Goal: Information Seeking & Learning: Learn about a topic

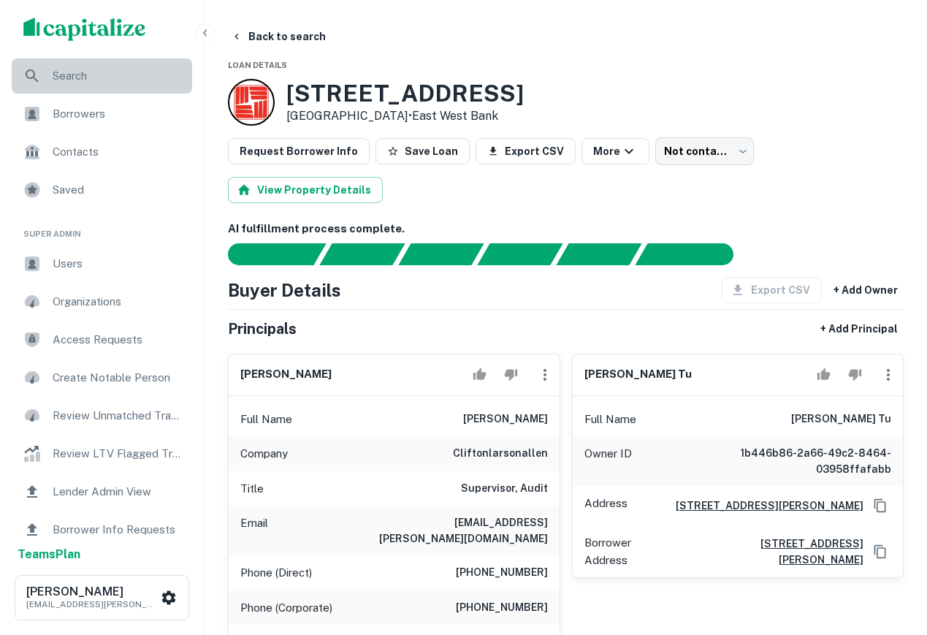
click at [66, 84] on span "Search" at bounding box center [118, 76] width 131 height 18
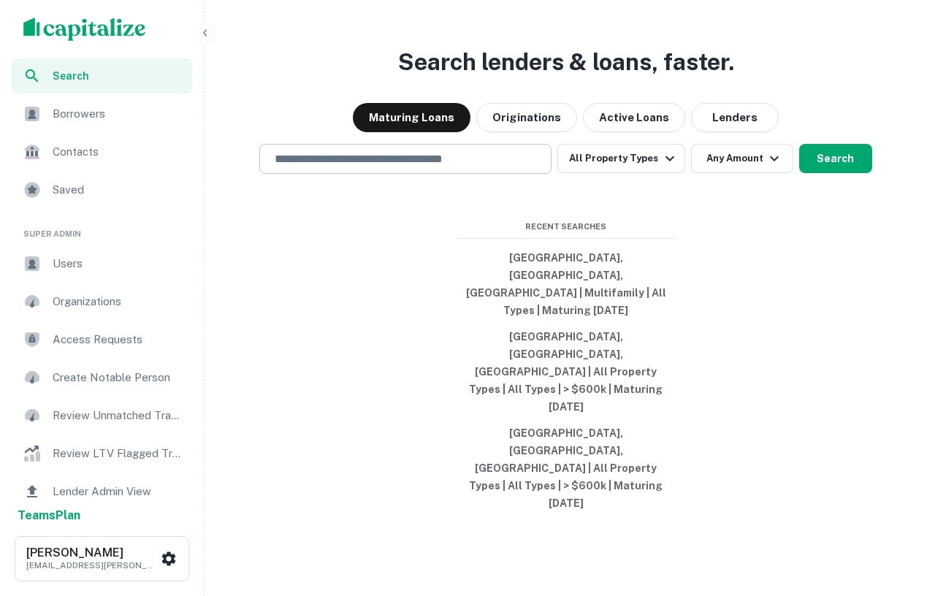
click at [392, 167] on input "text" at bounding box center [405, 158] width 279 height 17
type input "**********"
click at [637, 173] on button "All Property Types" at bounding box center [620, 158] width 127 height 29
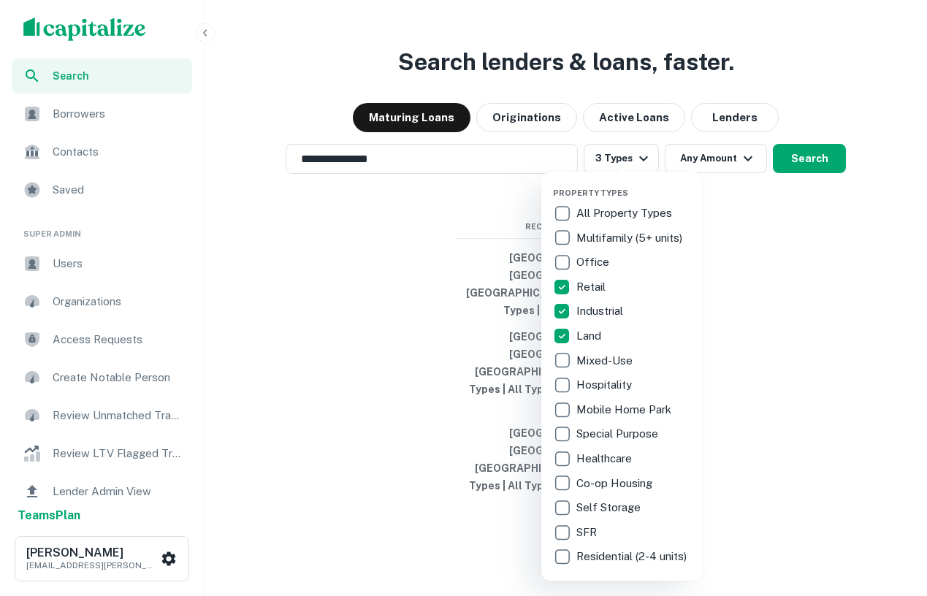
click at [751, 312] on div at bounding box center [463, 298] width 927 height 596
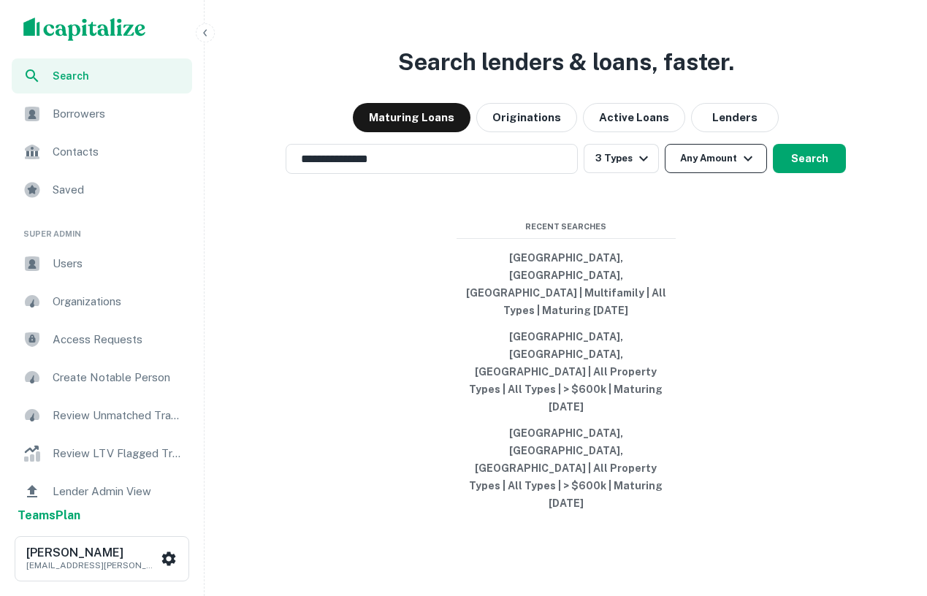
click at [687, 173] on button "Any Amount" at bounding box center [716, 158] width 102 height 29
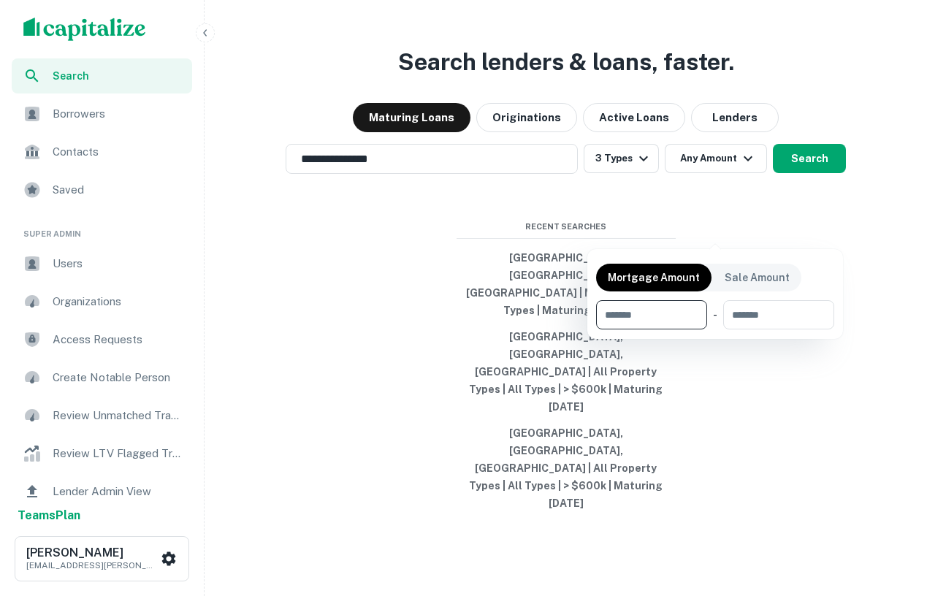
click at [806, 236] on div at bounding box center [463, 298] width 927 height 596
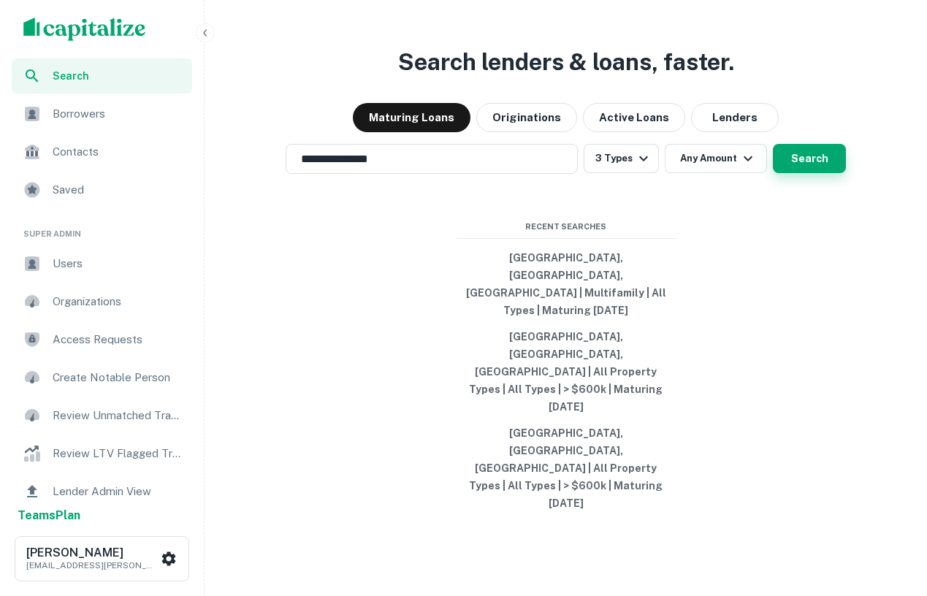
click at [804, 173] on button "Search" at bounding box center [809, 158] width 73 height 29
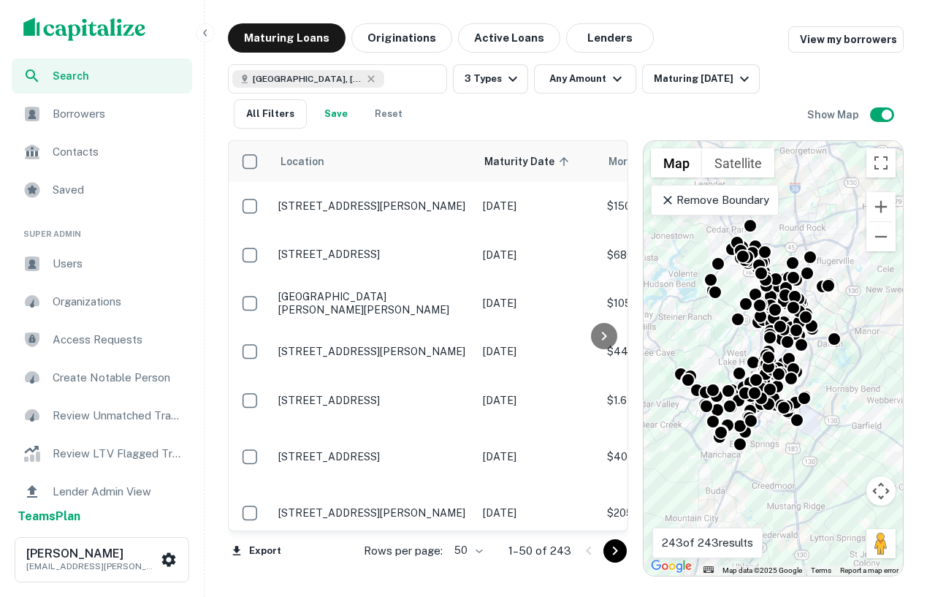
click at [694, 196] on p "Remove Boundary" at bounding box center [714, 200] width 109 height 18
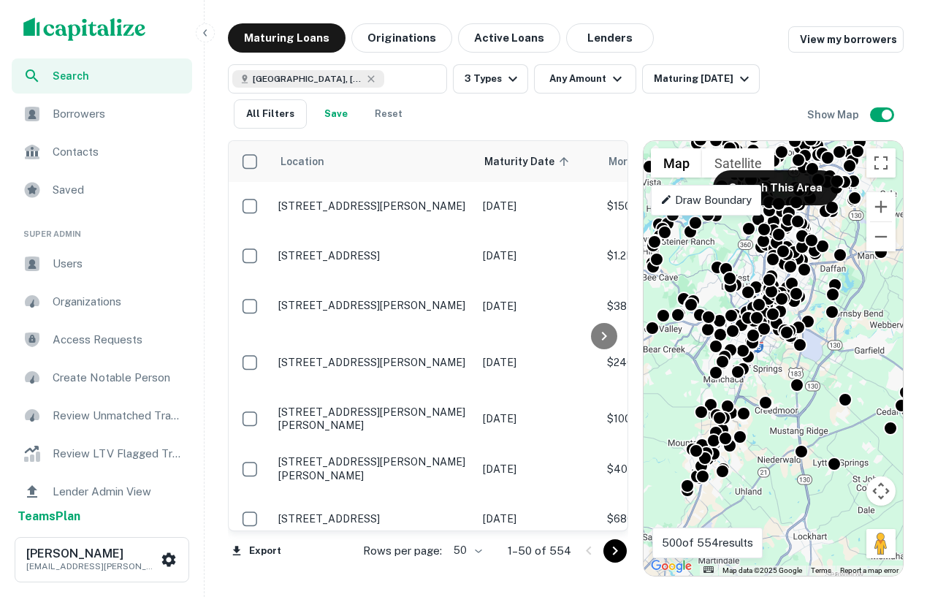
drag, startPoint x: 822, startPoint y: 460, endPoint x: 825, endPoint y: 384, distance: 76.0
click at [825, 384] on div "To activate drag with keyboard, press Alt + Enter. Once in keyboard drag state,…" at bounding box center [773, 358] width 259 height 435
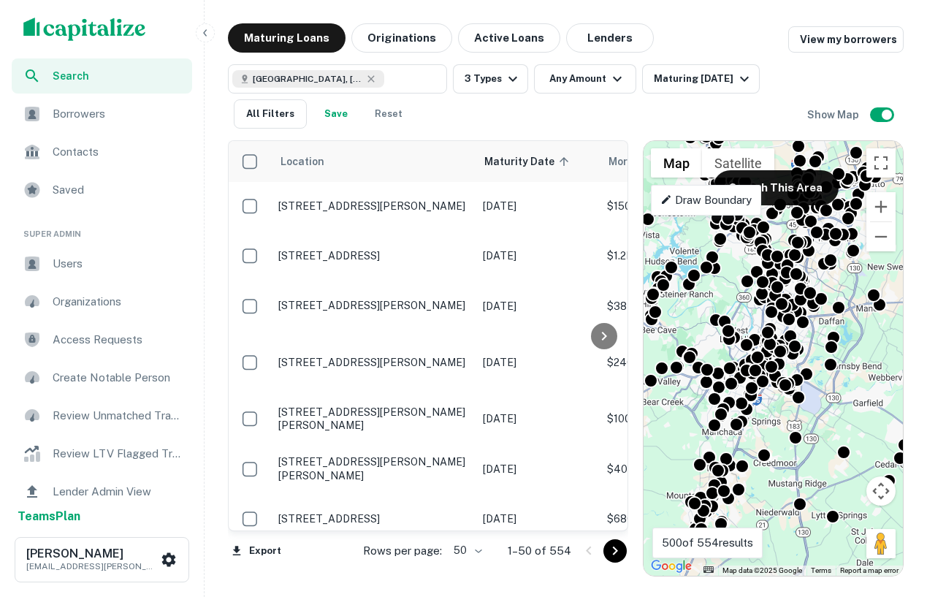
drag, startPoint x: 778, startPoint y: 376, endPoint x: 777, endPoint y: 432, distance: 55.5
click at [777, 432] on div "To activate drag with keyboard, press Alt + Enter. Once in keyboard drag state,…" at bounding box center [773, 358] width 259 height 435
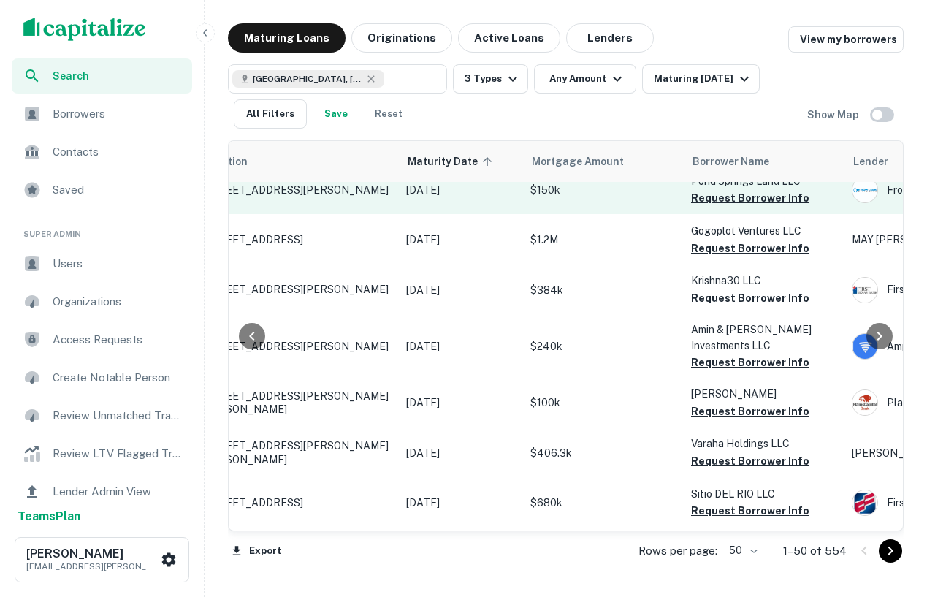
scroll to position [20, 77]
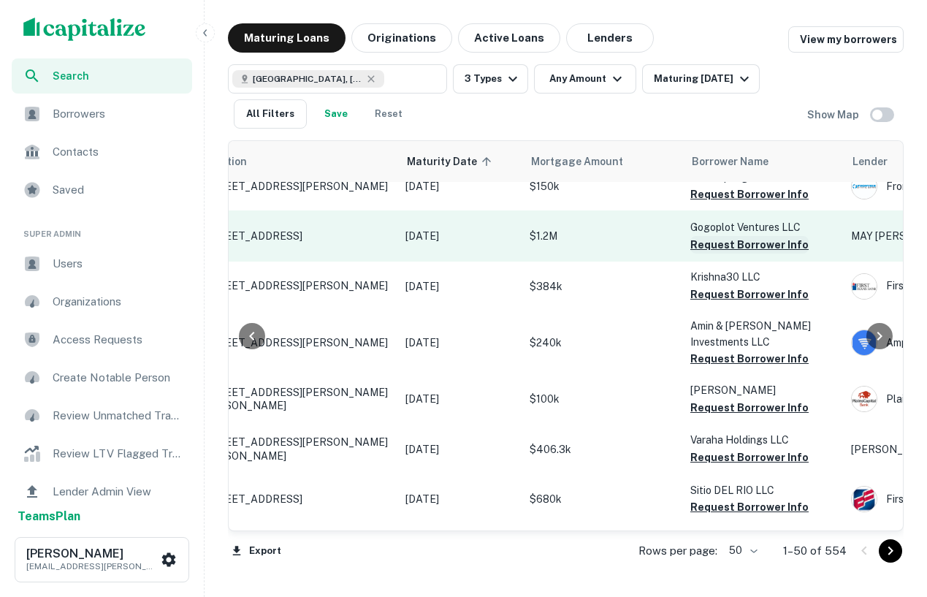
click at [730, 245] on button "Request Borrower Info" at bounding box center [749, 245] width 118 height 18
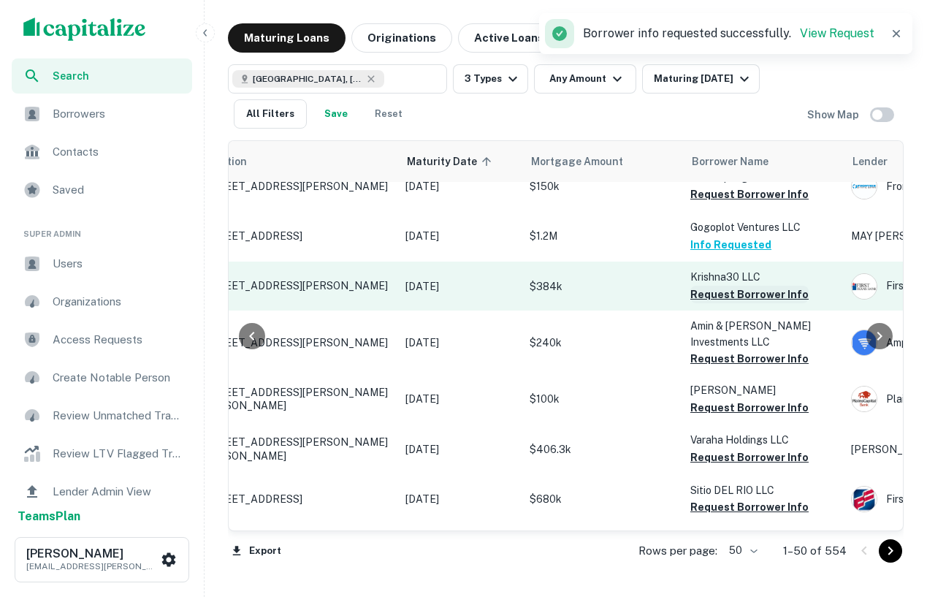
click at [732, 298] on button "Request Borrower Info" at bounding box center [749, 295] width 118 height 18
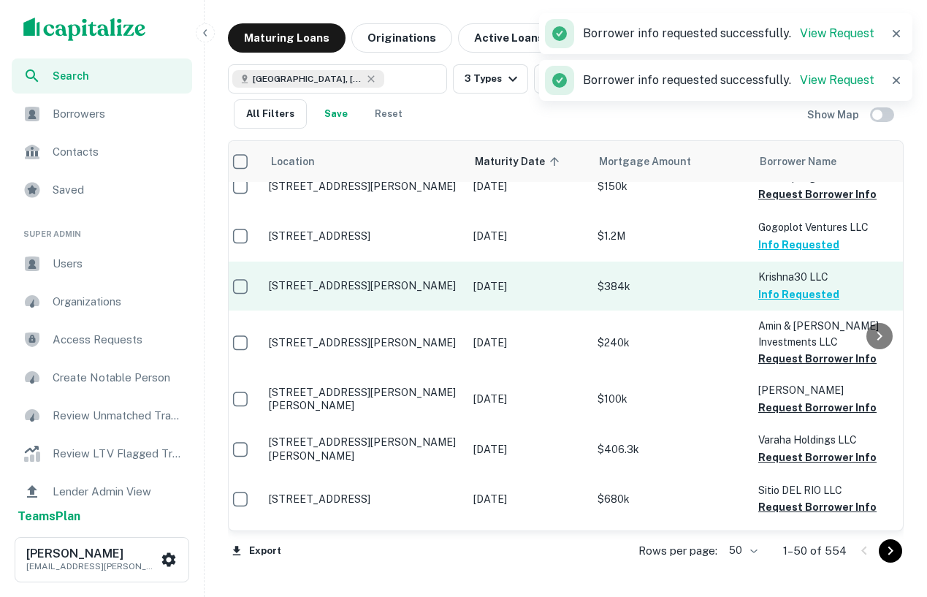
scroll to position [20, 2]
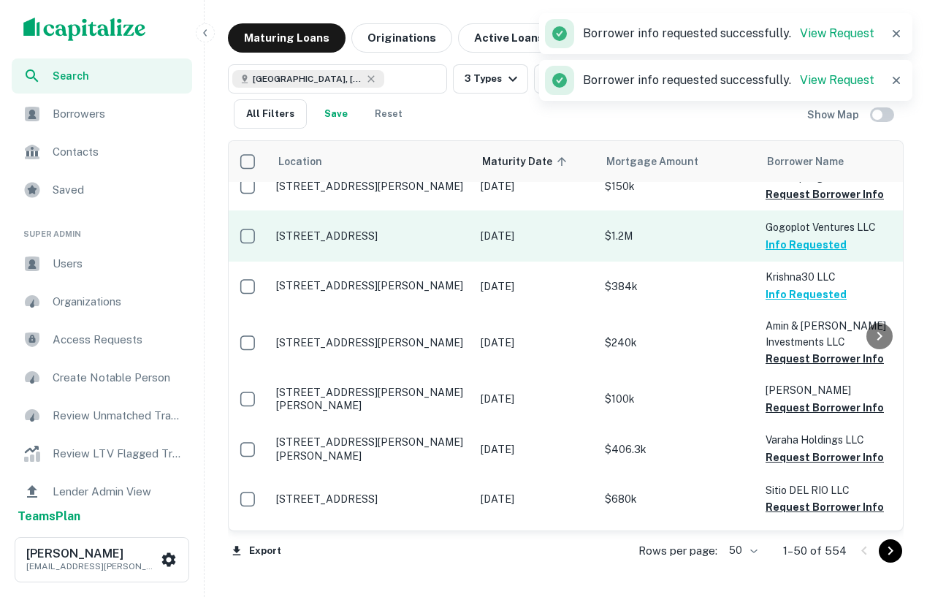
click at [361, 237] on p "119 W 7th St Georgetown, TX78626" at bounding box center [371, 235] width 190 height 13
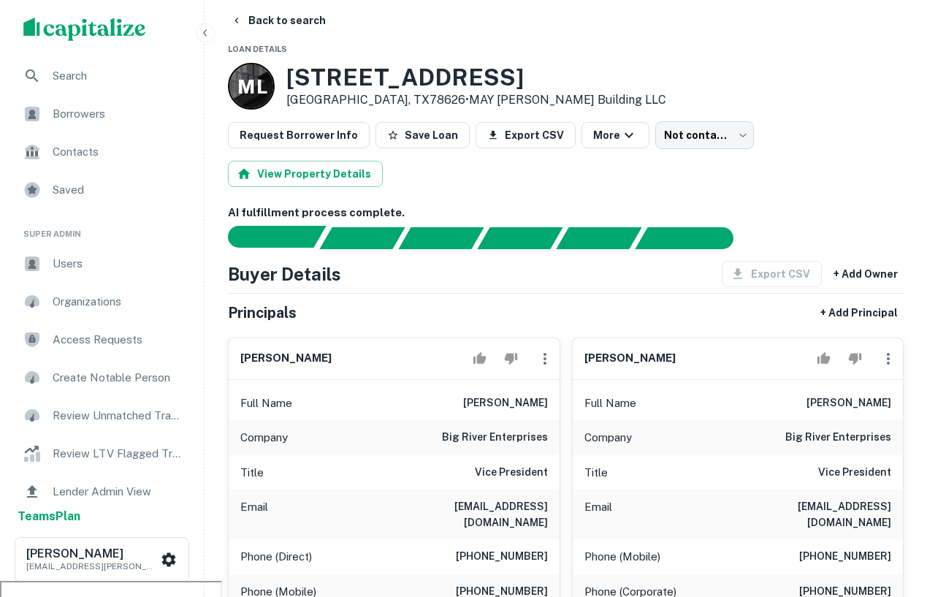
scroll to position [17, 0]
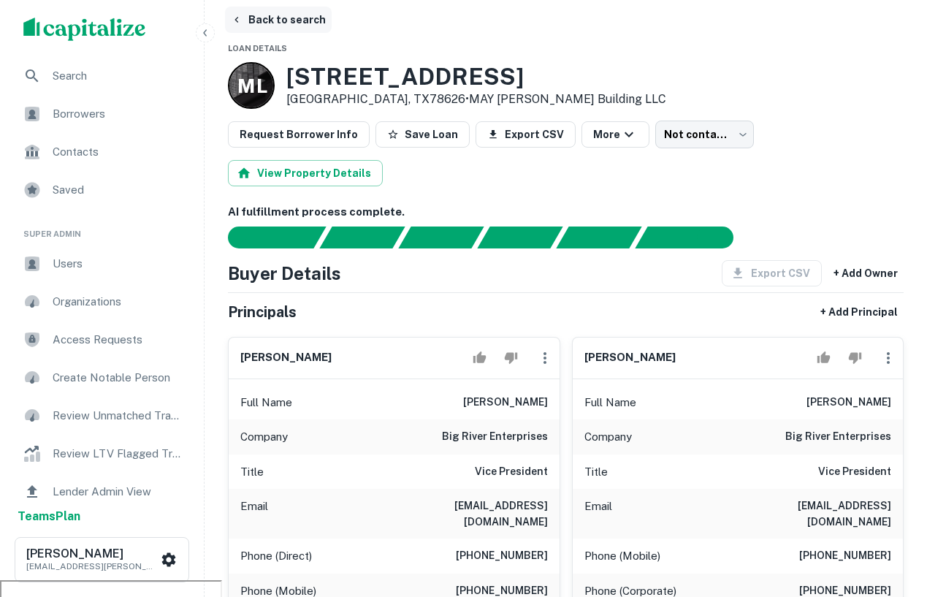
click at [242, 25] on icon "button" at bounding box center [237, 20] width 12 height 12
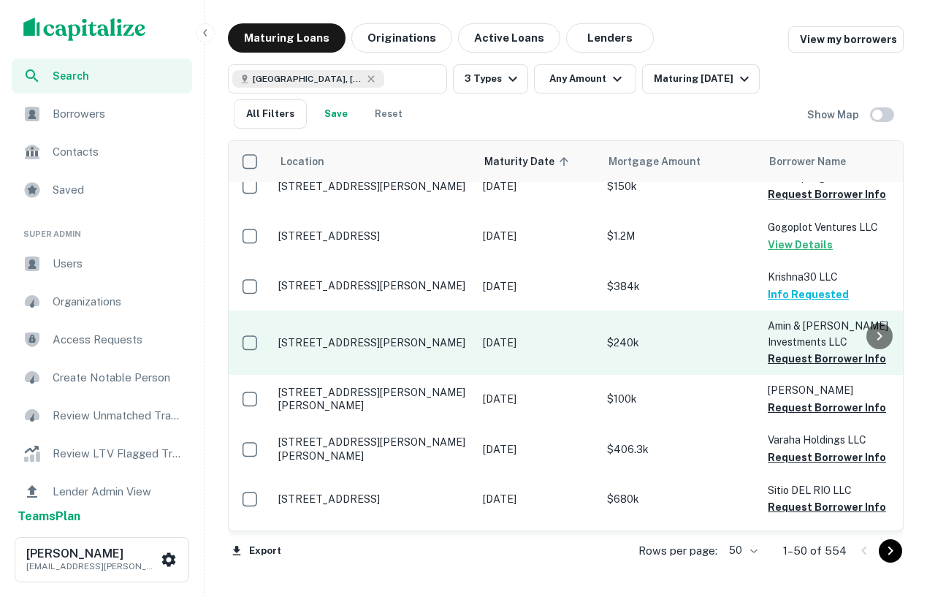
scroll to position [23, 0]
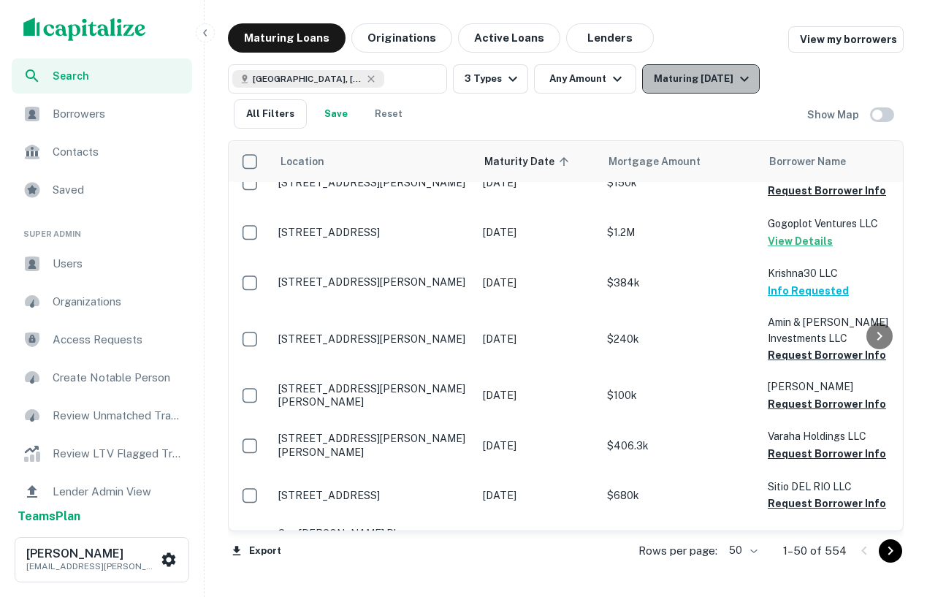
click at [679, 85] on div "Maturing In 1 Year" at bounding box center [703, 79] width 99 height 18
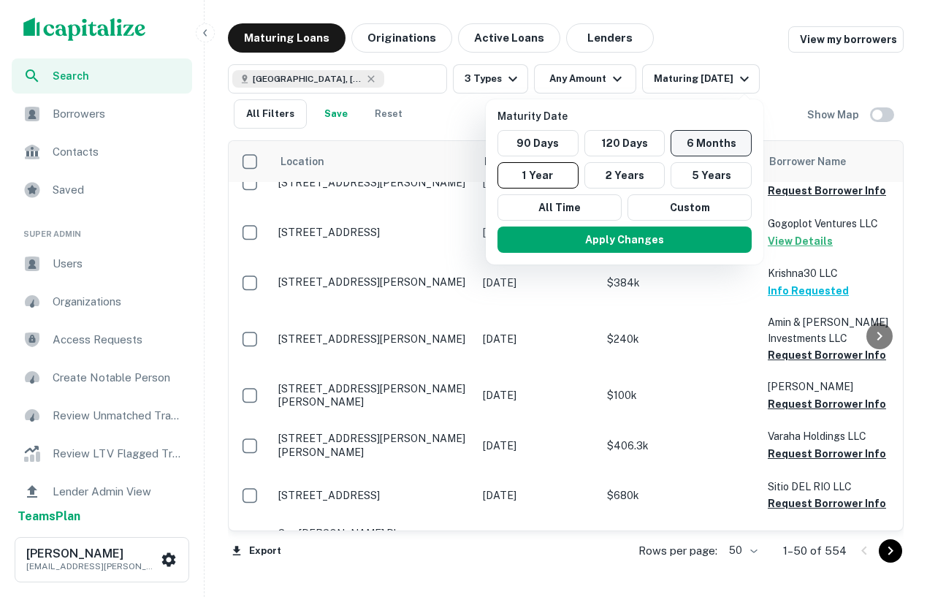
click at [684, 140] on button "6 Months" at bounding box center [711, 143] width 81 height 26
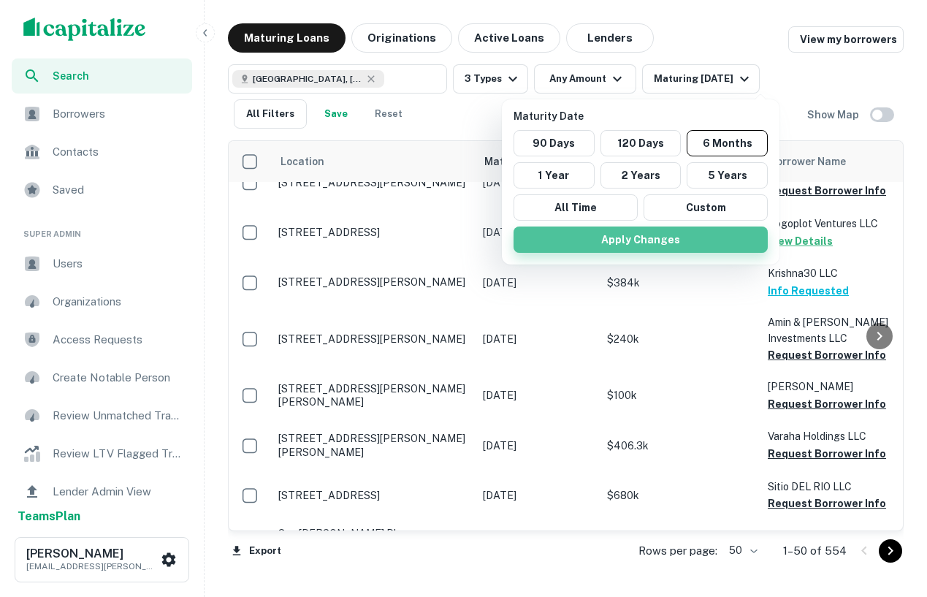
click at [657, 235] on button "Apply Changes" at bounding box center [641, 239] width 254 height 26
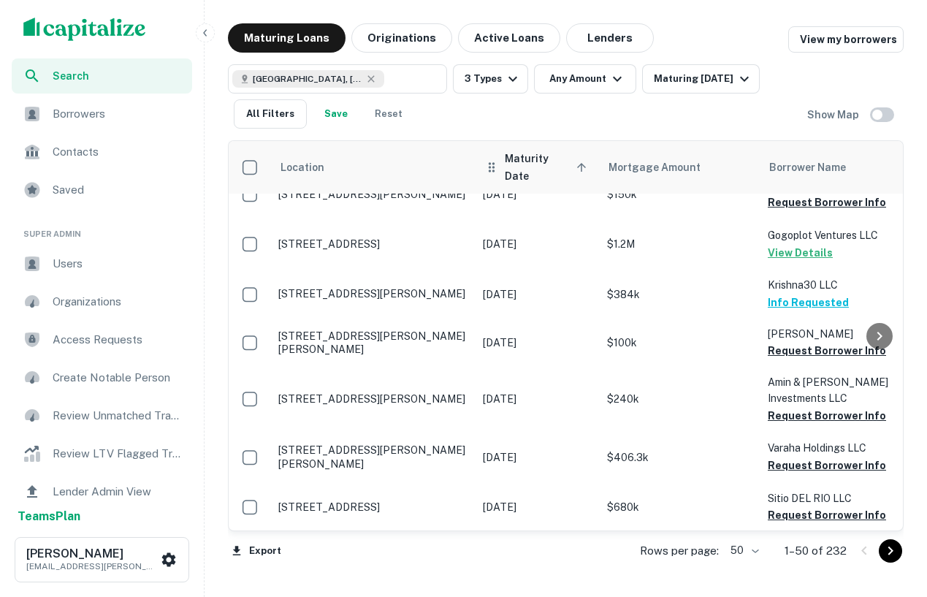
click at [533, 163] on span "Maturity Date sorted ascending" at bounding box center [548, 167] width 86 height 35
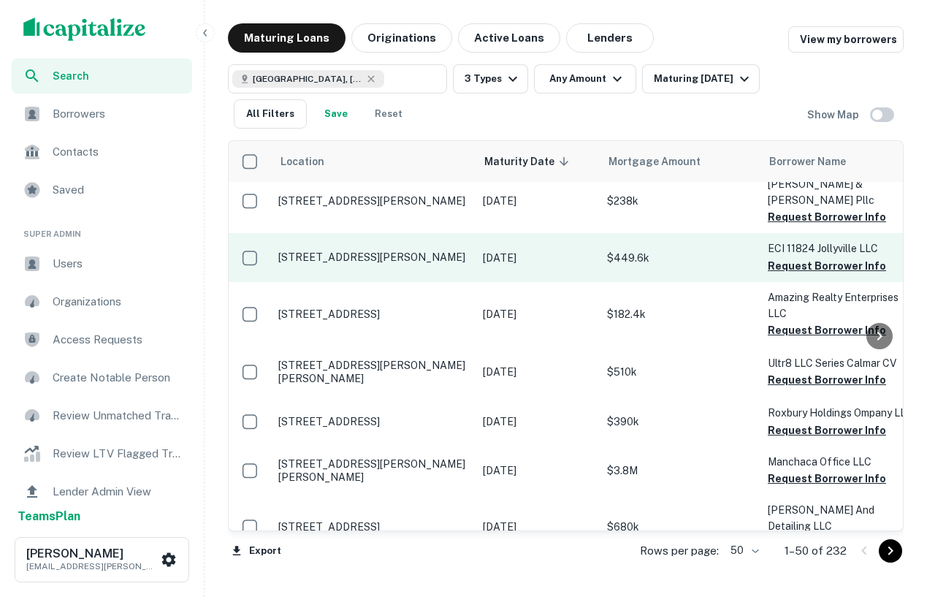
scroll to position [11, 0]
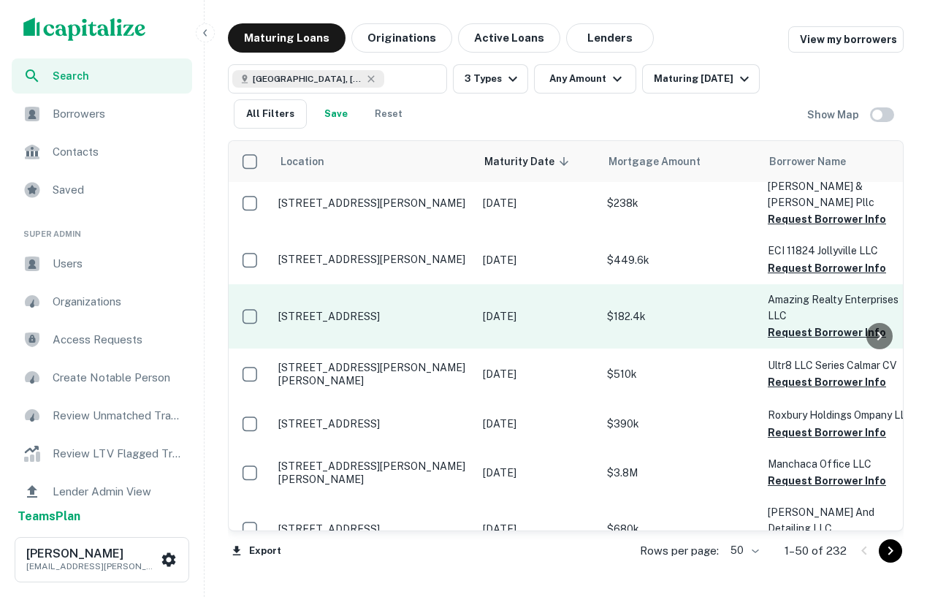
click at [371, 310] on p "[STREET_ADDRESS]" at bounding box center [373, 316] width 190 height 13
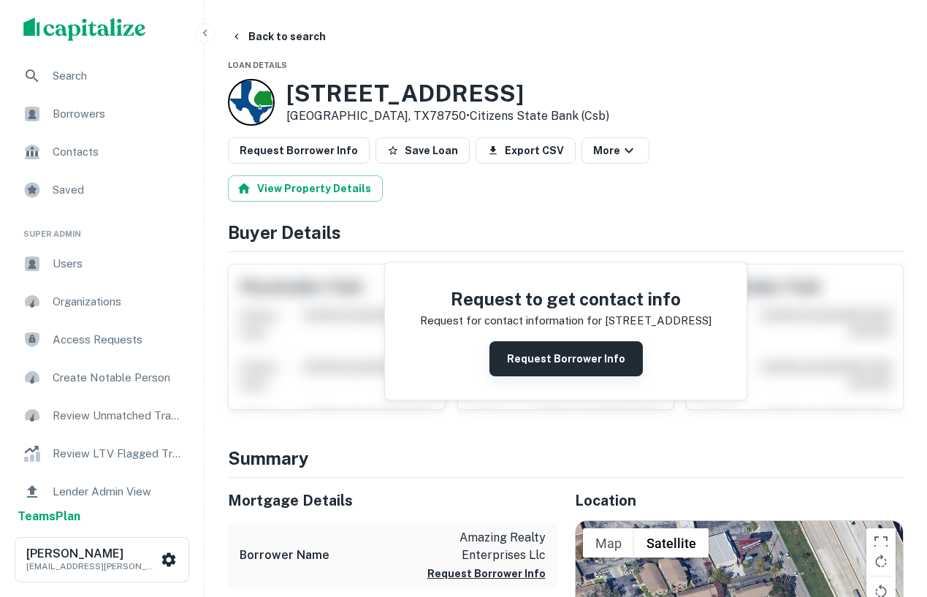
click at [543, 356] on button "Request Borrower Info" at bounding box center [565, 358] width 153 height 35
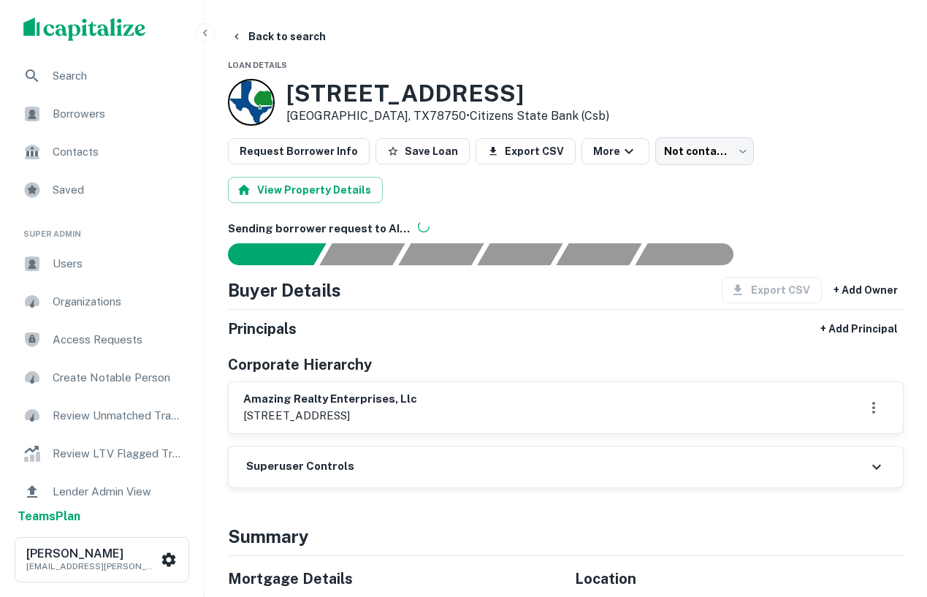
click at [126, 119] on span "Borrowers" at bounding box center [118, 114] width 131 height 18
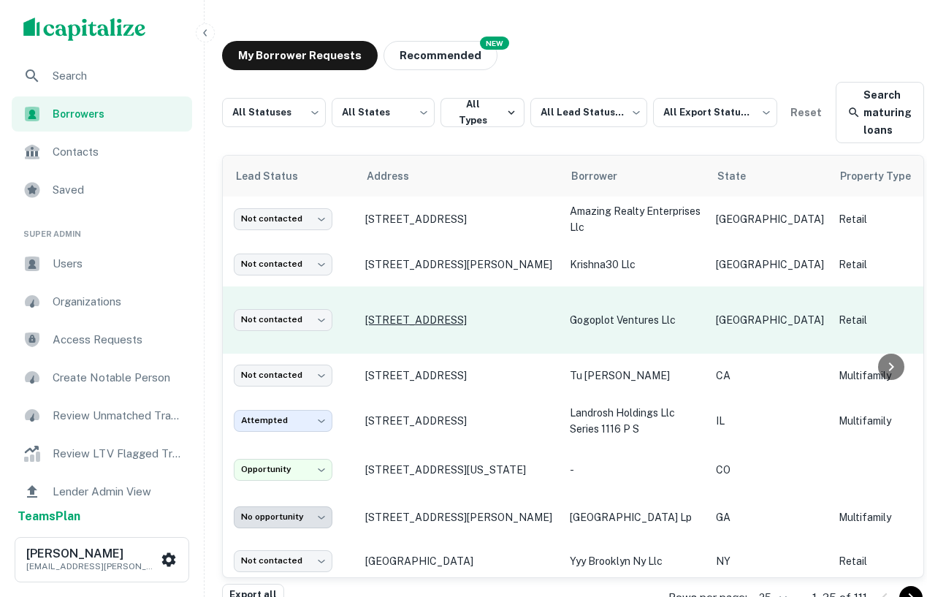
scroll to position [1, 0]
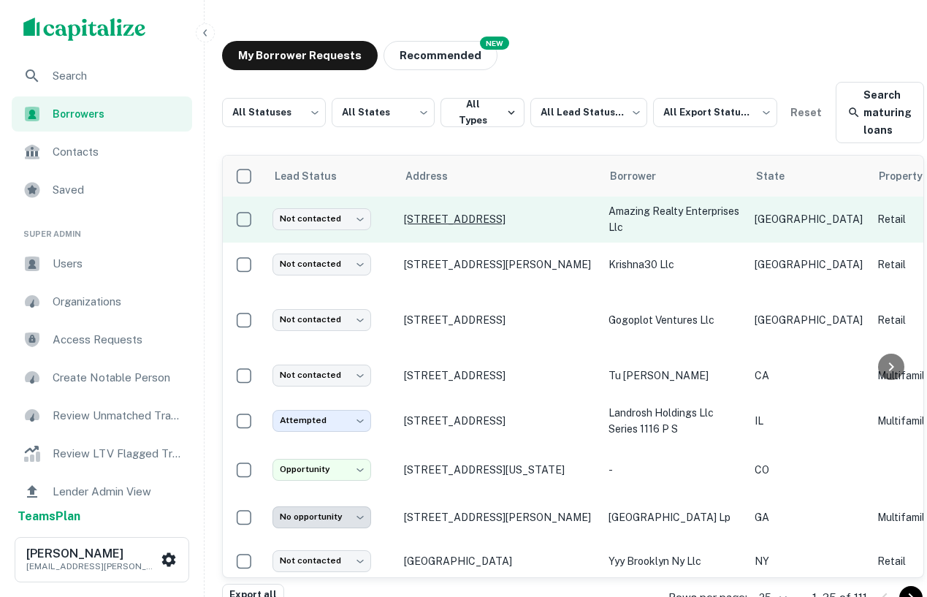
click at [443, 215] on p "13740 N Highway 183 # G Austin, TX78750" at bounding box center [499, 219] width 190 height 13
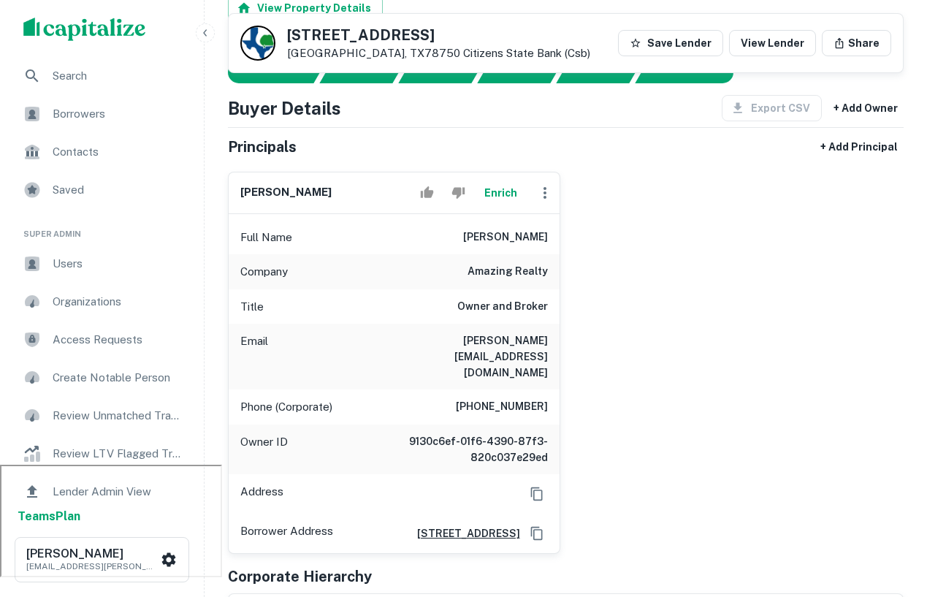
scroll to position [207, 0]
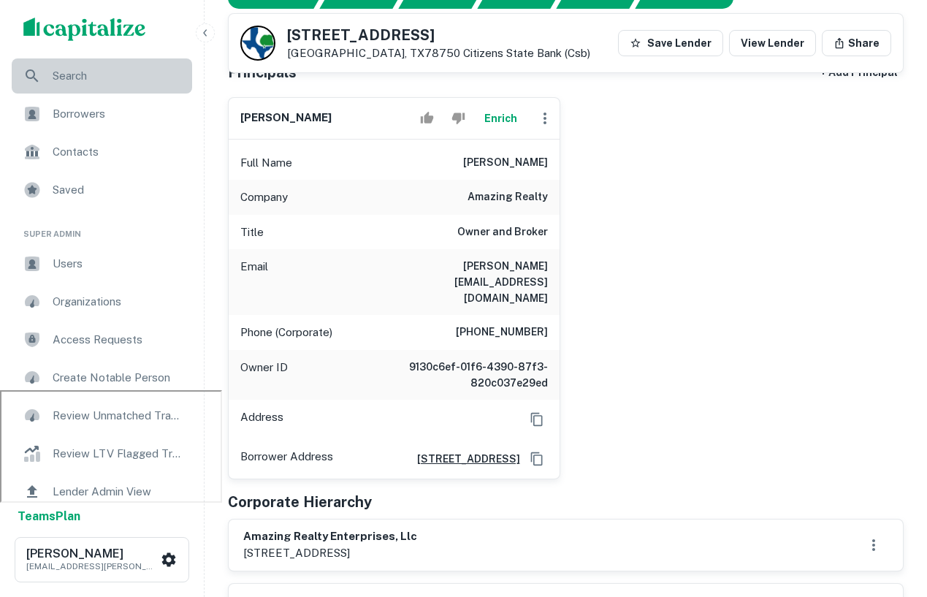
click at [58, 80] on span "Search" at bounding box center [118, 76] width 131 height 18
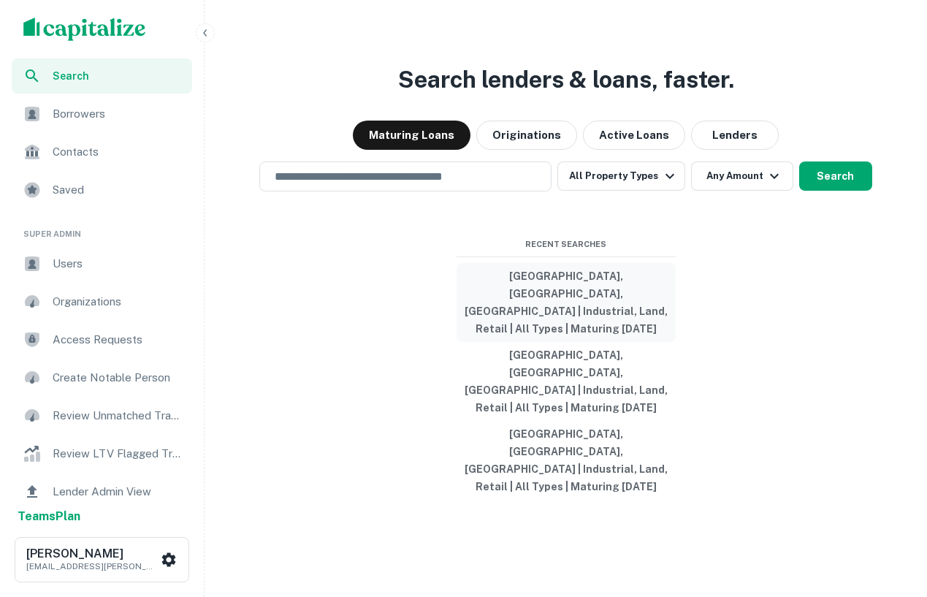
click at [531, 335] on button "[GEOGRAPHIC_DATA], [GEOGRAPHIC_DATA], [GEOGRAPHIC_DATA] | Industrial, Land, Ret…" at bounding box center [566, 302] width 219 height 79
type input "**********"
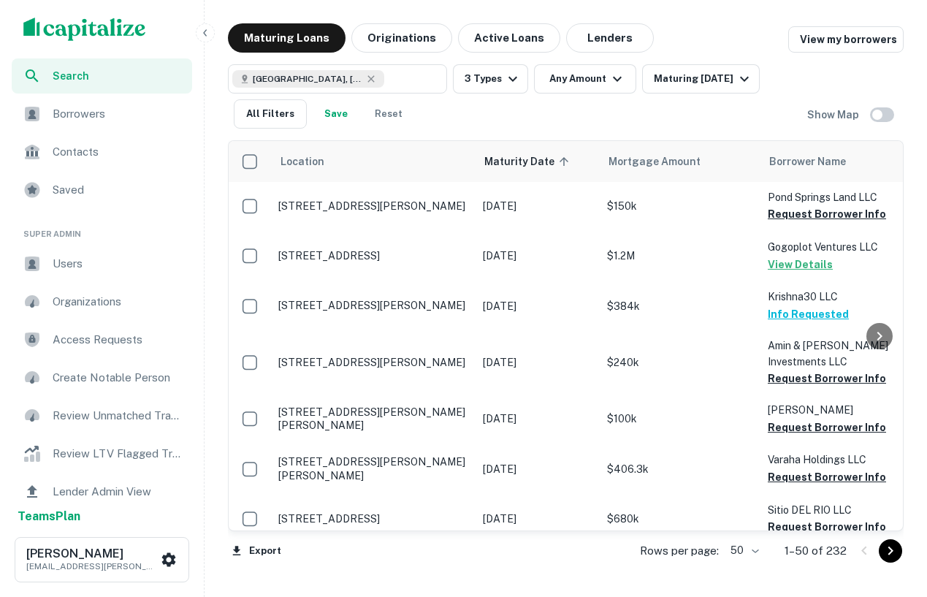
scroll to position [1, 0]
click at [392, 36] on button "Originations" at bounding box center [401, 37] width 101 height 29
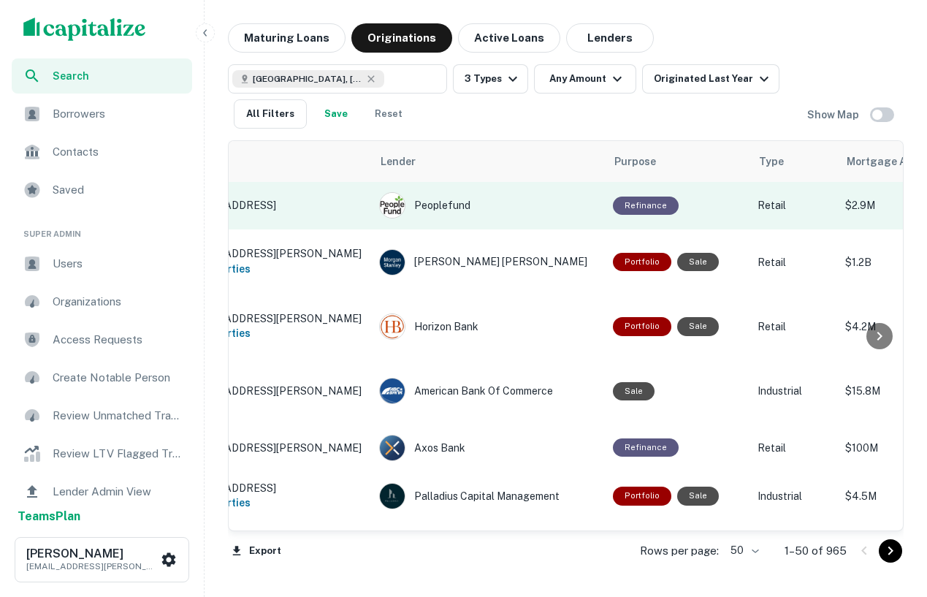
scroll to position [1, 0]
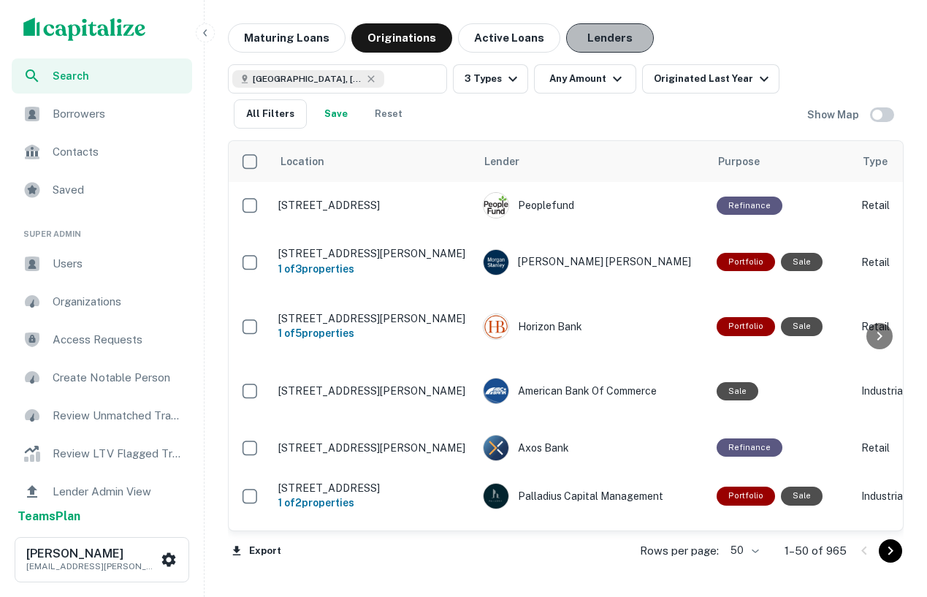
click at [600, 28] on button "Lenders" at bounding box center [610, 37] width 88 height 29
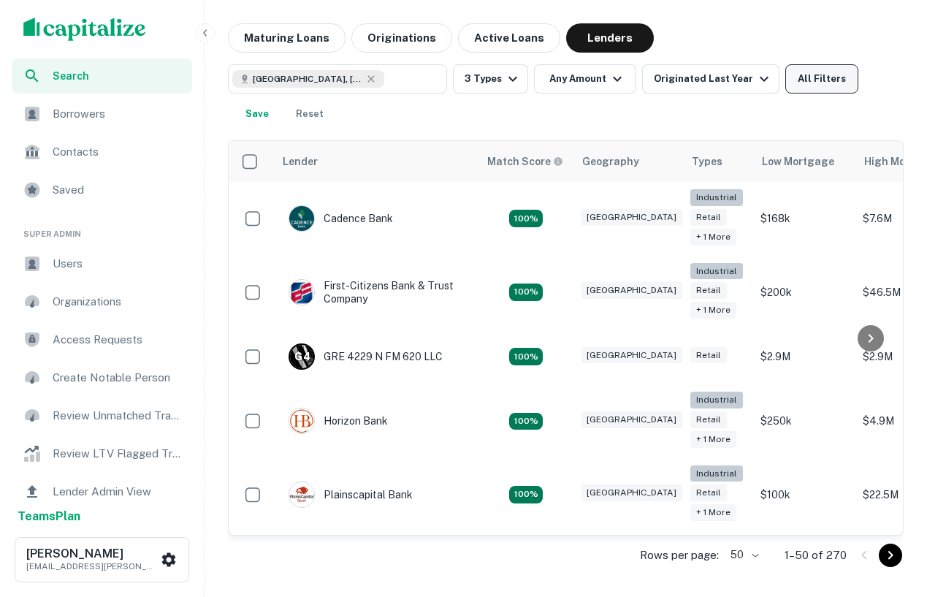
click at [795, 83] on button "All Filters" at bounding box center [821, 78] width 73 height 29
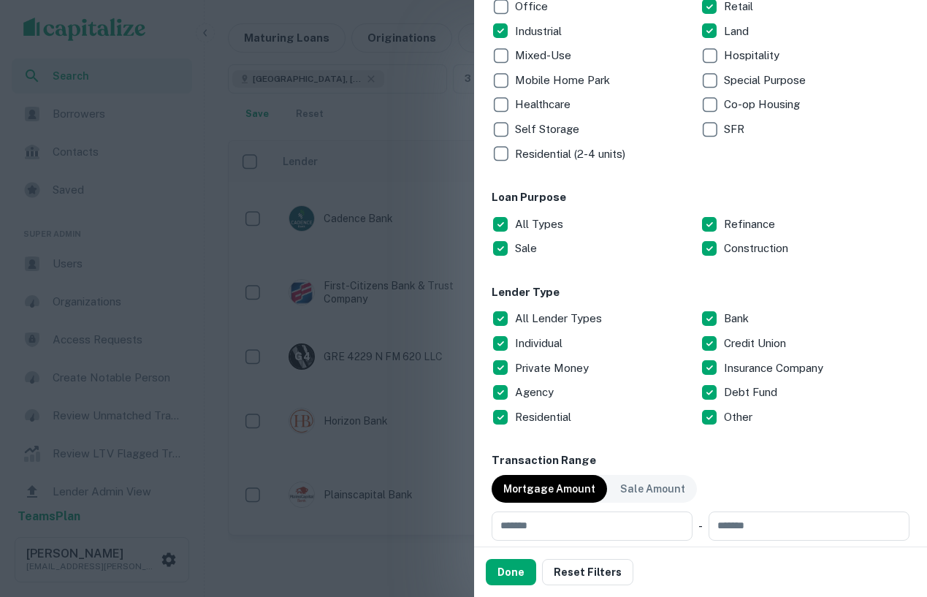
scroll to position [306, 0]
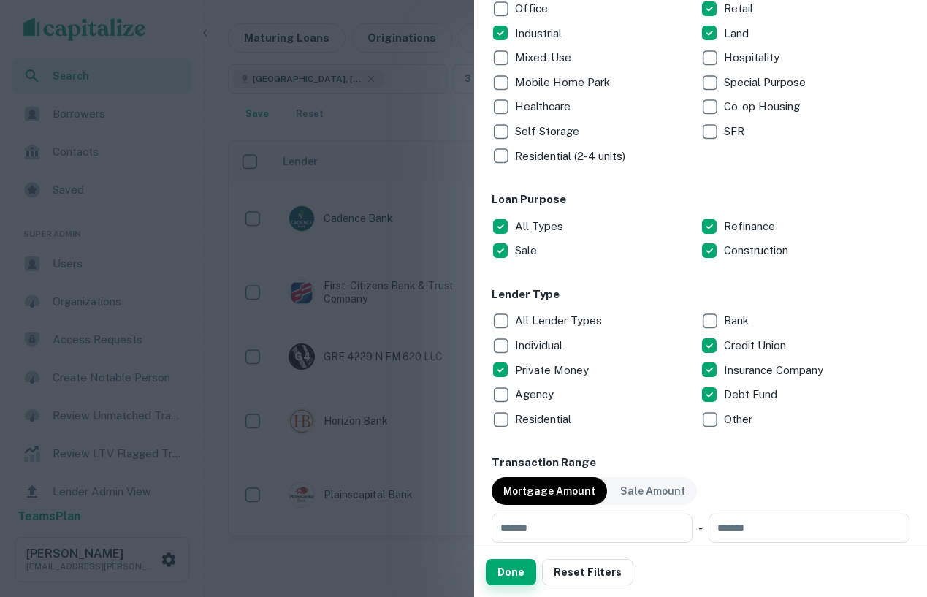
click at [504, 579] on button "Done" at bounding box center [511, 572] width 50 height 26
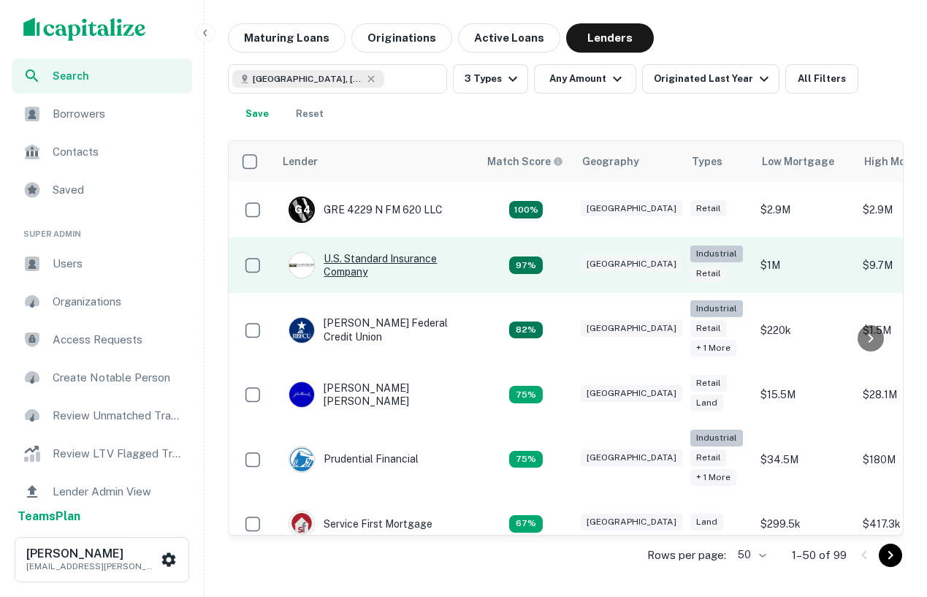
click at [393, 263] on div "U.s. Standard Insurance Company" at bounding box center [376, 265] width 175 height 26
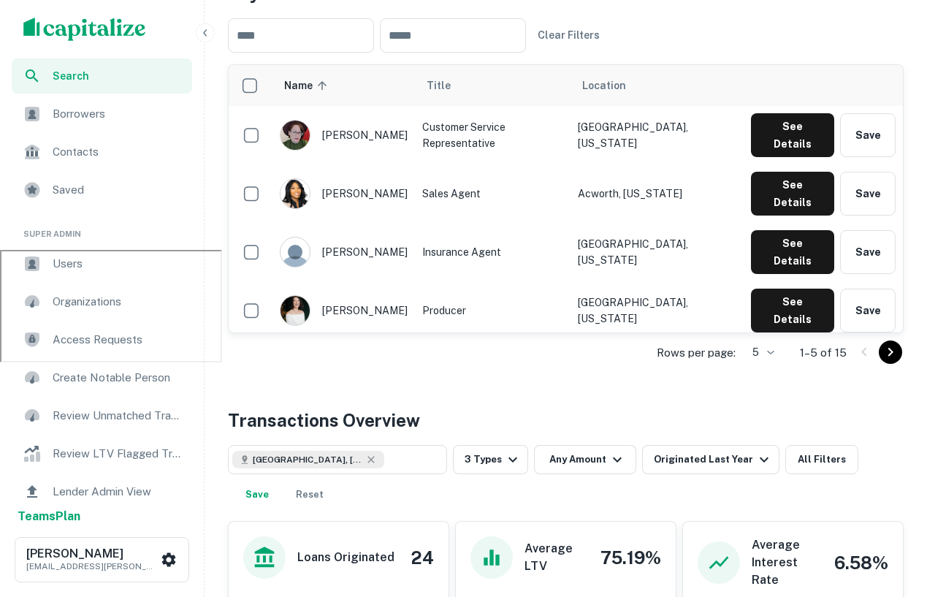
scroll to position [329, 0]
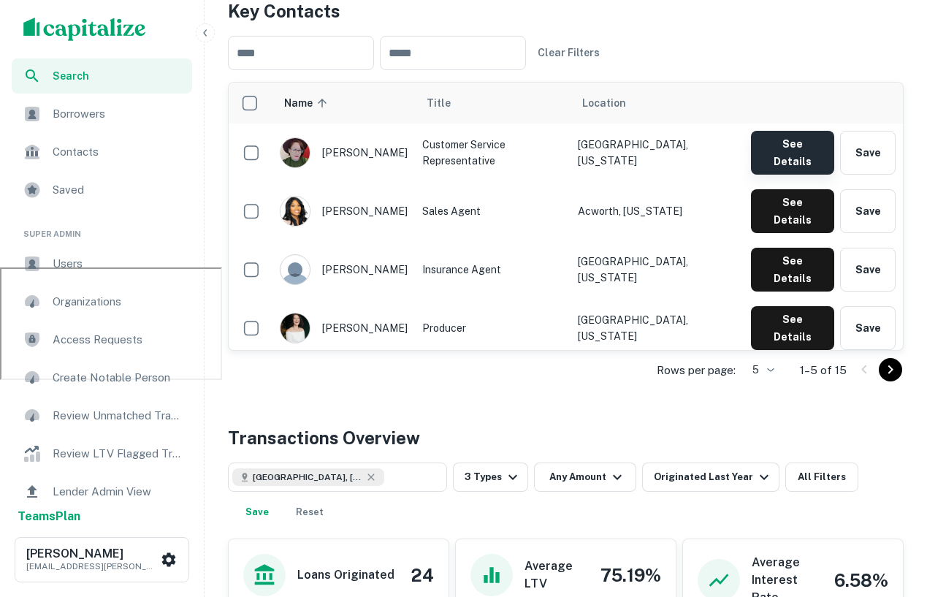
click at [793, 145] on button "See Details" at bounding box center [792, 153] width 83 height 44
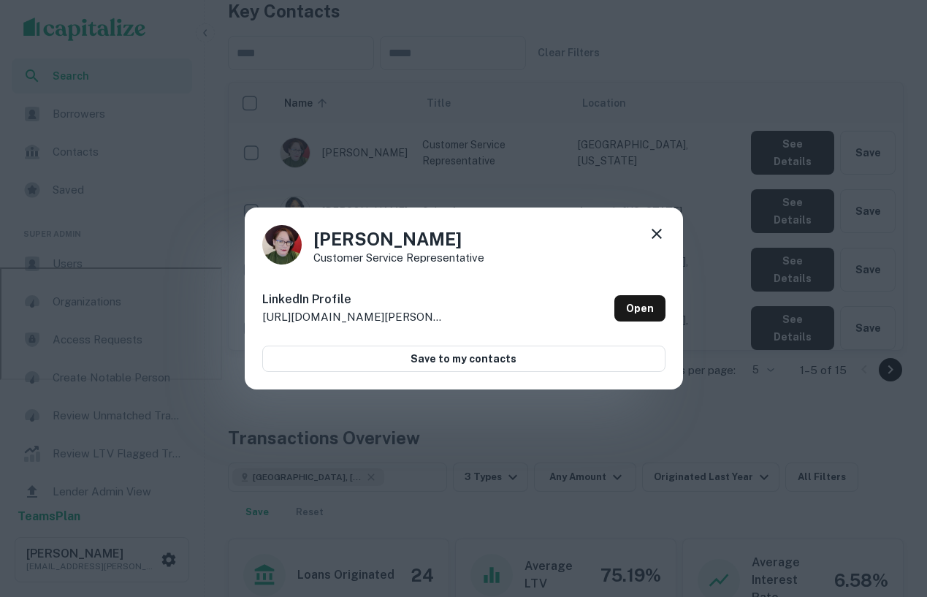
click at [656, 230] on icon at bounding box center [657, 234] width 18 height 18
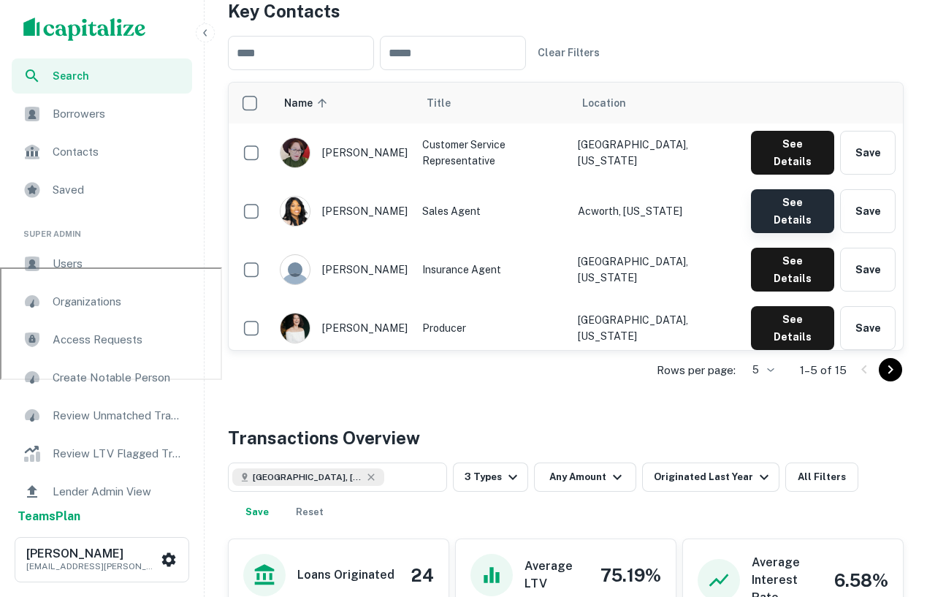
click at [782, 192] on button "See Details" at bounding box center [792, 211] width 83 height 44
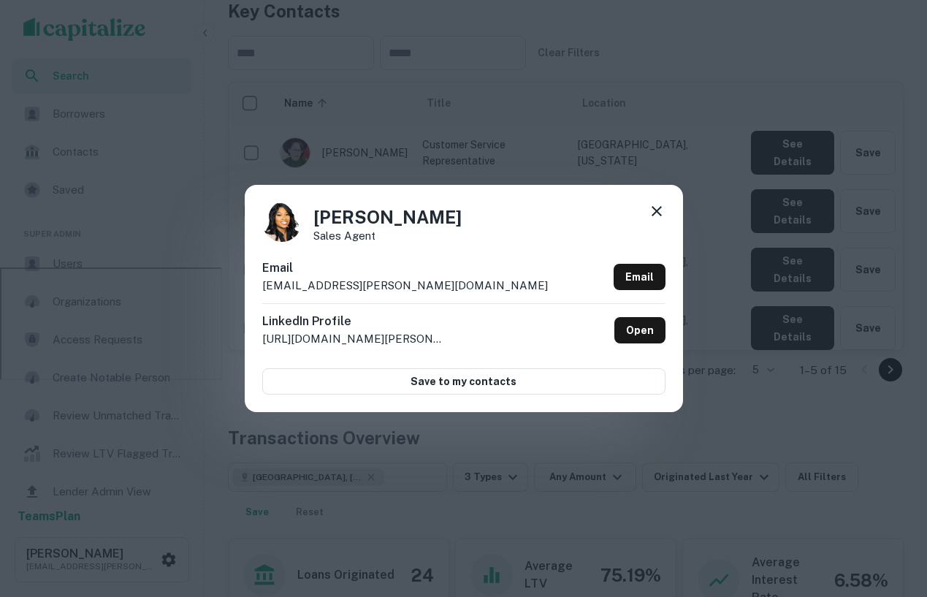
click at [654, 207] on icon at bounding box center [657, 211] width 18 height 18
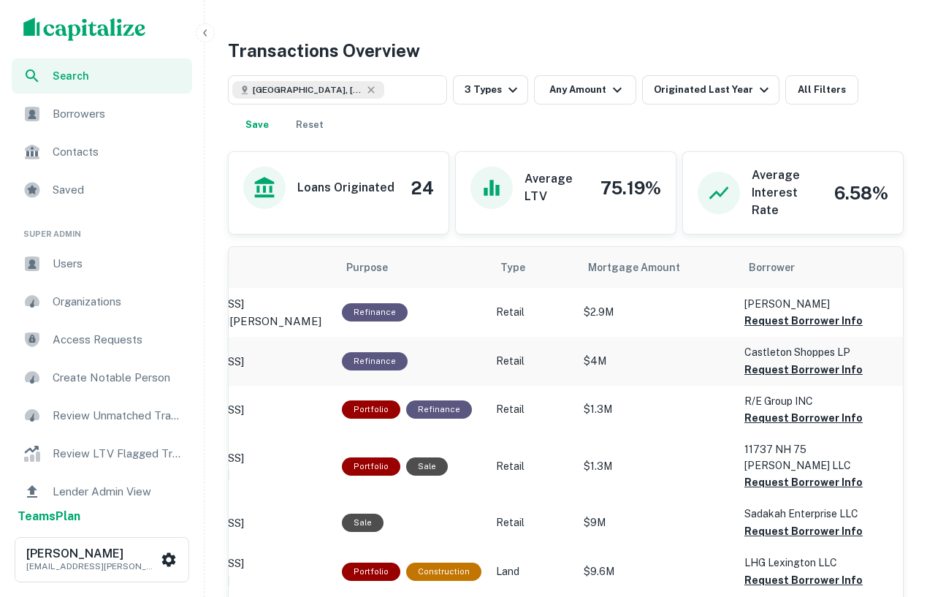
scroll to position [0, 102]
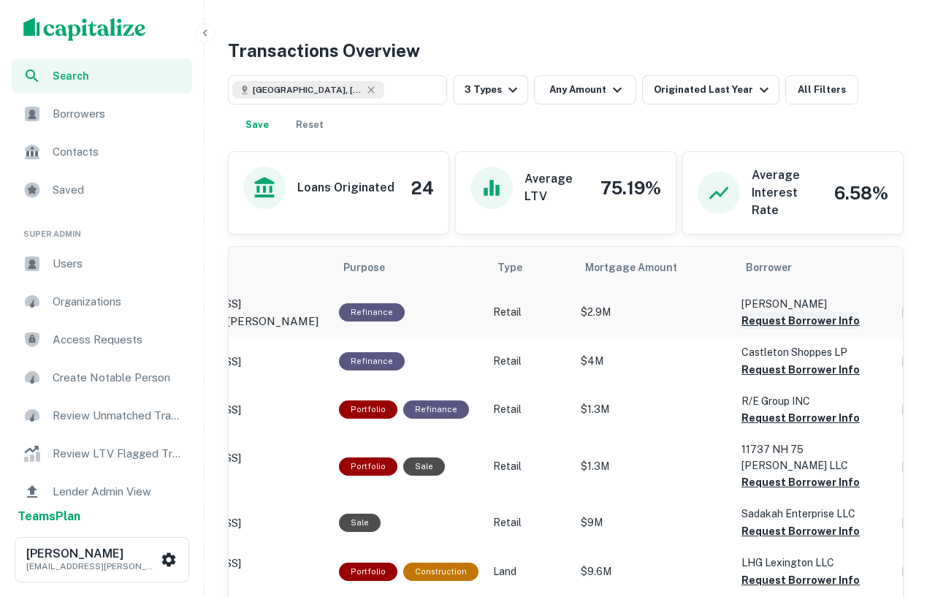
click at [782, 322] on button "Request Borrower Info" at bounding box center [800, 321] width 118 height 18
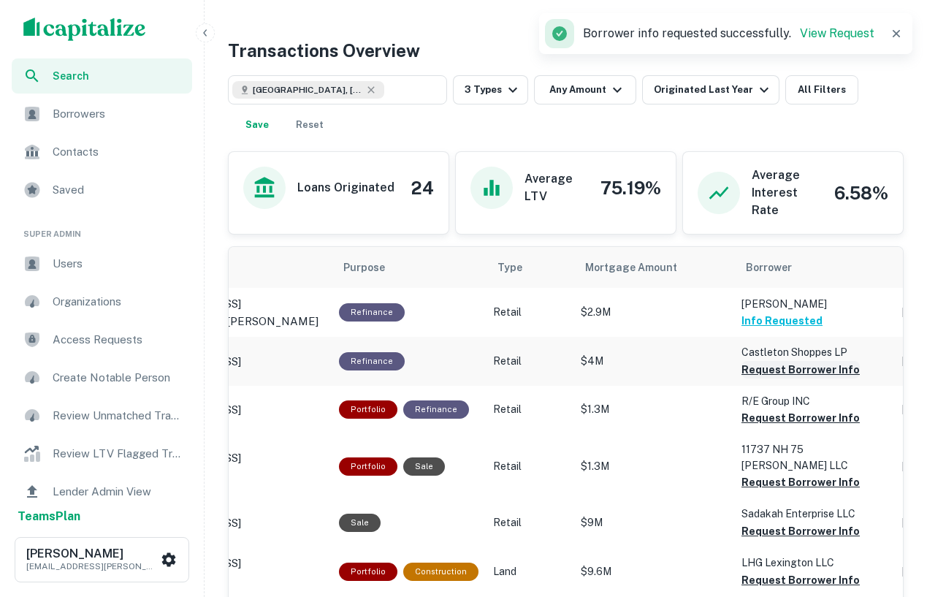
click at [786, 370] on button "Request Borrower Info" at bounding box center [800, 370] width 118 height 18
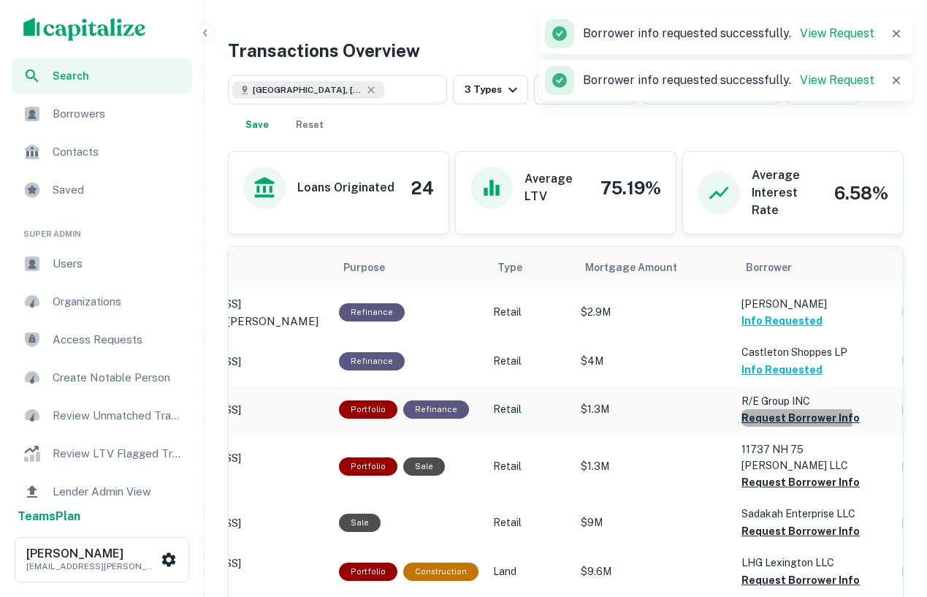
click at [777, 417] on button "Request Borrower Info" at bounding box center [800, 418] width 118 height 18
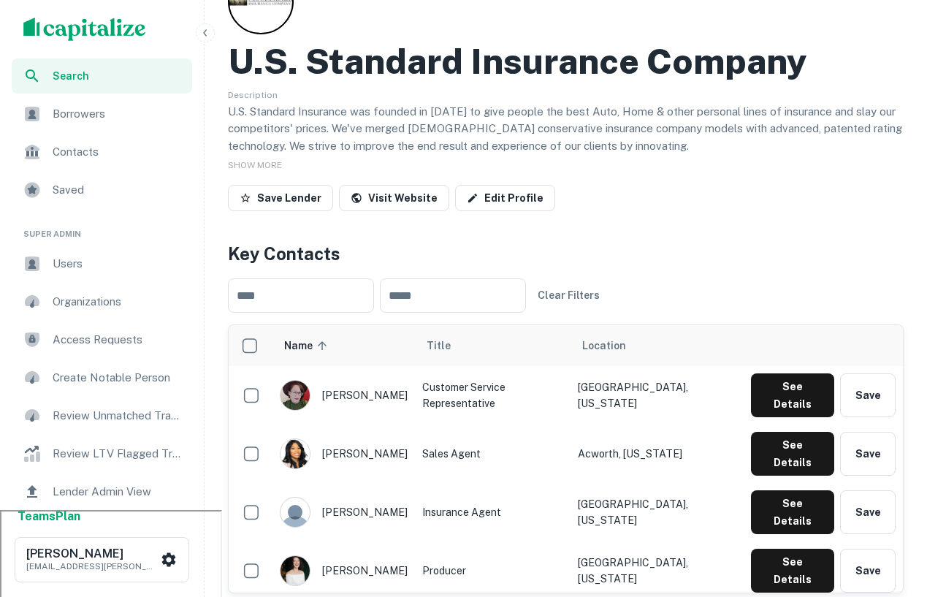
scroll to position [78, 0]
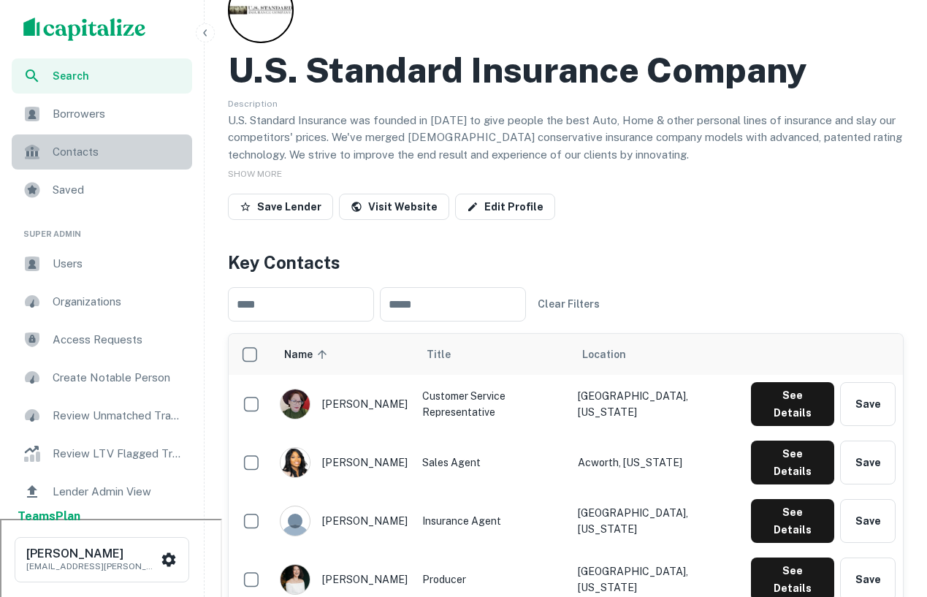
click at [83, 150] on span "Contacts" at bounding box center [118, 152] width 131 height 18
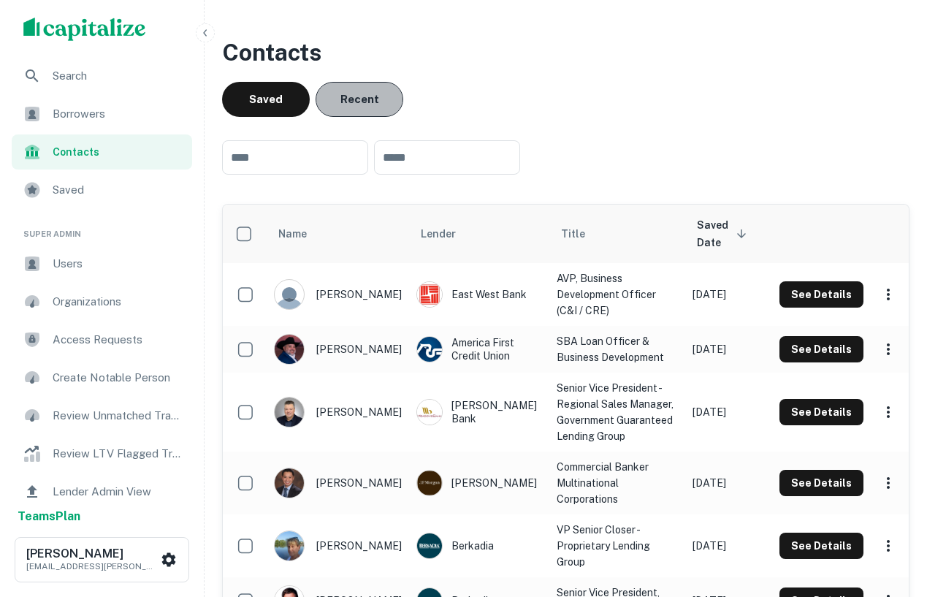
click at [356, 93] on button "Recent" at bounding box center [360, 99] width 88 height 35
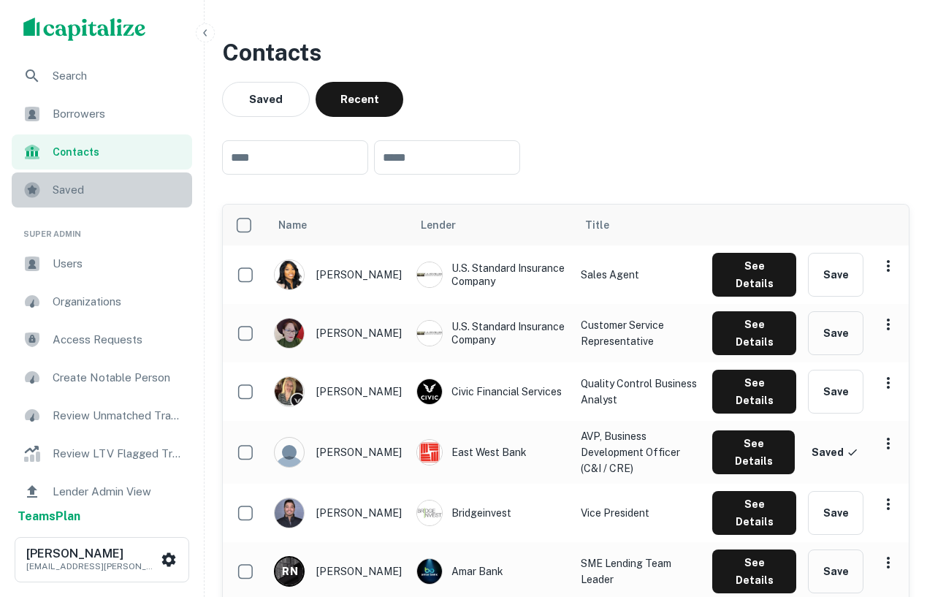
click at [66, 202] on div "Saved" at bounding box center [102, 189] width 180 height 35
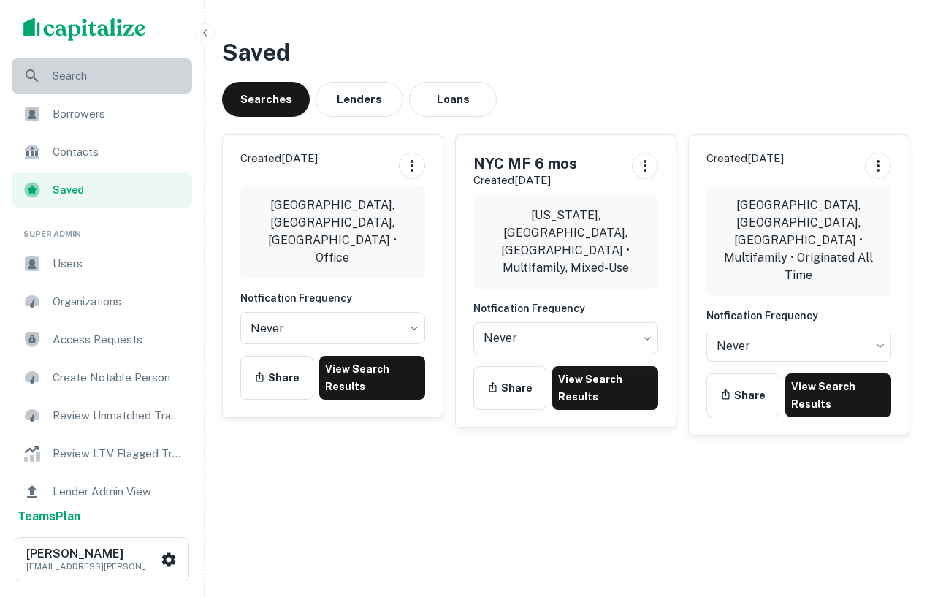
click at [107, 83] on span "Search" at bounding box center [118, 76] width 131 height 18
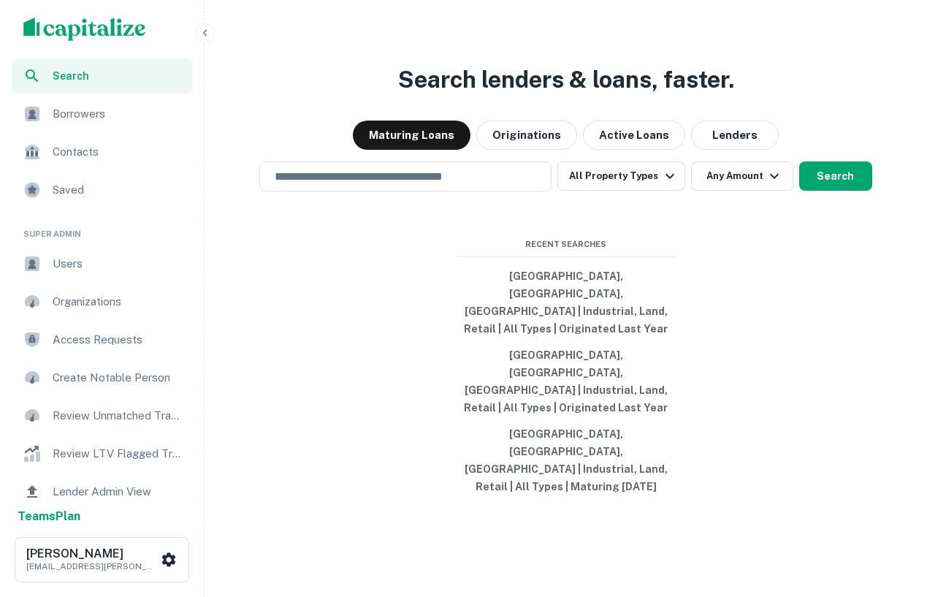
click at [106, 108] on span "Borrowers" at bounding box center [118, 114] width 131 height 18
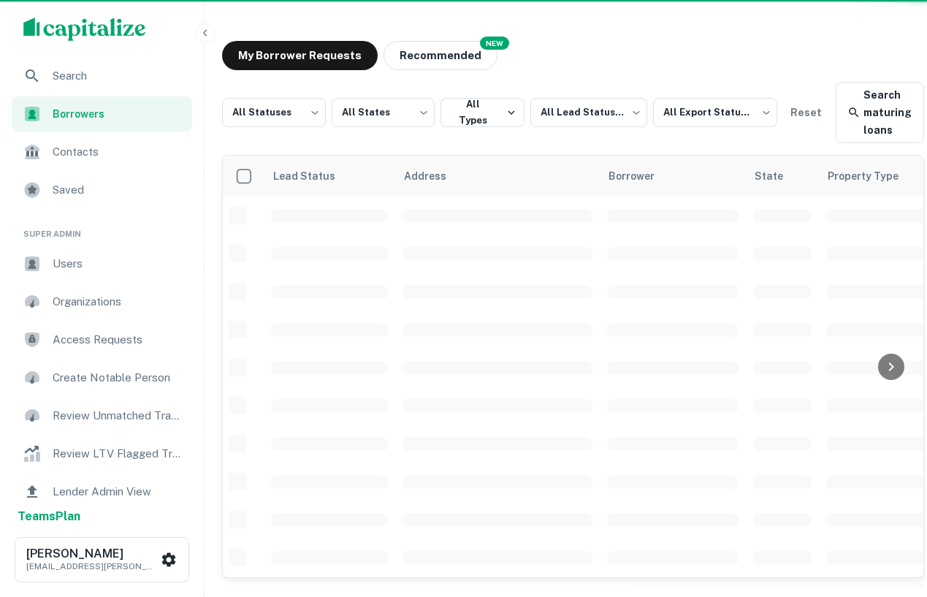
scroll to position [1, 0]
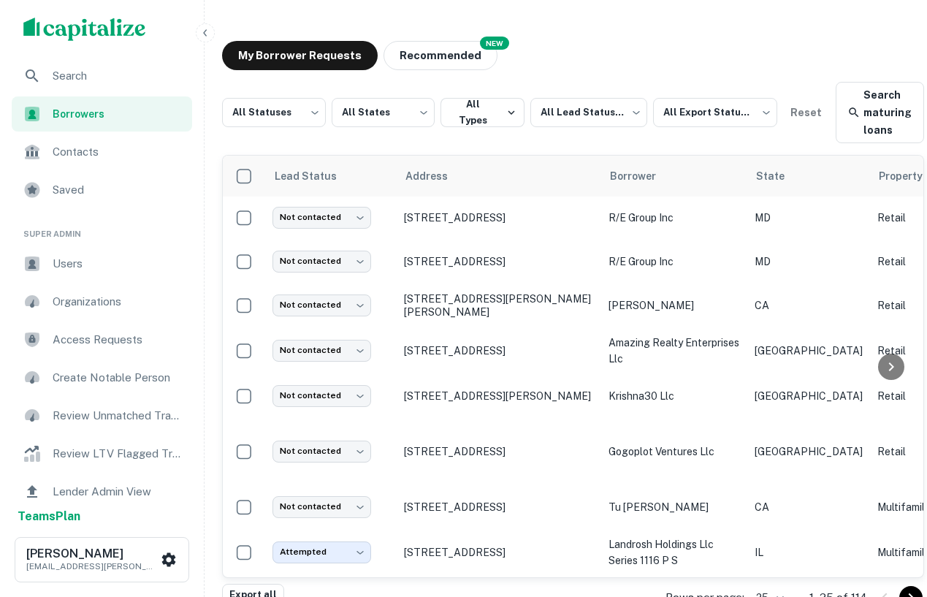
click at [77, 67] on span "Search" at bounding box center [118, 76] width 131 height 18
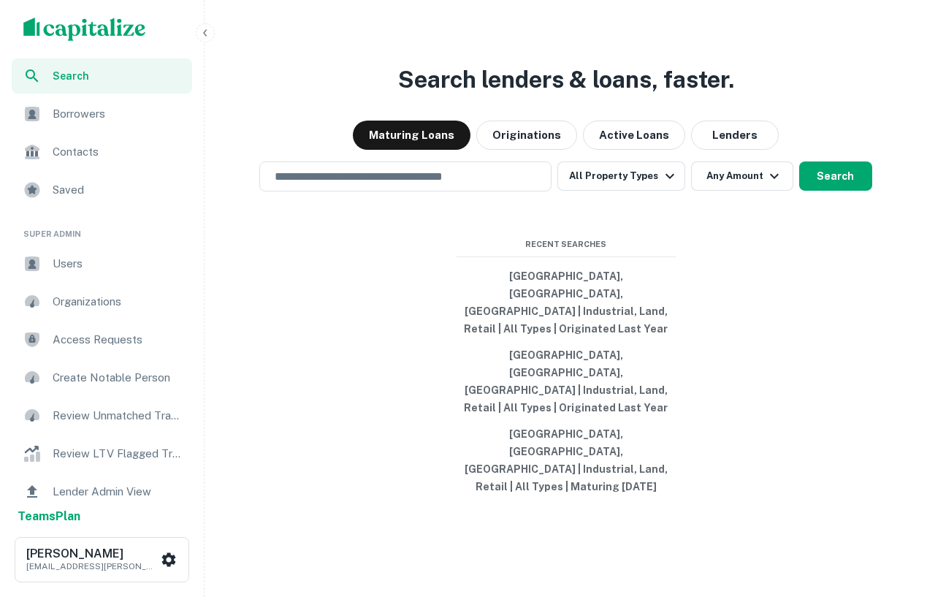
click at [64, 123] on div "Borrowers" at bounding box center [102, 113] width 180 height 35
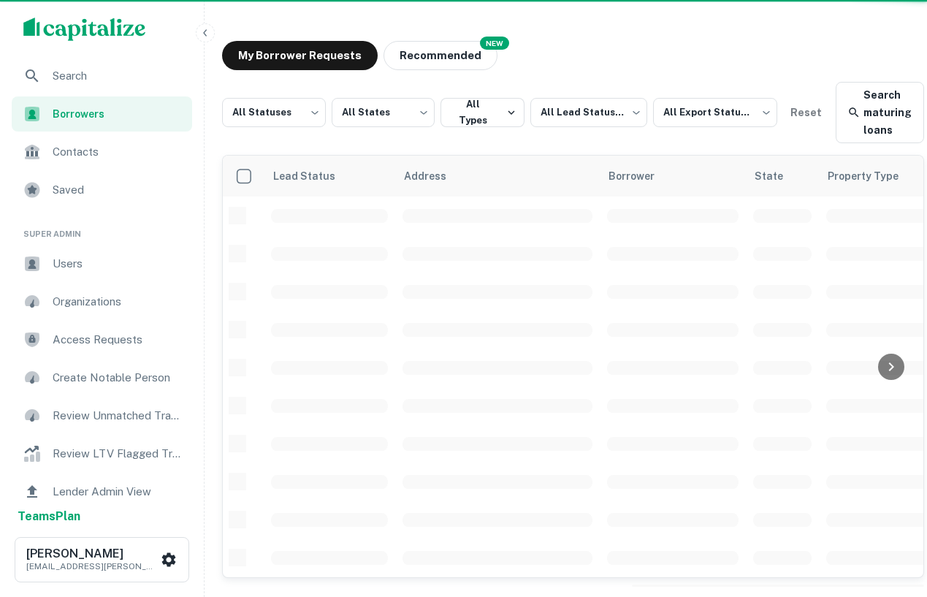
scroll to position [1, 0]
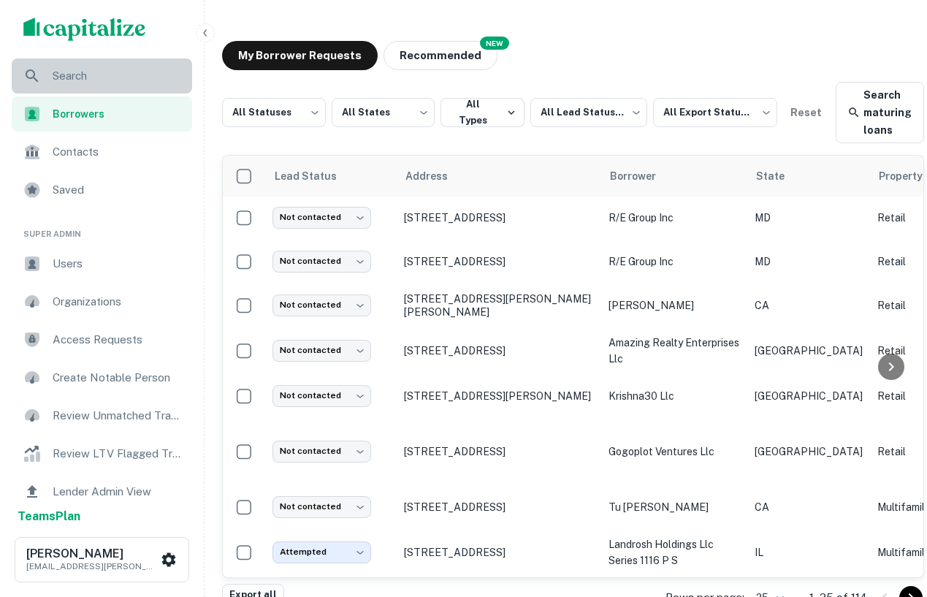
click at [144, 65] on div "Search" at bounding box center [102, 75] width 180 height 35
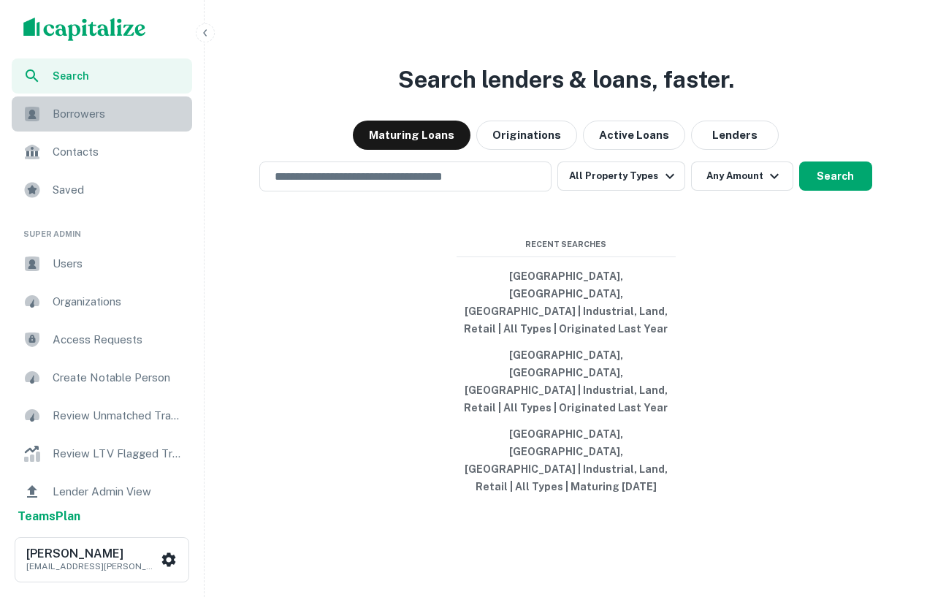
click at [126, 125] on div "Borrowers" at bounding box center [102, 113] width 180 height 35
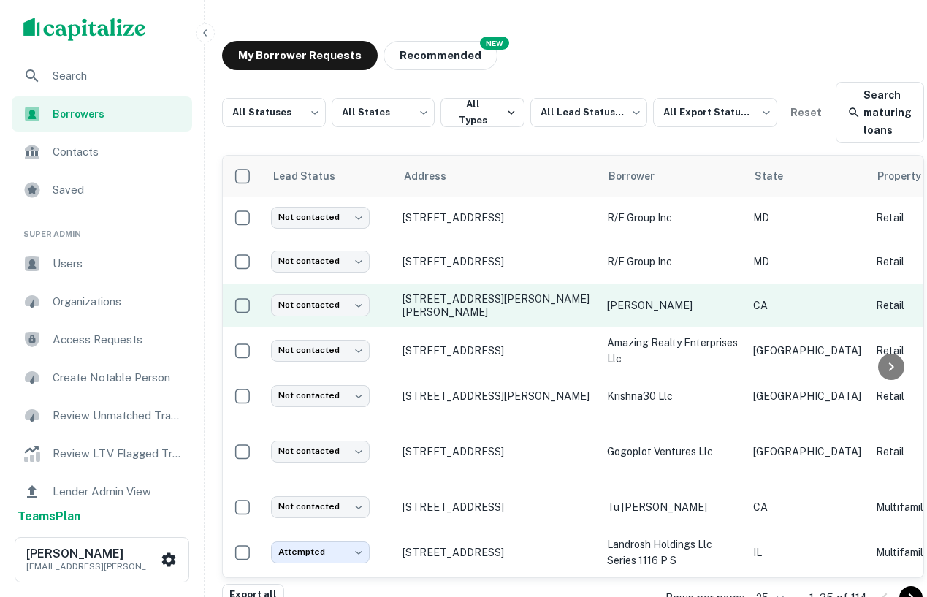
scroll to position [1, 0]
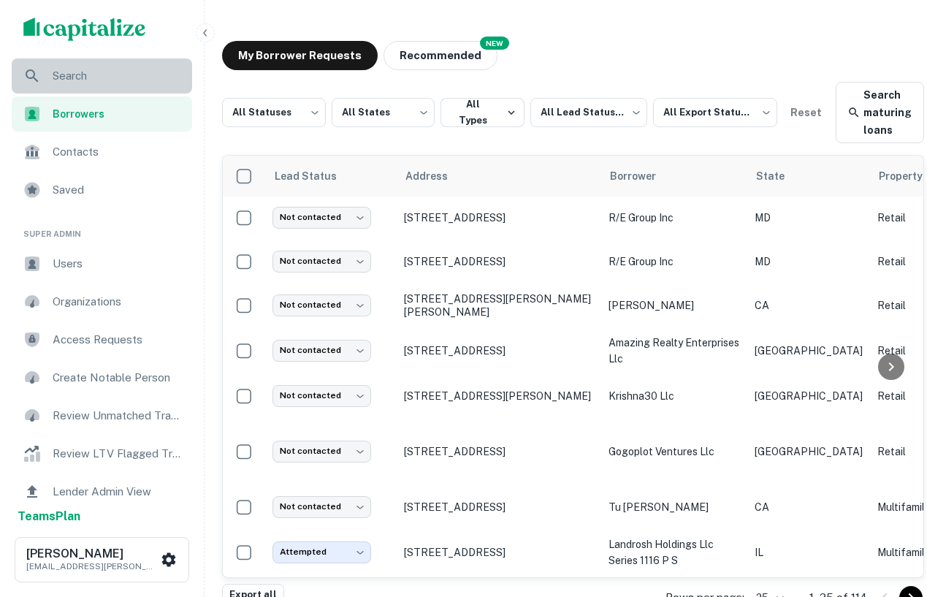
click at [80, 78] on span "Search" at bounding box center [118, 76] width 131 height 18
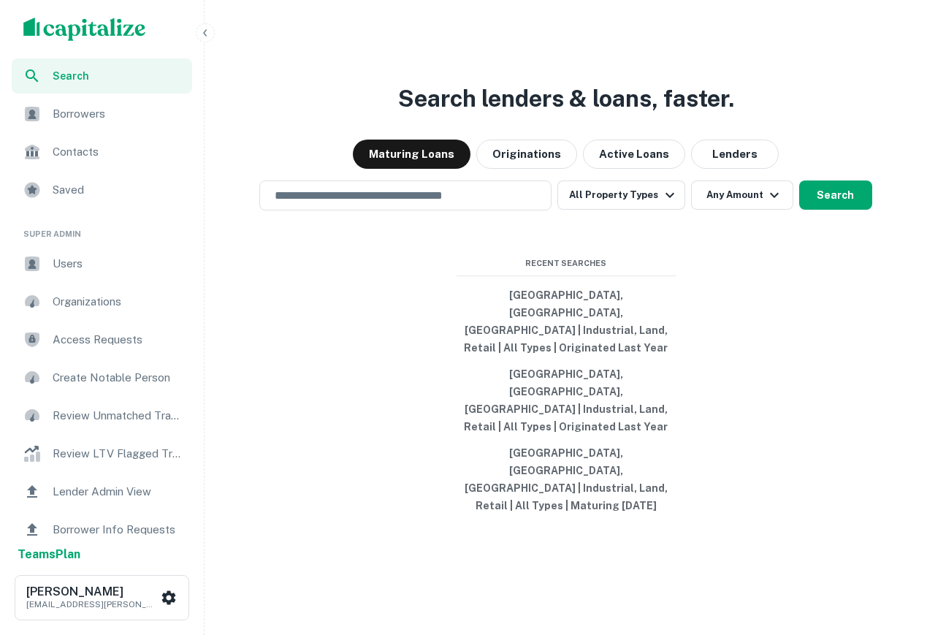
click at [99, 106] on span "Borrowers" at bounding box center [118, 114] width 131 height 18
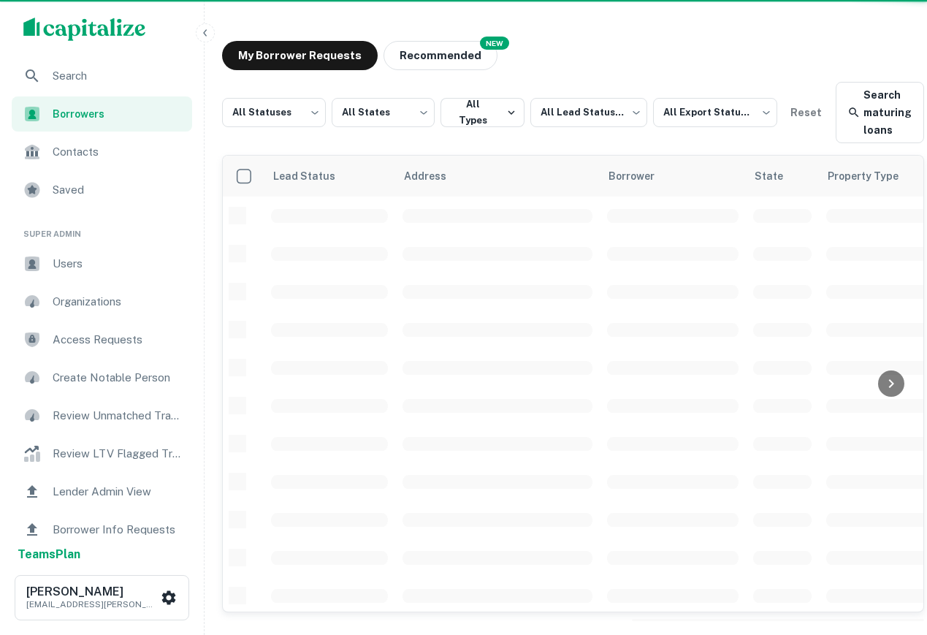
scroll to position [1, 0]
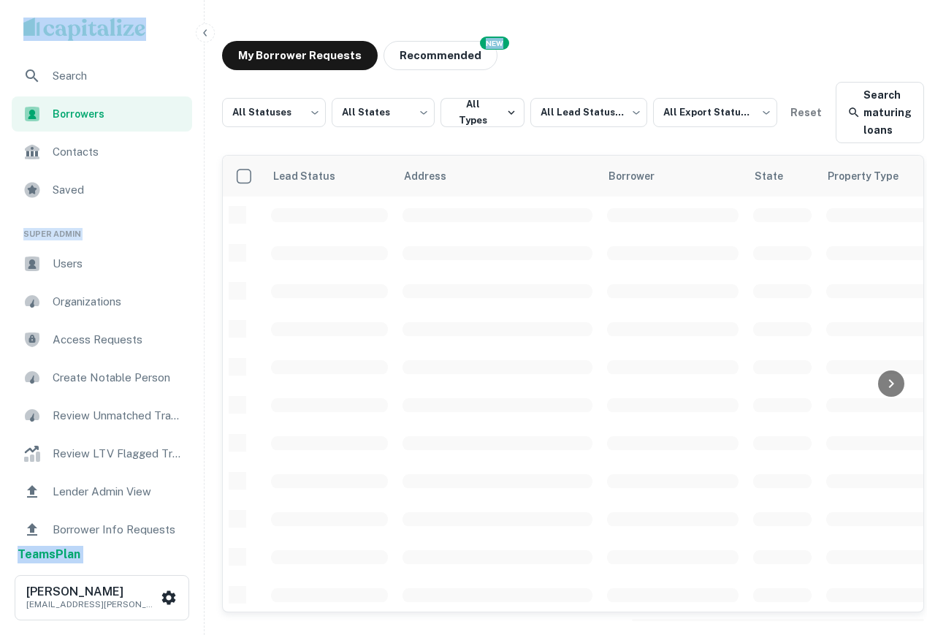
drag, startPoint x: 562, startPoint y: 49, endPoint x: -6, endPoint y: 34, distance: 568.5
click at [0, 34] on html "Search Borrowers Contacts Saved Super Admin Users Organizations Access Requests…" at bounding box center [463, 317] width 927 height 635
click at [527, 49] on div "My Borrower Requests NEW Recommended" at bounding box center [573, 55] width 702 height 29
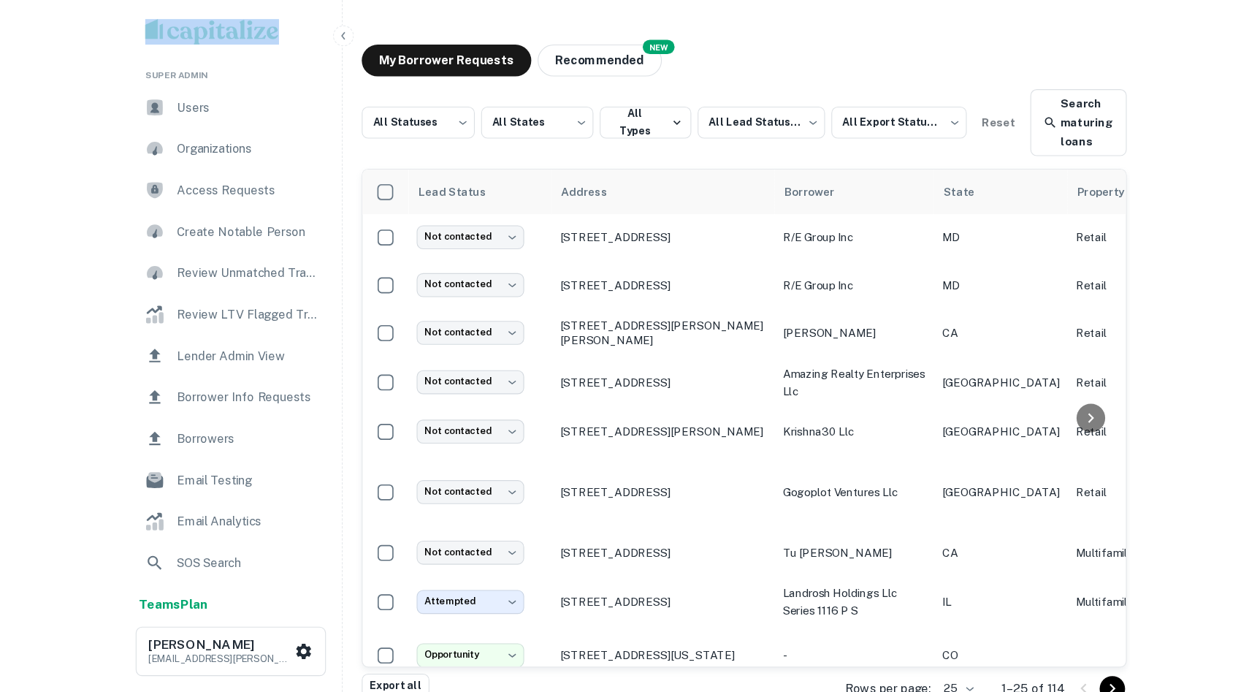
scroll to position [0, 0]
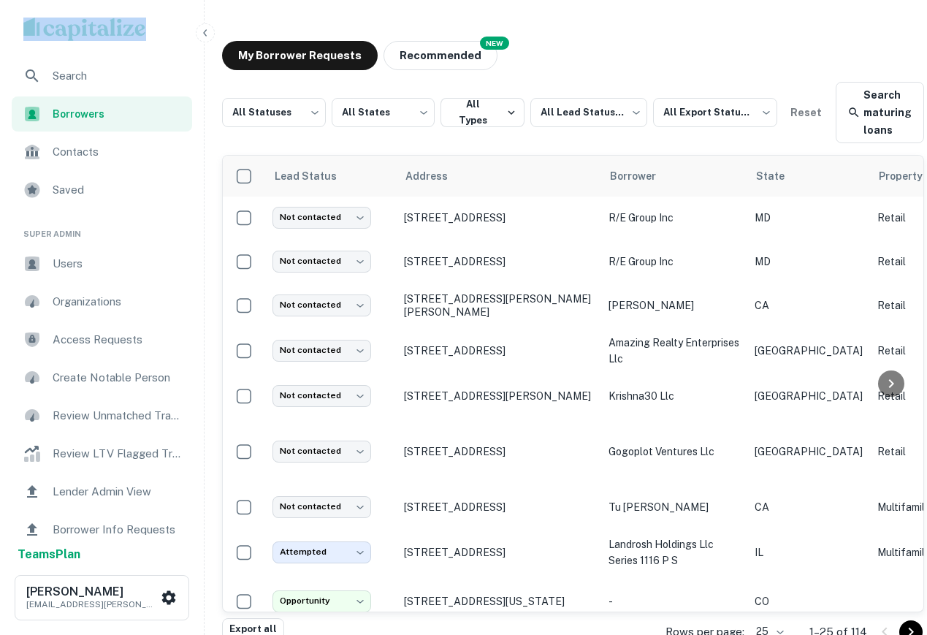
drag, startPoint x: 11, startPoint y: 79, endPoint x: 95, endPoint y: -174, distance: 266.3
click at [95, 0] on html "Search Borrowers Contacts Saved Super Admin Users Organizations Access Requests…" at bounding box center [463, 317] width 927 height 635
click at [574, 34] on div "My Borrower Requests NEW Recommended All Statuses *** ​ All States *** ​ All Ty…" at bounding box center [572, 314] width 725 height 571
drag, startPoint x: 10, startPoint y: 56, endPoint x: 305, endPoint y: 82, distance: 295.6
click at [305, 82] on div "Search Borrowers Contacts Saved Super Admin Users Organizations Access Requests…" at bounding box center [463, 341] width 927 height 682
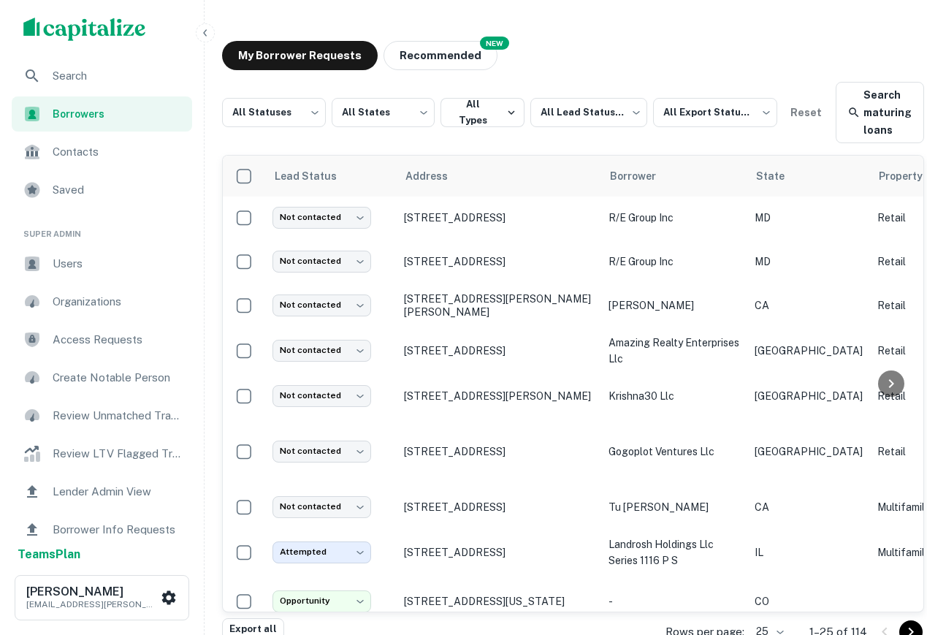
click at [621, 39] on div "My Borrower Requests NEW Recommended All Statuses *** ​ All States *** ​ All Ty…" at bounding box center [572, 314] width 725 height 571
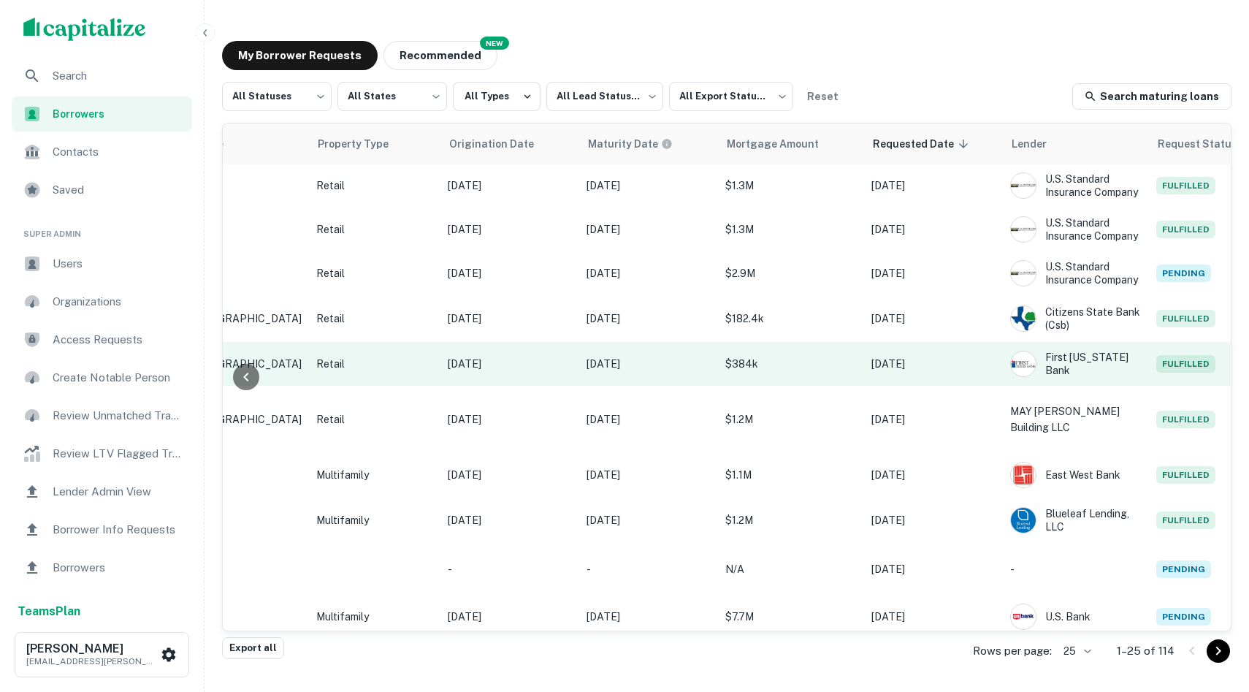
scroll to position [1, 0]
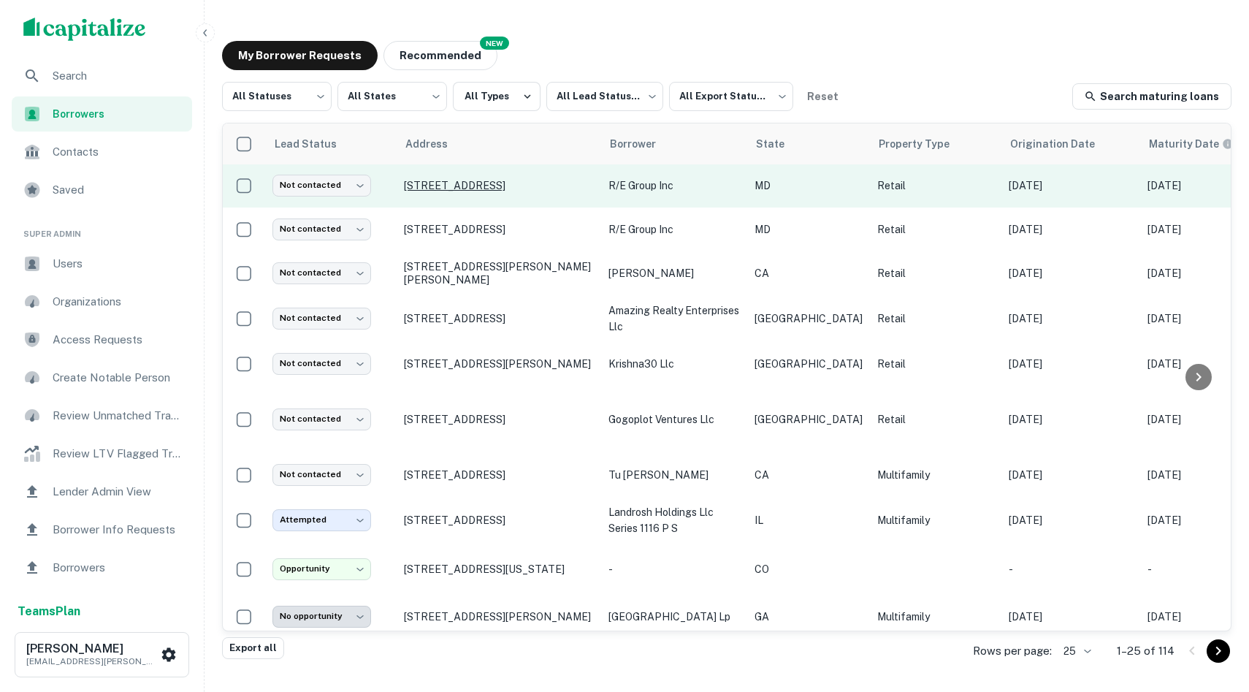
click at [481, 186] on p "8180 Main St Ellicott City, MD21043" at bounding box center [499, 185] width 190 height 13
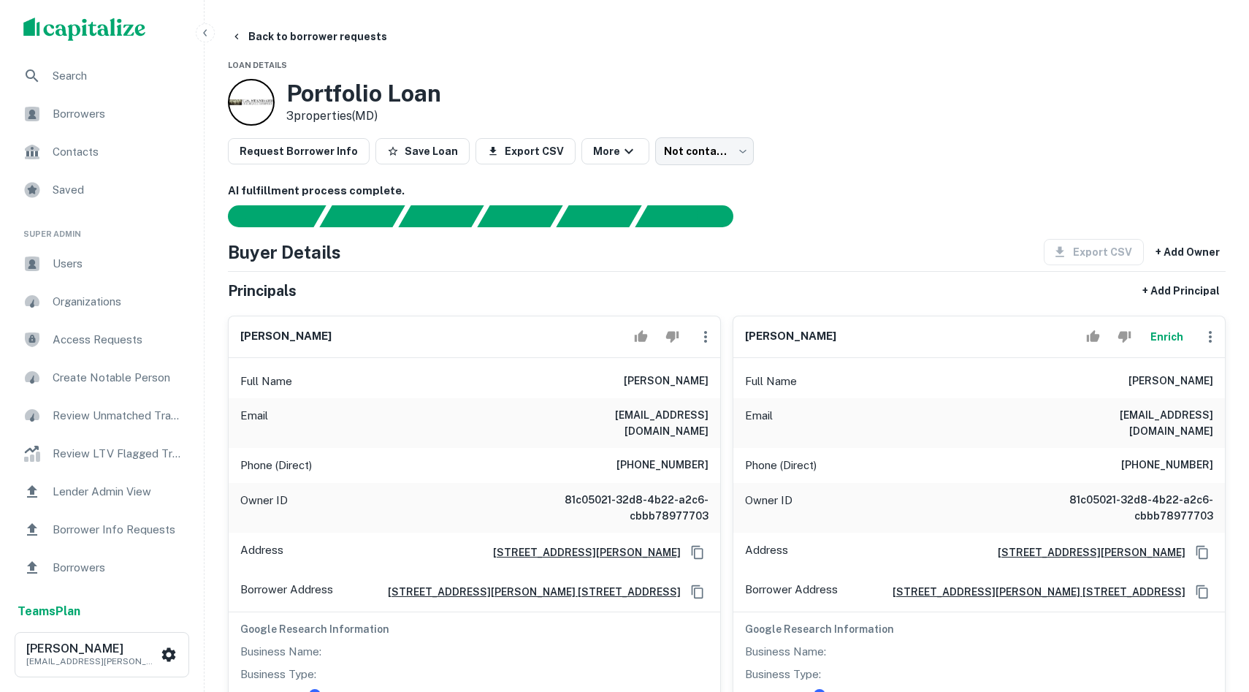
click at [343, 109] on p "3 properties (MD)" at bounding box center [363, 116] width 155 height 18
click at [78, 116] on span "Borrowers" at bounding box center [118, 114] width 131 height 18
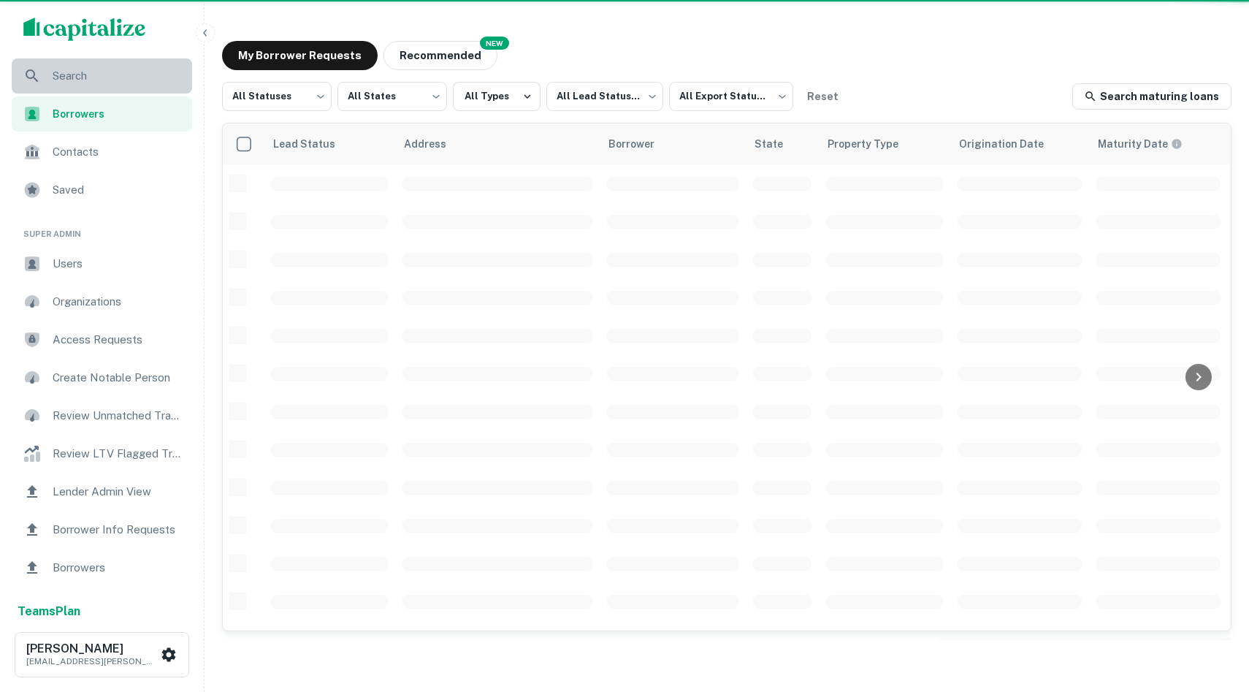
click at [85, 73] on span "Search" at bounding box center [118, 76] width 131 height 18
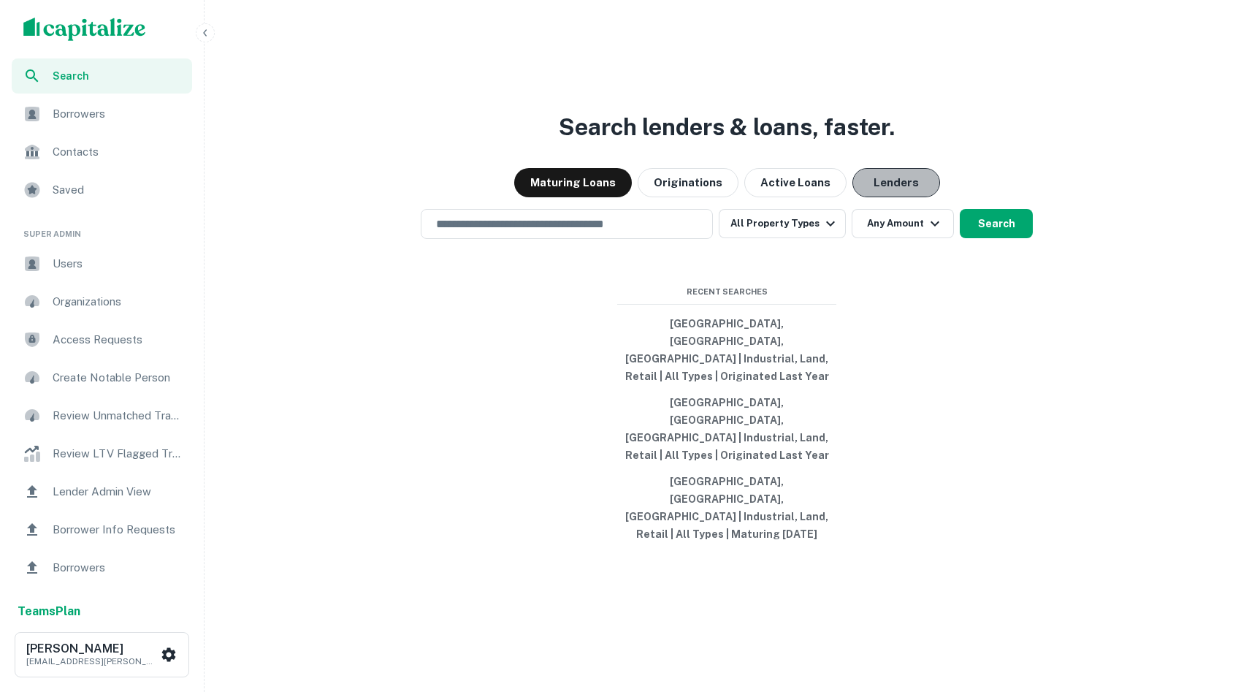
click at [907, 197] on button "Lenders" at bounding box center [896, 182] width 88 height 29
click at [708, 440] on button "Austin, TX, USA | Industrial, Land, Retail | All Types | Originated Last Year" at bounding box center [726, 428] width 219 height 79
type input "**********"
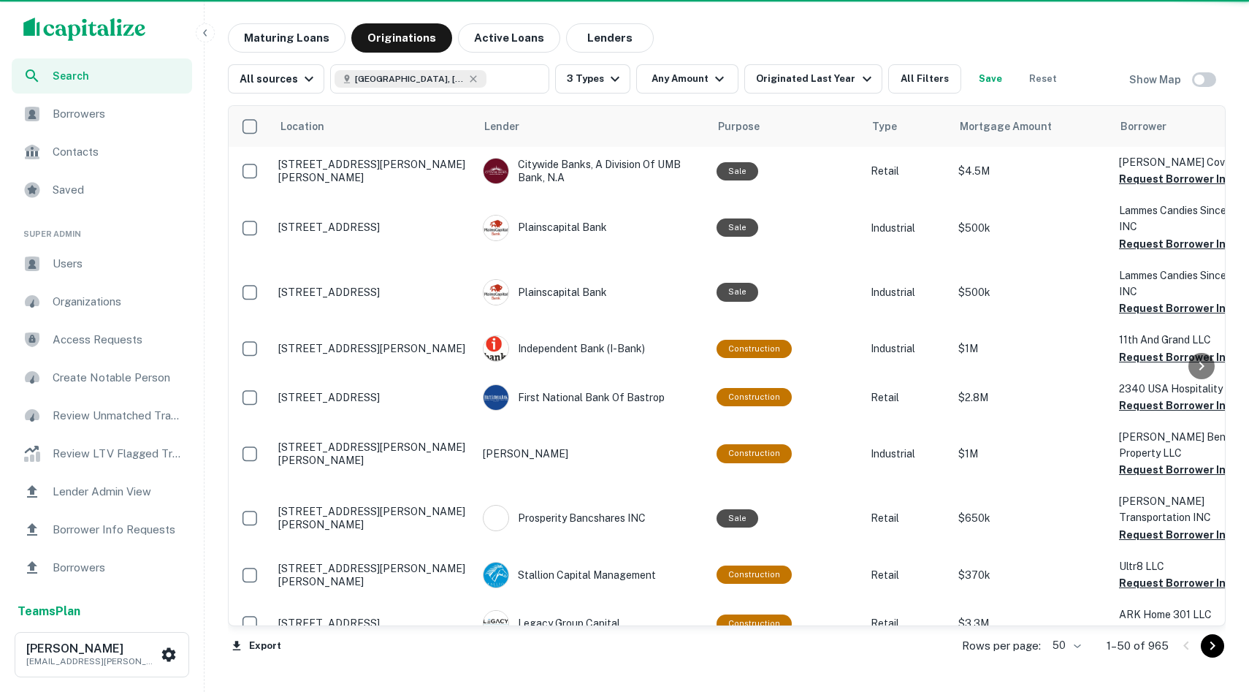
scroll to position [1, 0]
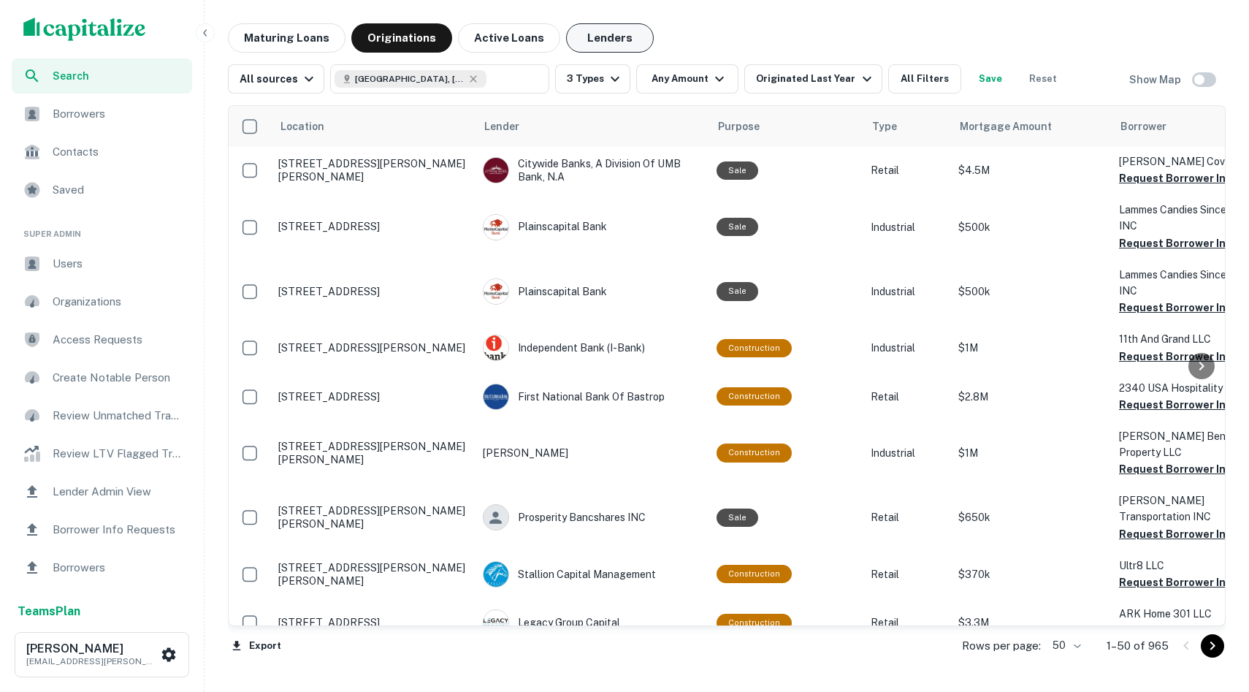
click at [583, 42] on button "Lenders" at bounding box center [610, 37] width 88 height 29
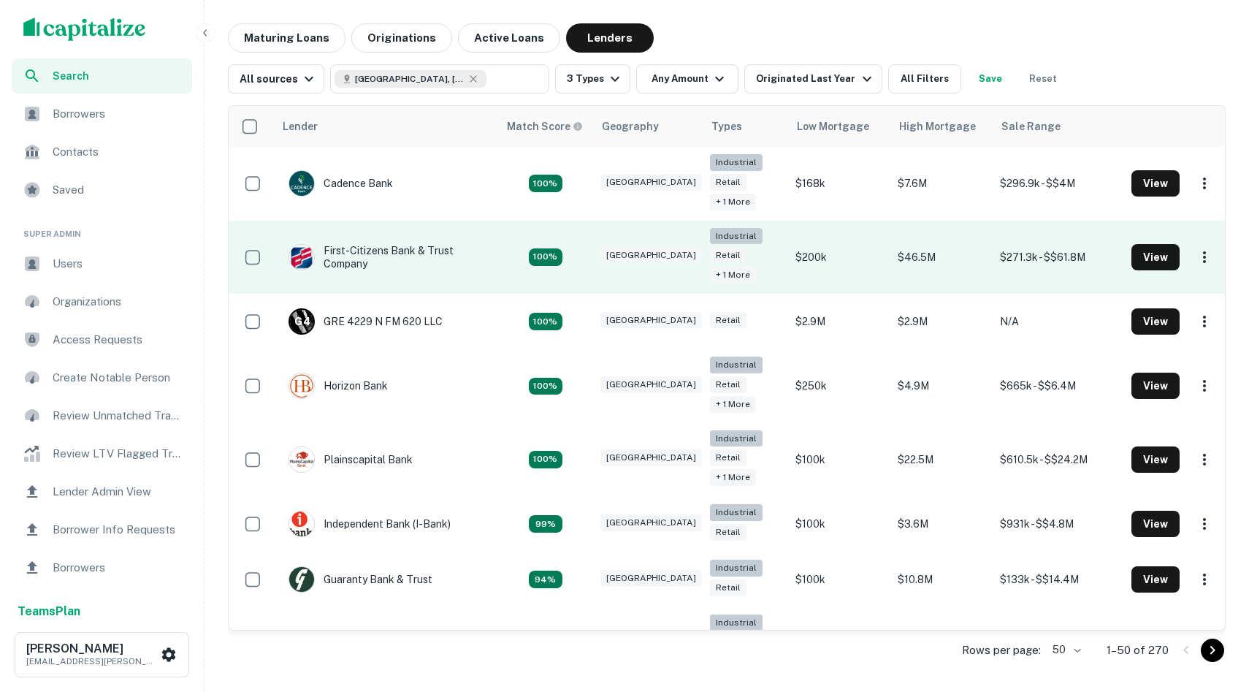
scroll to position [495, 0]
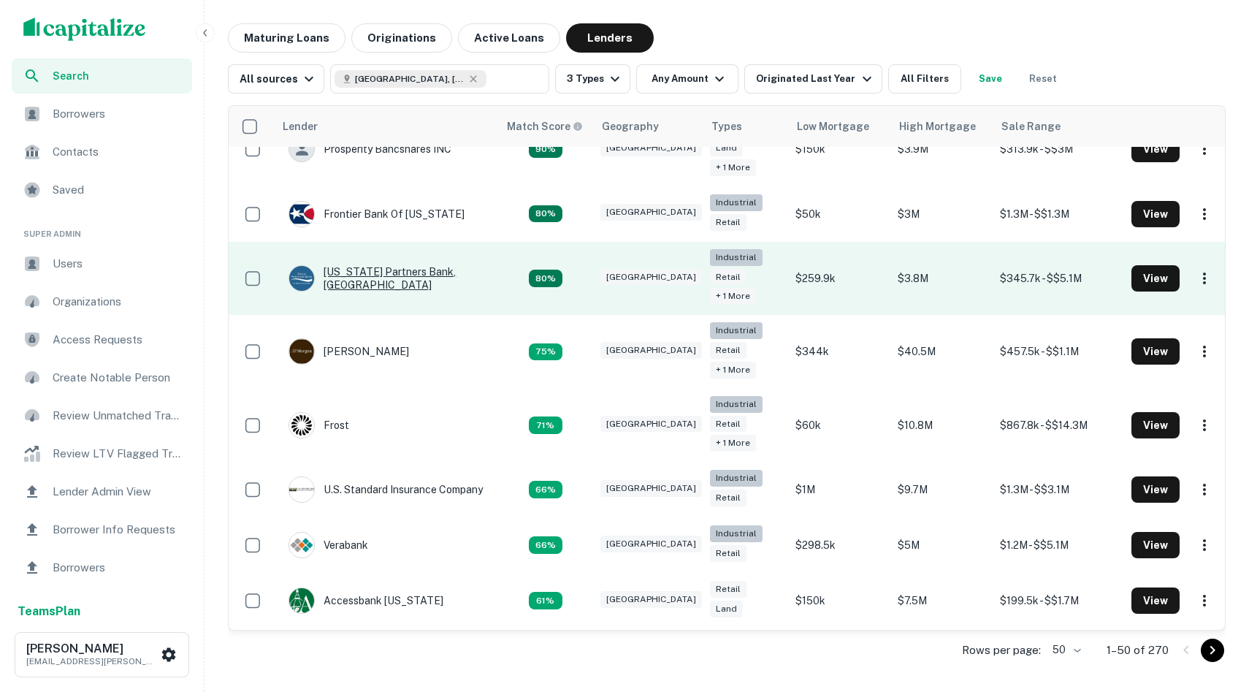
click at [385, 278] on div "Texas Partners Bank, SAN Antonio" at bounding box center [386, 278] width 194 height 26
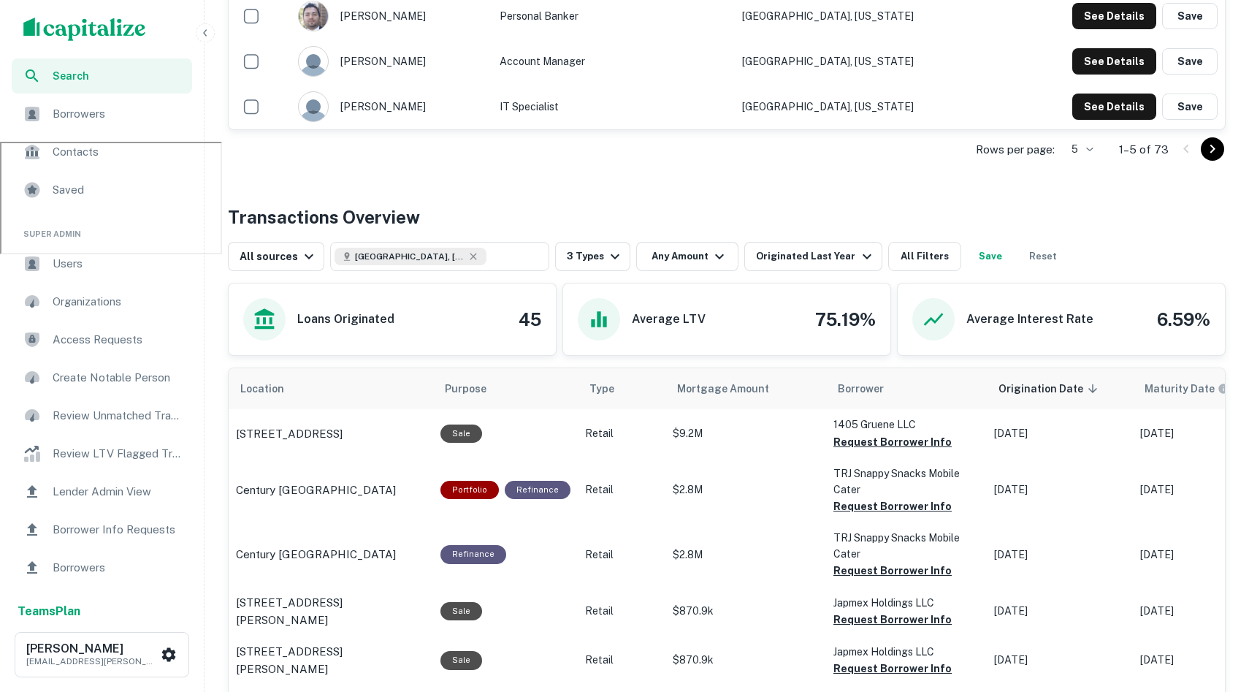
scroll to position [554, 0]
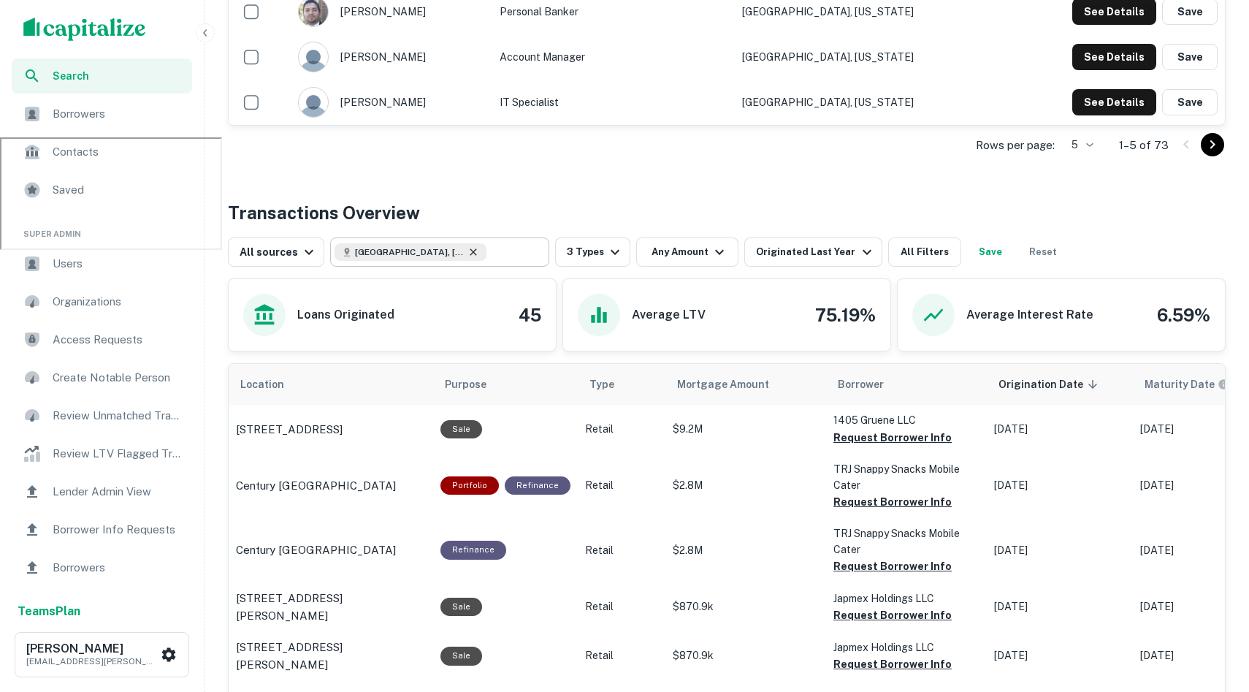
click at [468, 246] on icon at bounding box center [474, 252] width 12 height 12
type input "**********"
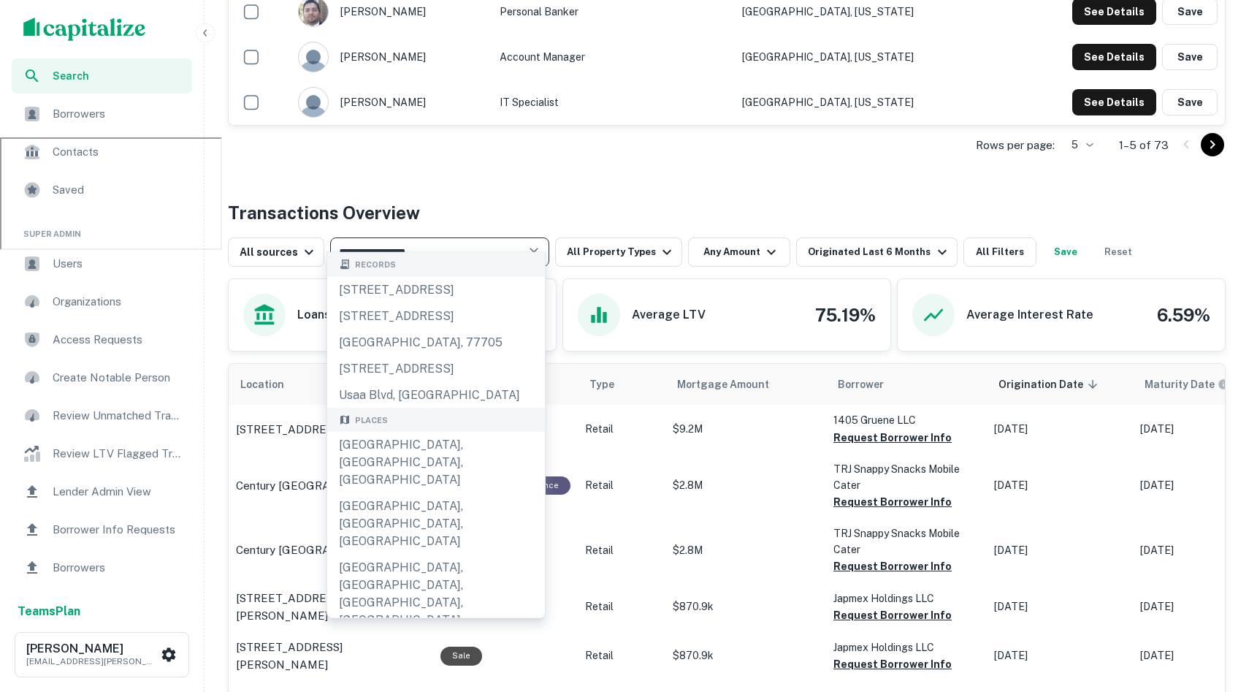
drag, startPoint x: 495, startPoint y: 237, endPoint x: 216, endPoint y: 250, distance: 278.6
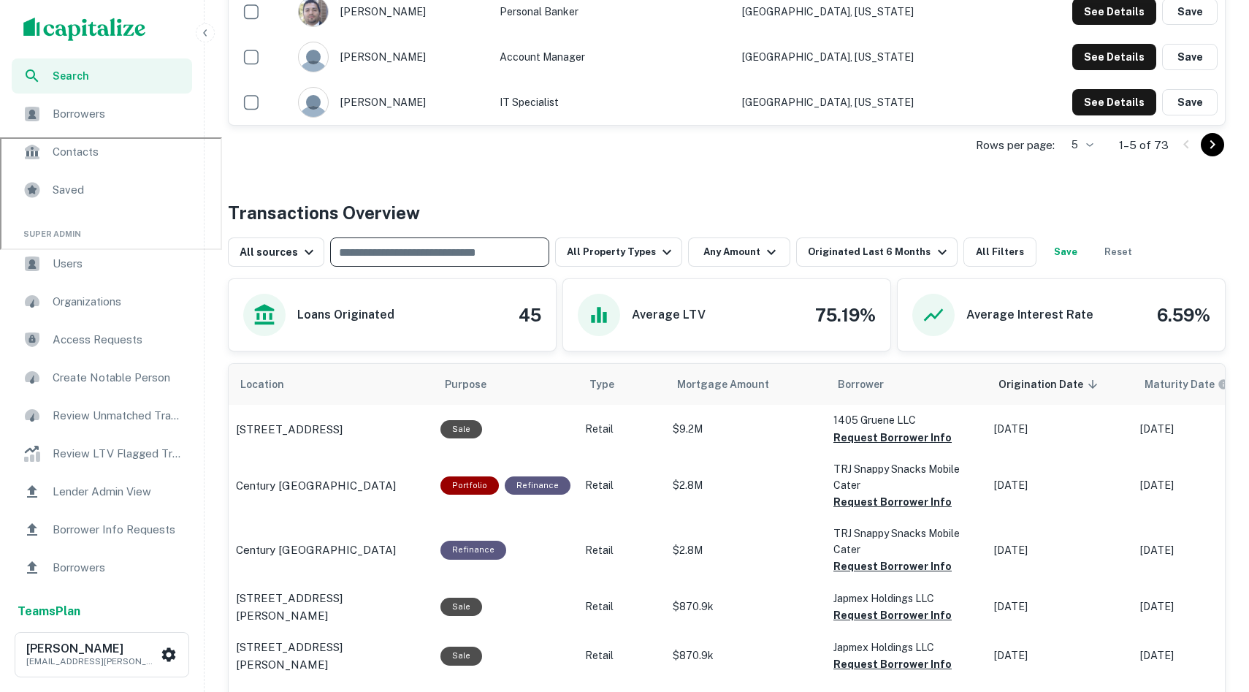
click at [314, 209] on h4 "Transactions Overview" at bounding box center [324, 212] width 192 height 26
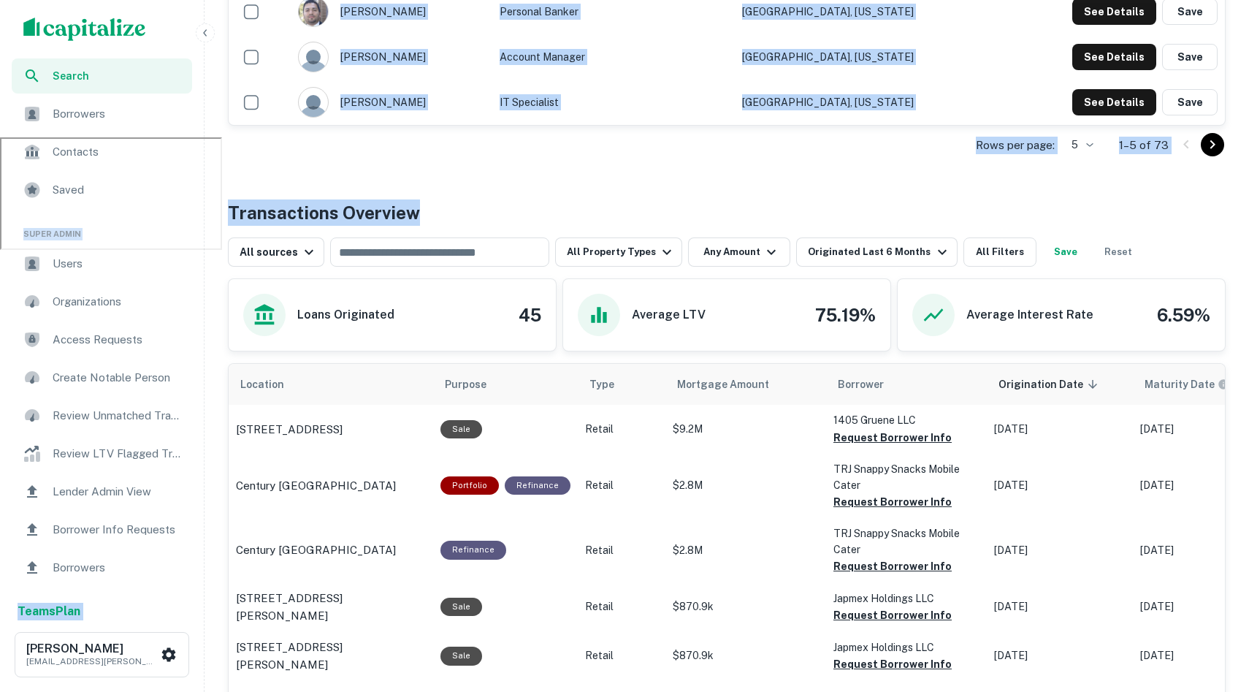
drag, startPoint x: 434, startPoint y: 191, endPoint x: 94, endPoint y: 181, distance: 340.6
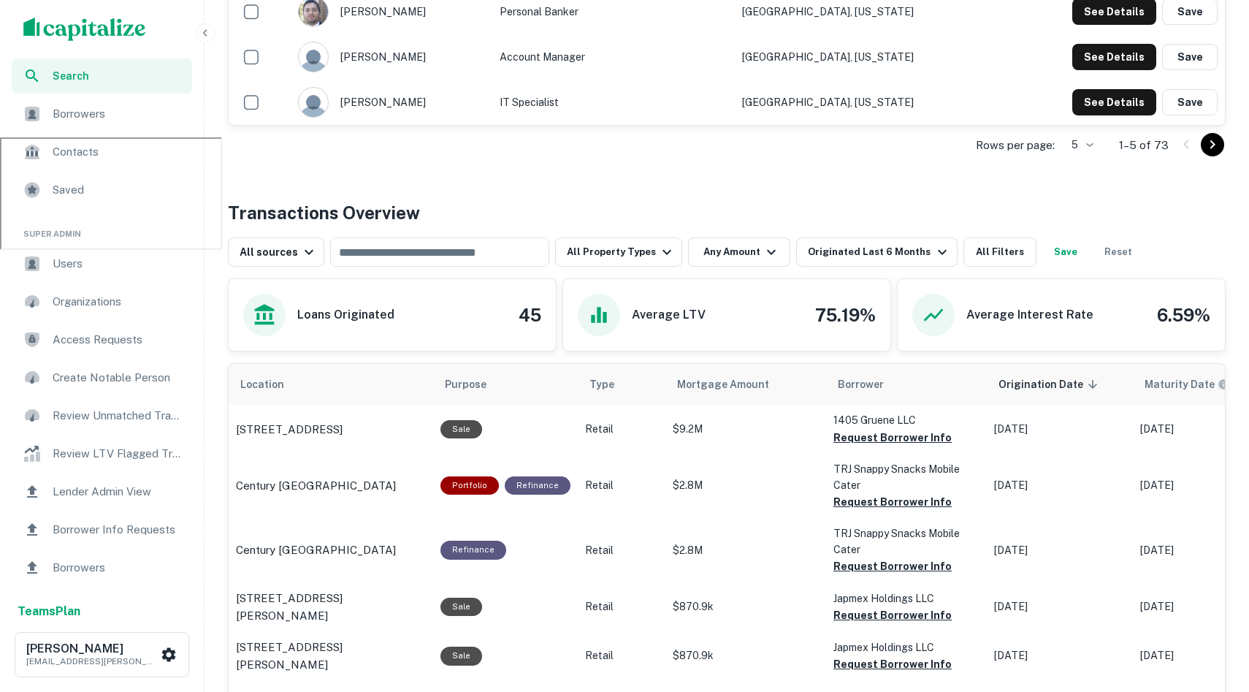
click at [336, 148] on div "Rows per page: 5 * 1–5 of 73" at bounding box center [727, 145] width 998 height 39
click at [116, 154] on span "Contacts" at bounding box center [118, 152] width 131 height 18
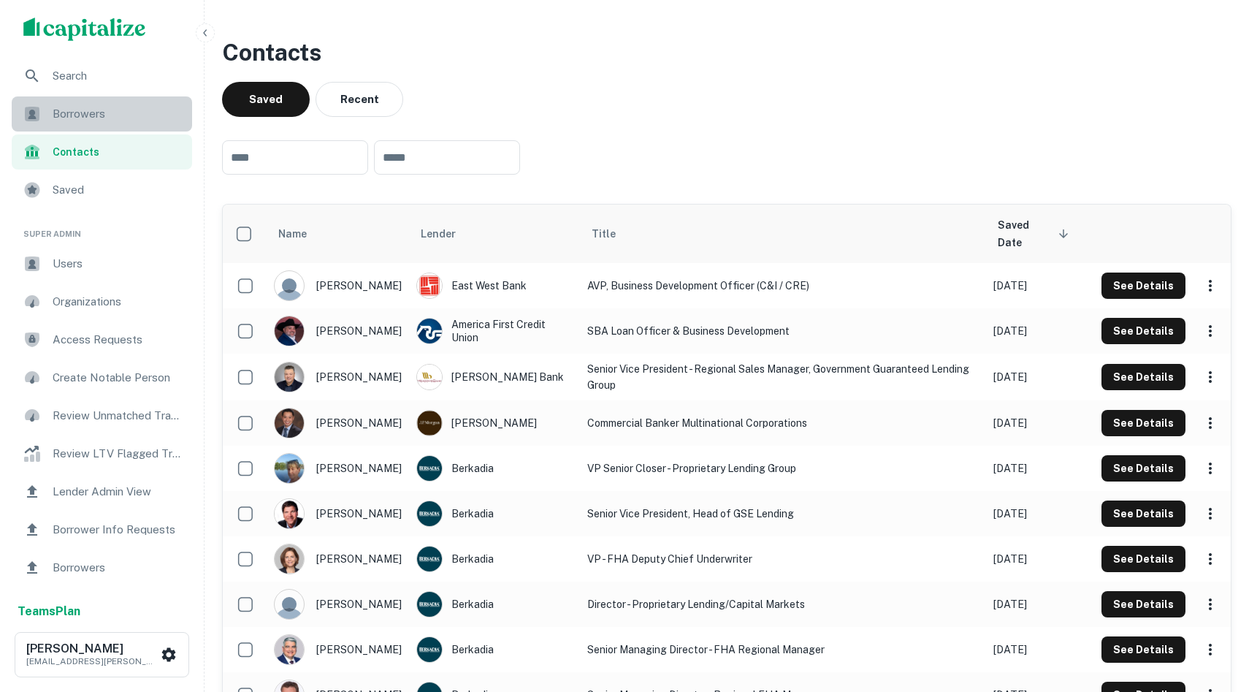
click at [123, 115] on span "Borrowers" at bounding box center [118, 114] width 131 height 18
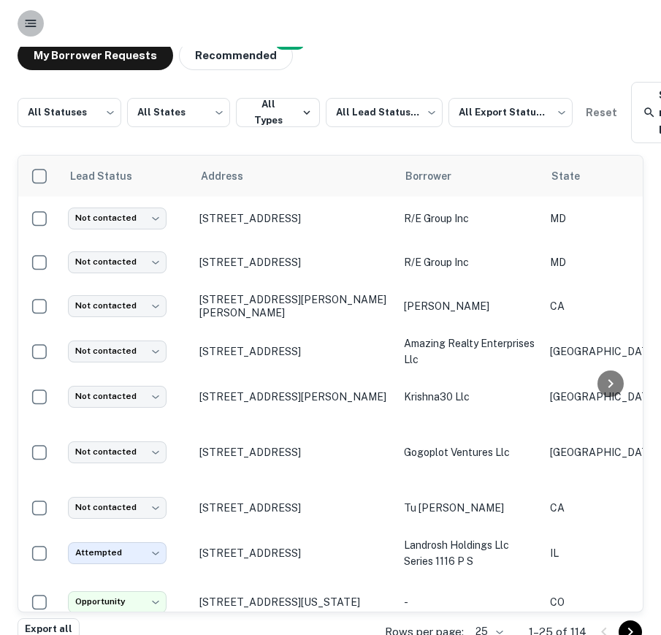
click at [33, 23] on rect "button" at bounding box center [32, 23] width 9 height 1
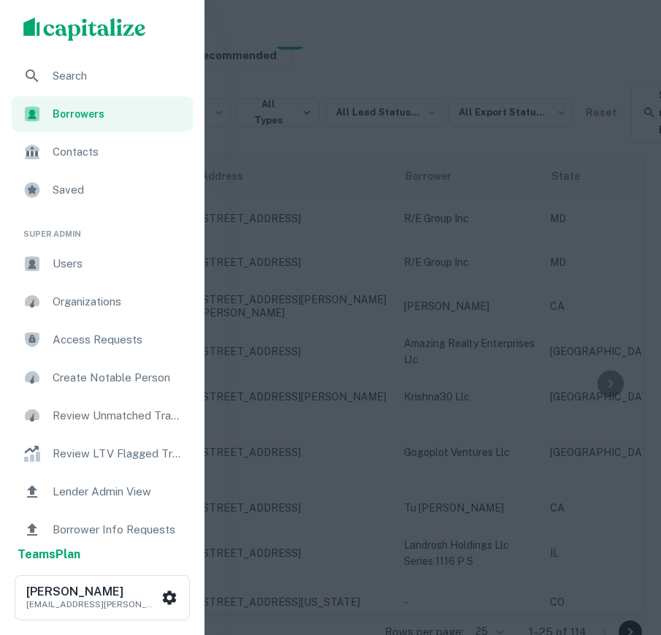
click at [67, 161] on div "Contacts" at bounding box center [102, 151] width 181 height 35
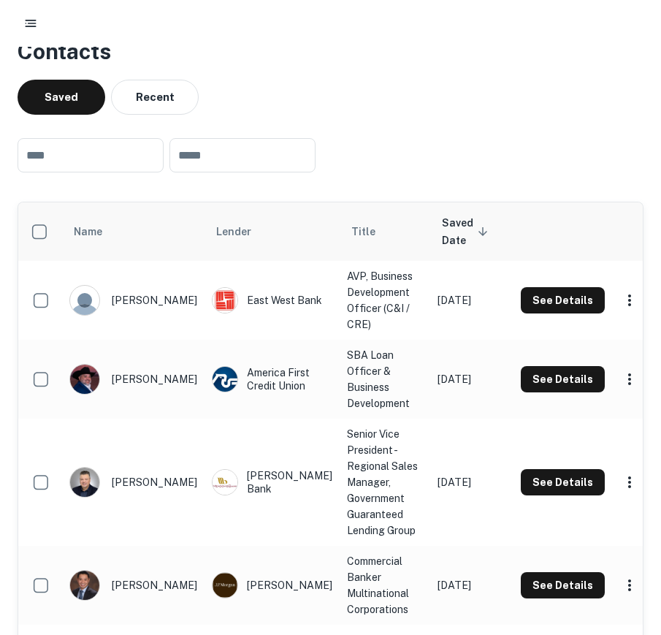
scroll to position [6, 0]
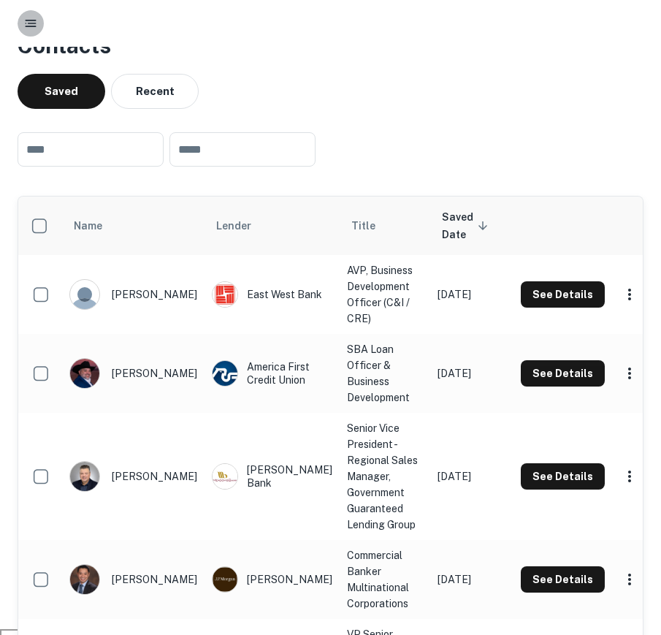
click at [26, 19] on icon "button" at bounding box center [30, 23] width 15 height 15
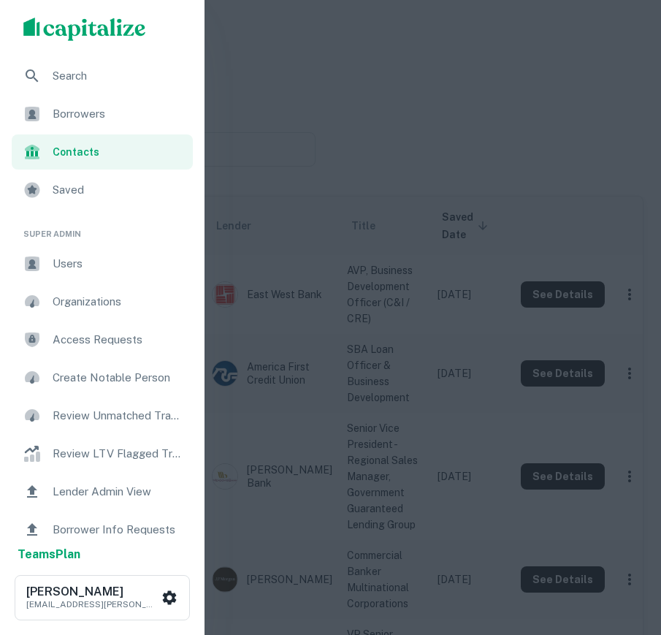
click at [99, 105] on span "Borrowers" at bounding box center [118, 114] width 131 height 18
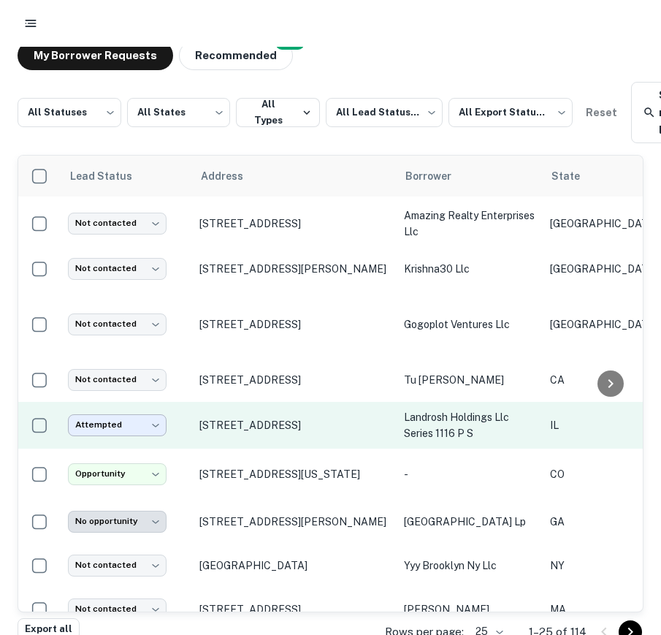
scroll to position [139, 0]
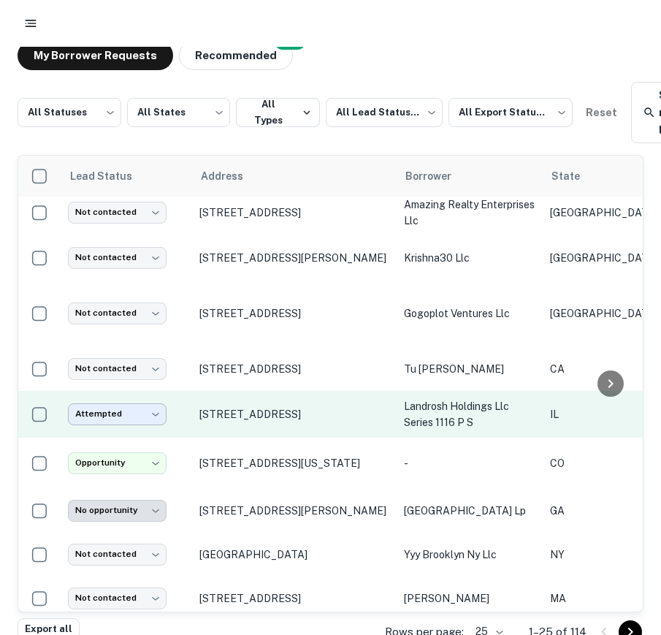
click at [89, 408] on body "My Borrower Requests NEW Recommended All Statuses *** ​ All States *** ​ All Ty…" at bounding box center [330, 317] width 661 height 635
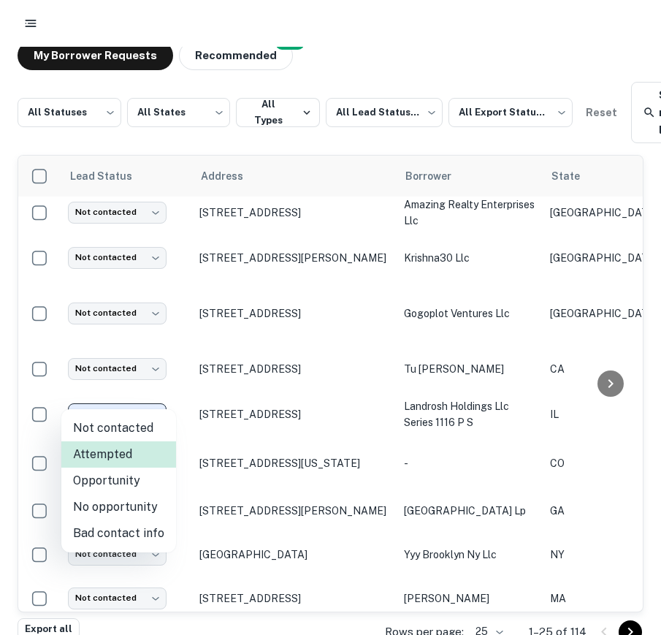
click at [105, 432] on li "Not contacted" at bounding box center [118, 428] width 115 height 26
type input "****"
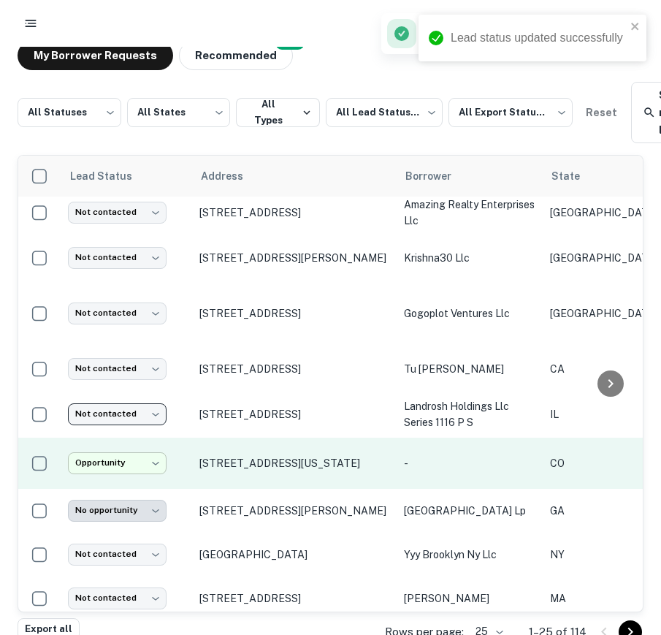
click at [110, 454] on body "Lead status updated successfully My Borrower Requests NEW Recommended All Statu…" at bounding box center [330, 317] width 661 height 635
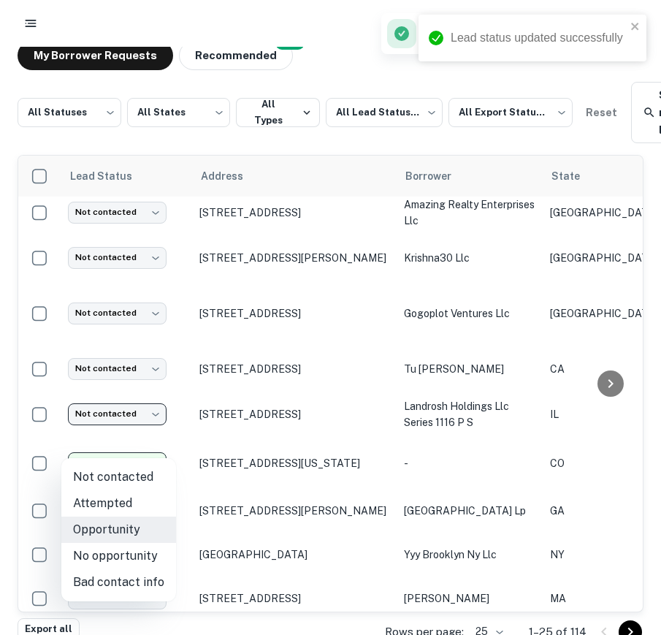
click at [137, 480] on li "Not contacted" at bounding box center [118, 477] width 115 height 26
type input "****"
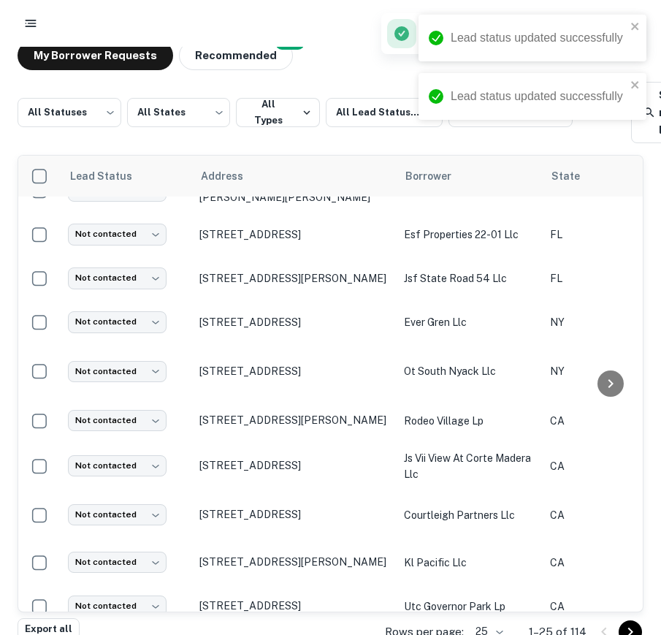
scroll to position [0, 0]
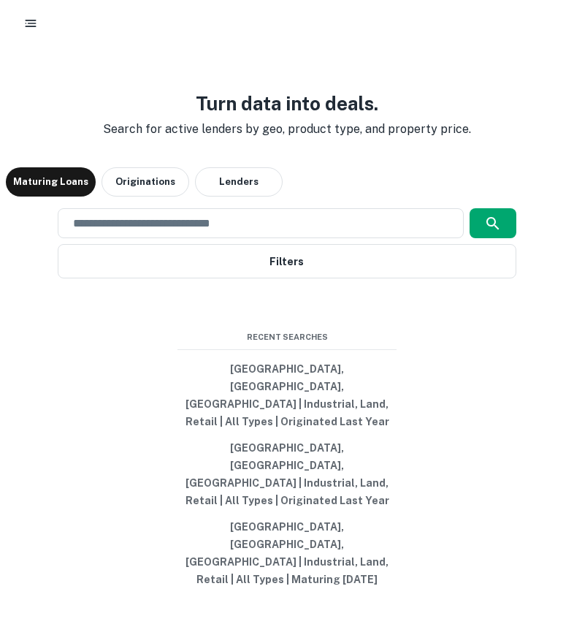
click at [18, 28] on div at bounding box center [287, 23] width 539 height 26
click at [34, 26] on icon "button" at bounding box center [30, 23] width 15 height 15
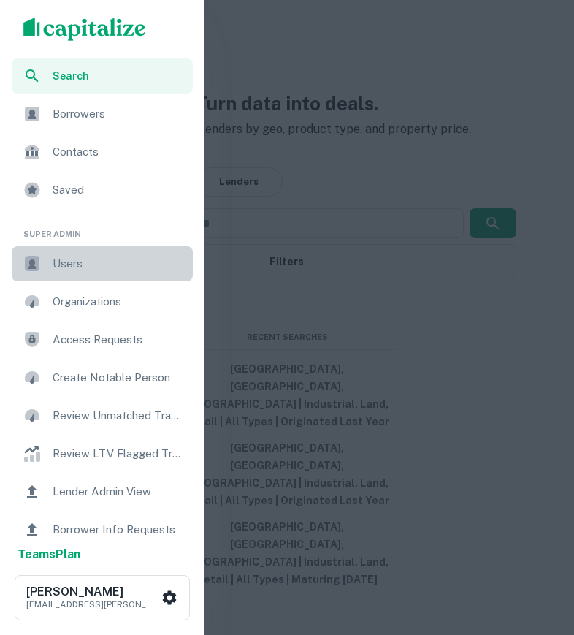
click at [69, 270] on span "Users" at bounding box center [118, 264] width 131 height 18
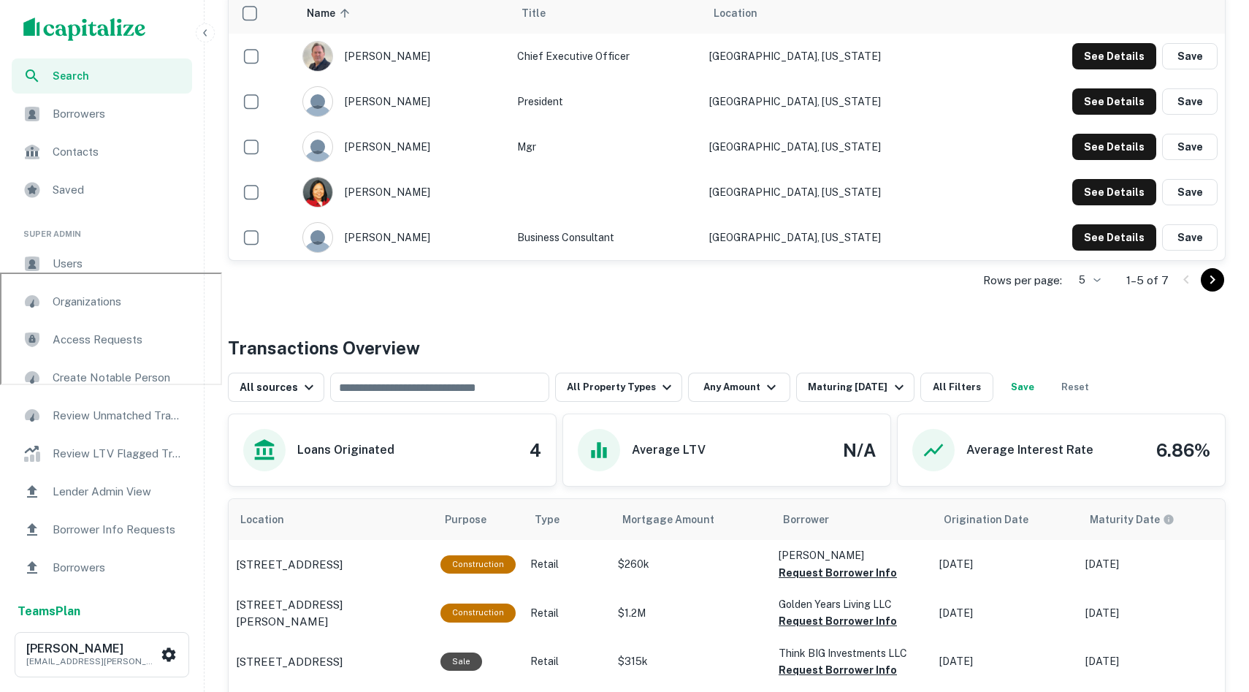
scroll to position [400, 0]
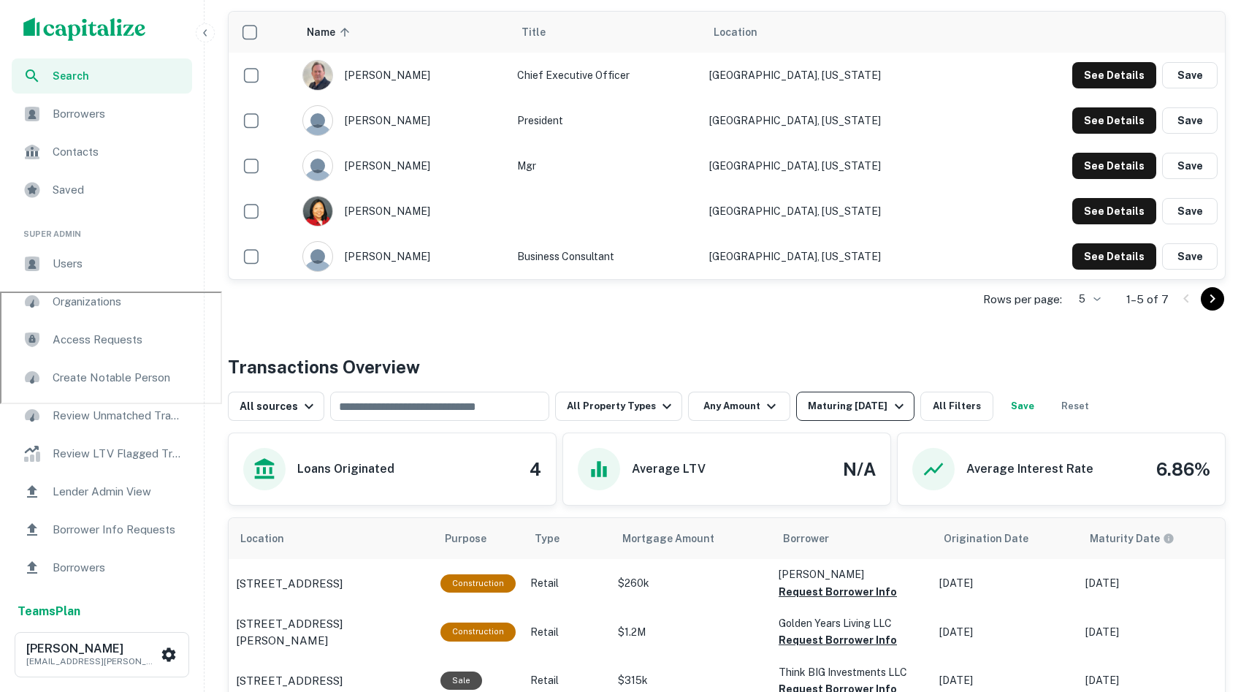
click at [573, 400] on div "Maturing [DATE]" at bounding box center [857, 406] width 99 height 18
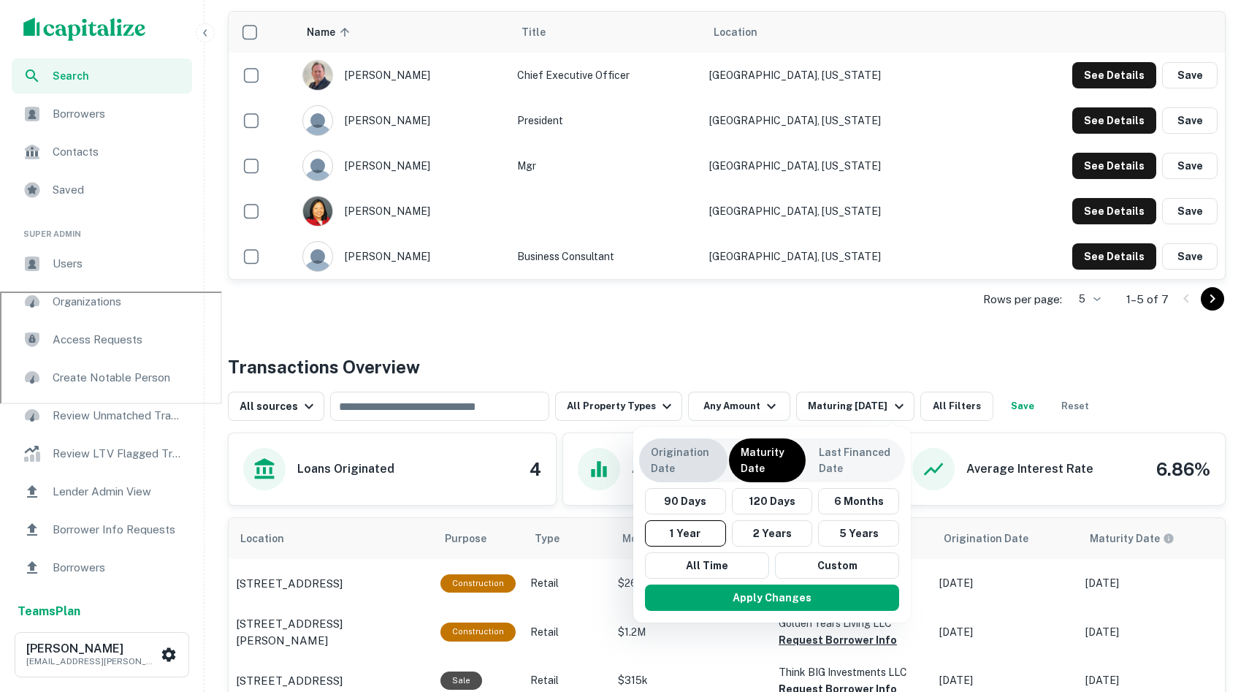
click at [573, 475] on p "Origination Date" at bounding box center [683, 460] width 65 height 32
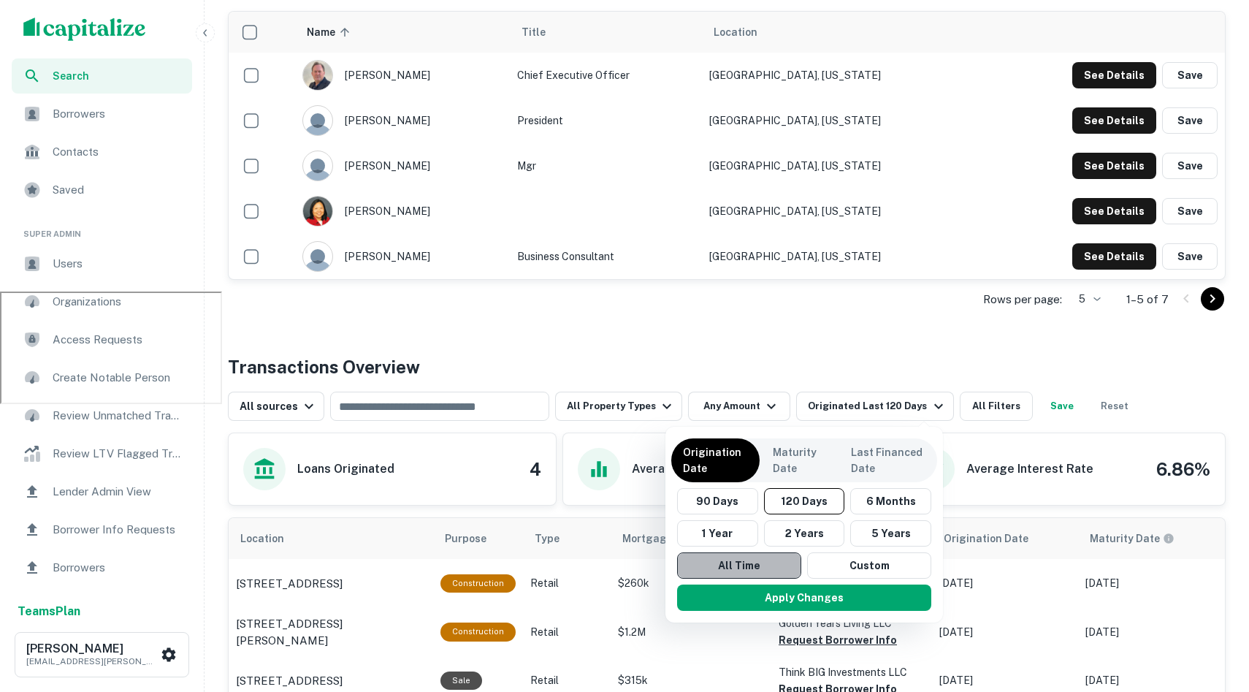
click at [573, 571] on button "All Time" at bounding box center [739, 565] width 124 height 26
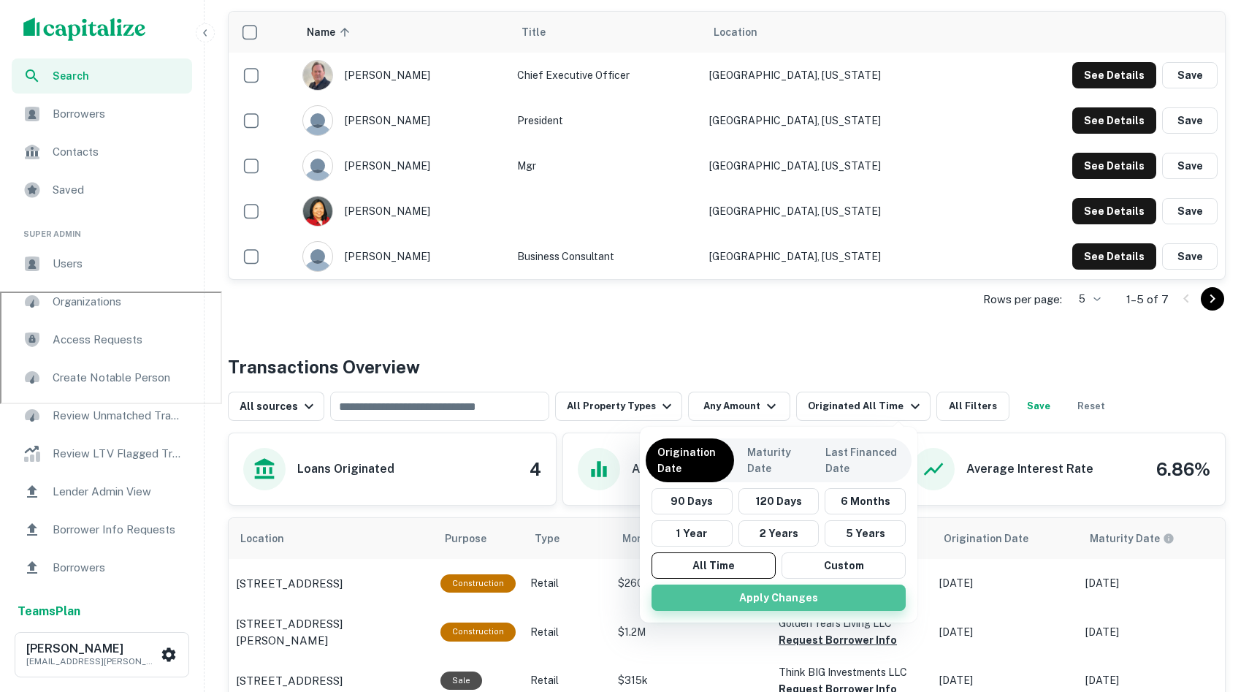
click at [573, 595] on button "Apply Changes" at bounding box center [779, 597] width 254 height 26
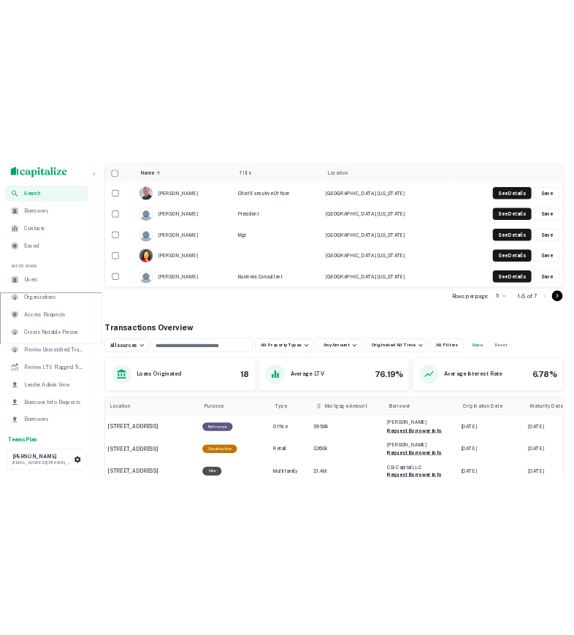
scroll to position [589, 0]
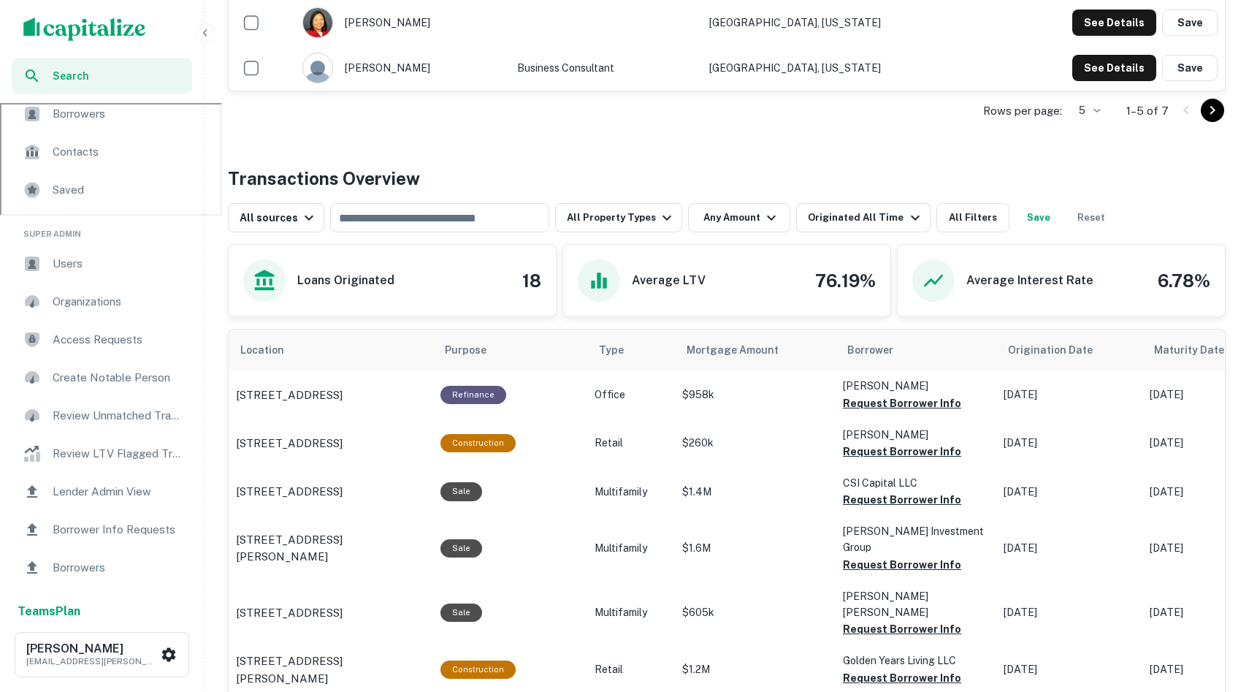
click at [107, 159] on span "Contacts" at bounding box center [118, 152] width 131 height 18
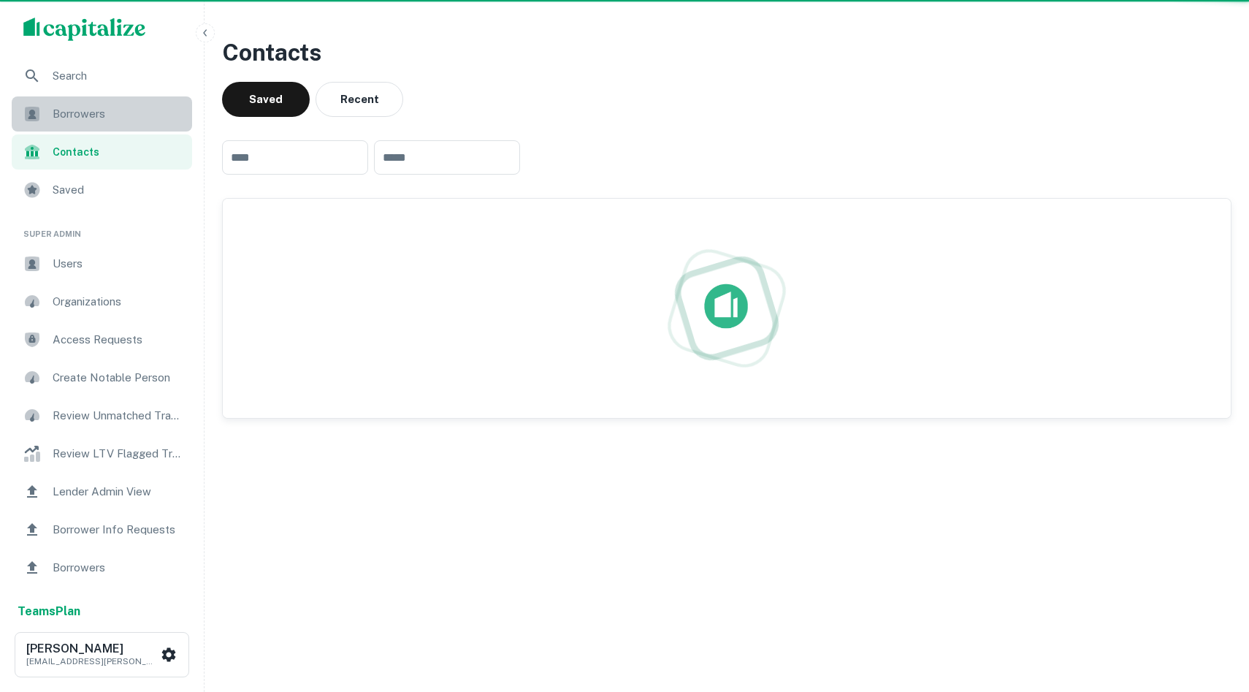
click at [101, 97] on div "Borrowers" at bounding box center [102, 113] width 180 height 35
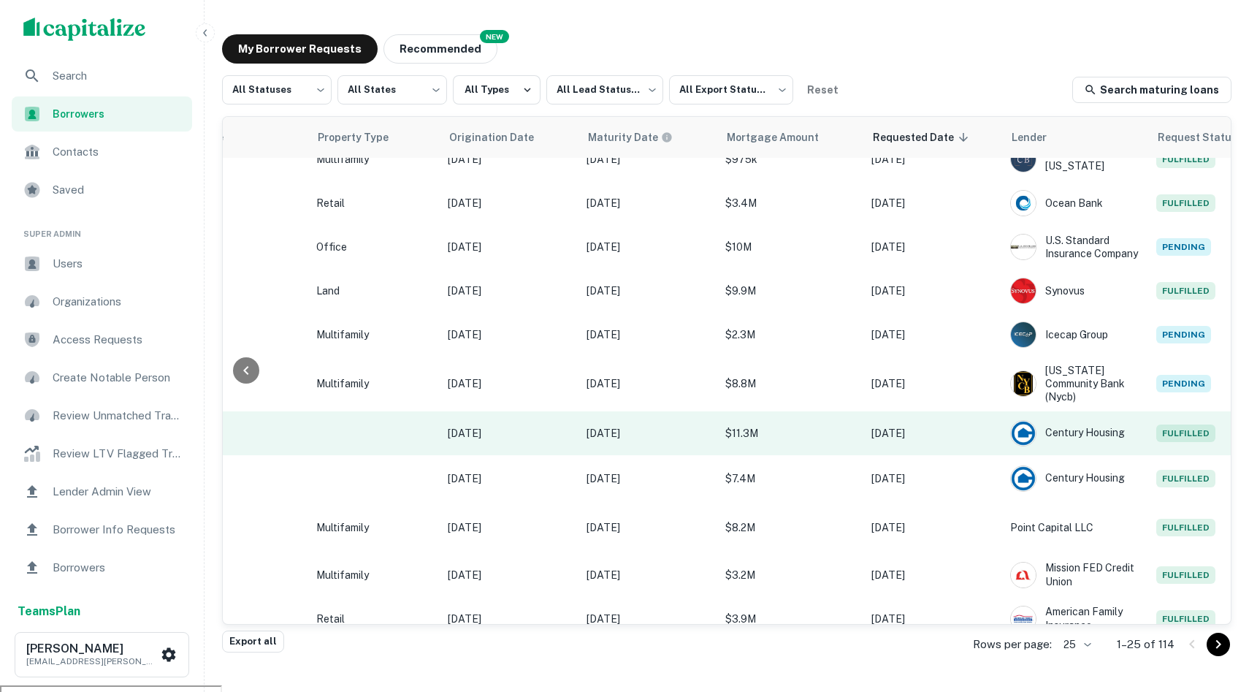
scroll to position [674, 0]
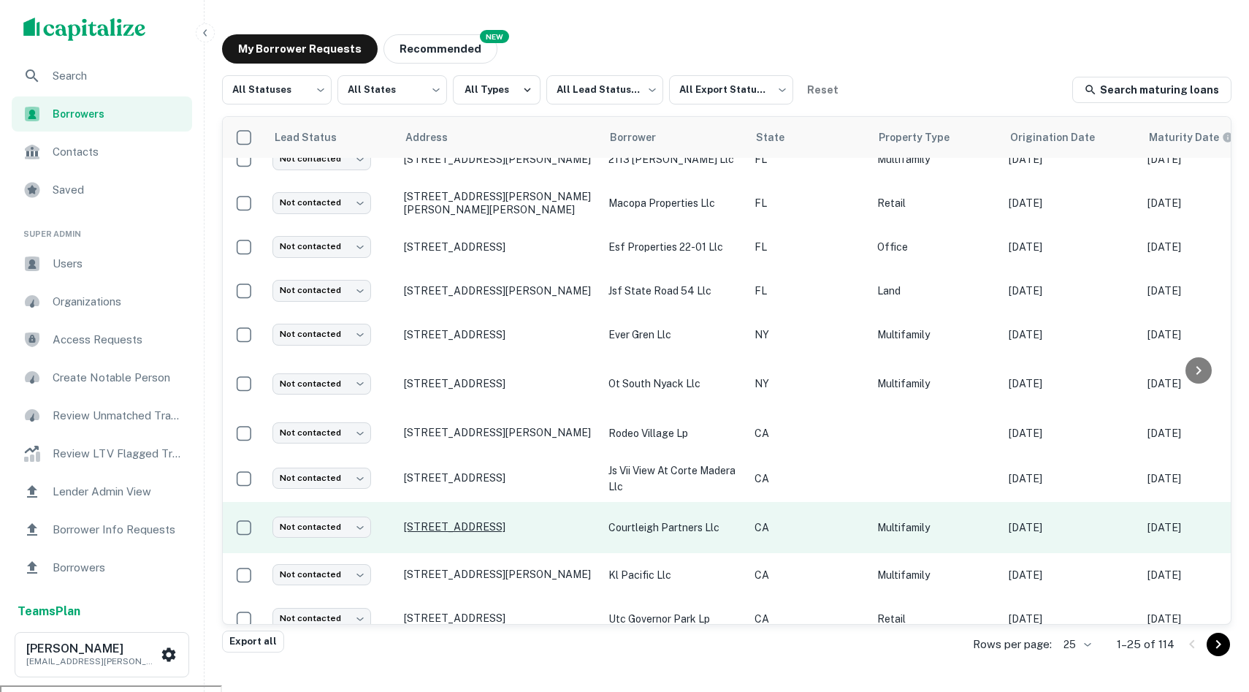
click at [443, 520] on p "11929 Courtleigh Dr Los Angeles, CA90066" at bounding box center [499, 526] width 190 height 13
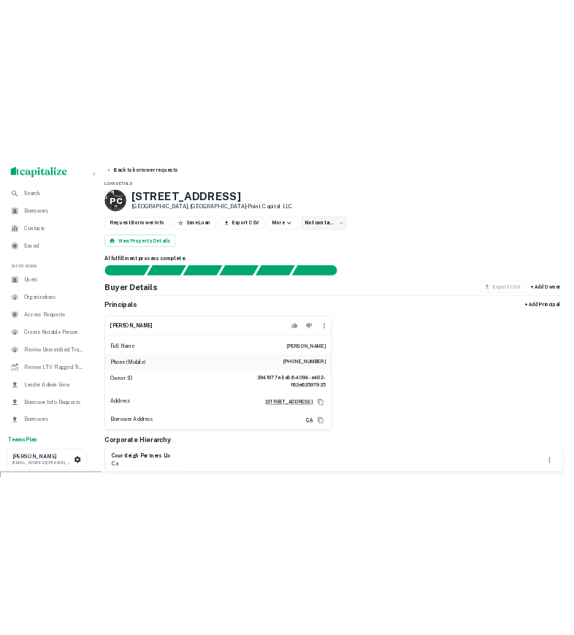
scroll to position [9, 0]
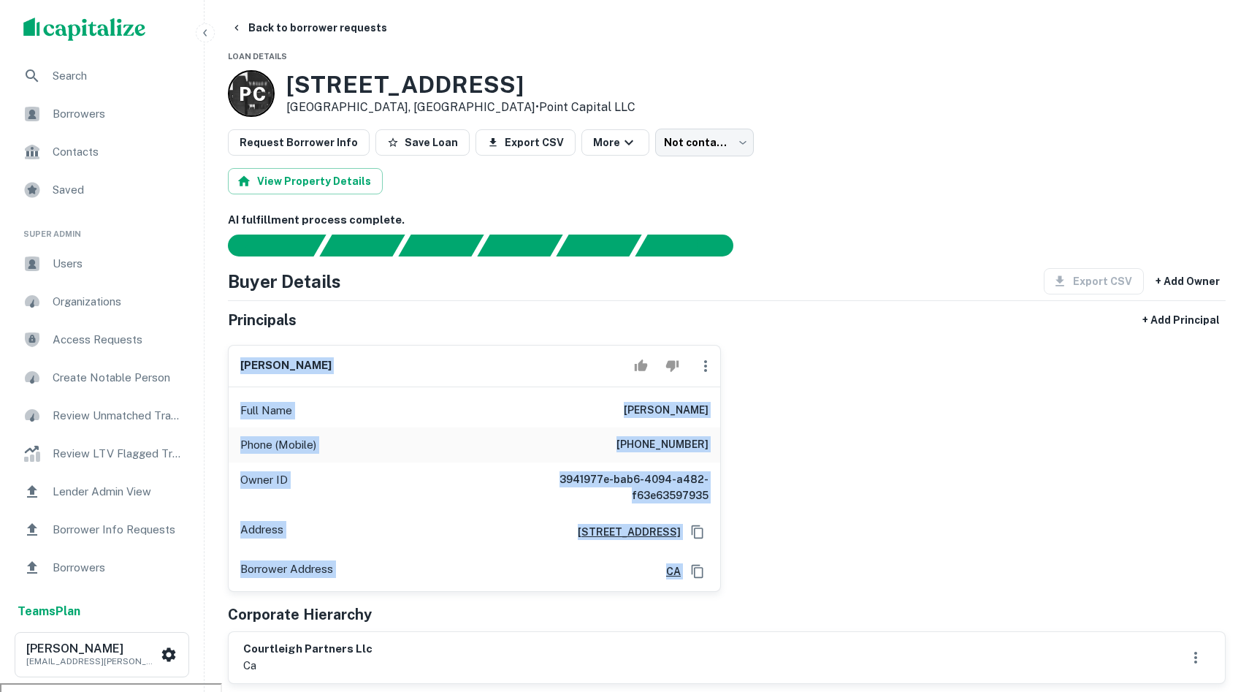
drag, startPoint x: 801, startPoint y: 598, endPoint x: 373, endPoint y: 345, distance: 497.1
click at [373, 345] on div "Principals + Add Principal randyl kirshner Full Name randyl kirshner Phone (Mob…" at bounding box center [727, 495] width 998 height 377
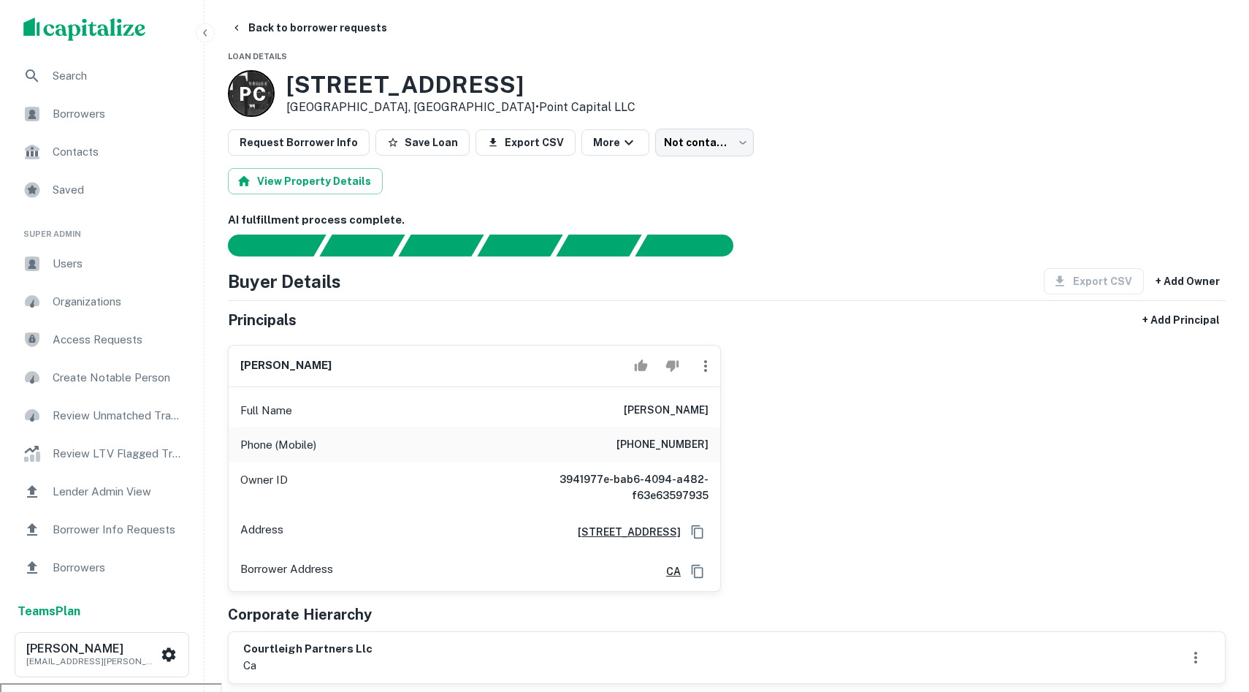
click at [865, 286] on div "Buyer Details Export CSV + Add Owner" at bounding box center [727, 281] width 998 height 26
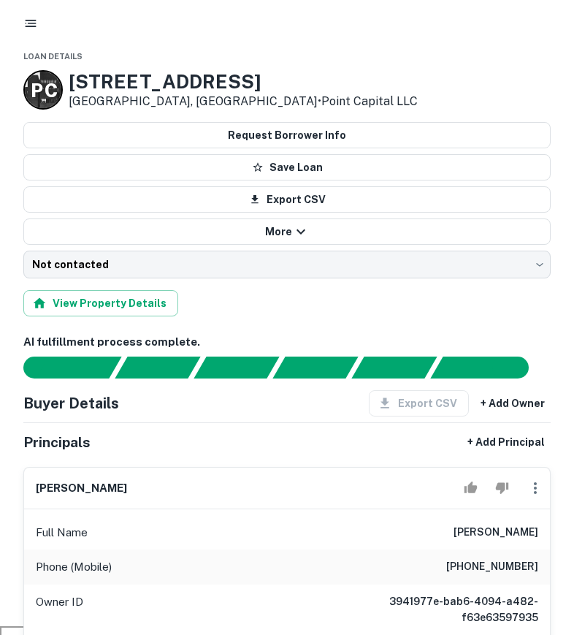
click at [29, 23] on icon "button" at bounding box center [30, 23] width 15 height 15
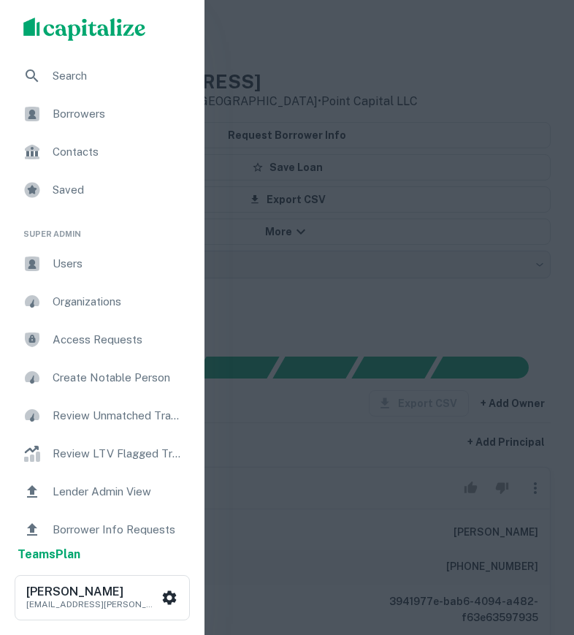
click at [89, 88] on div "Search" at bounding box center [102, 75] width 181 height 35
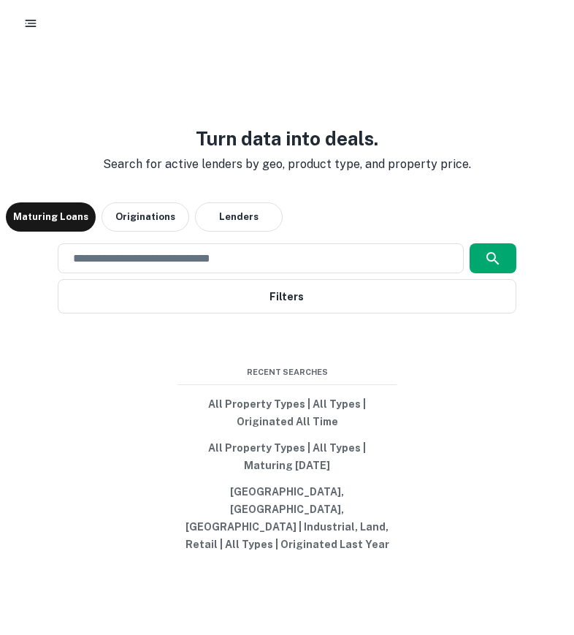
click at [131, 0] on div at bounding box center [287, 23] width 574 height 47
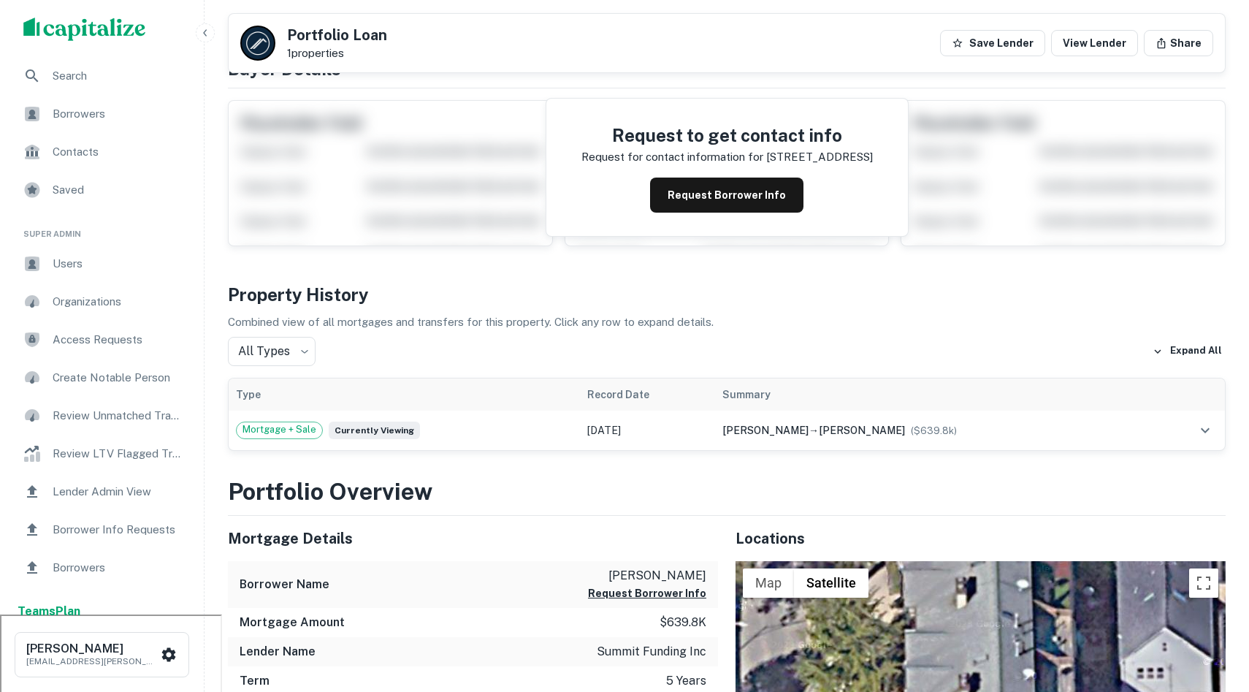
scroll to position [77, 0]
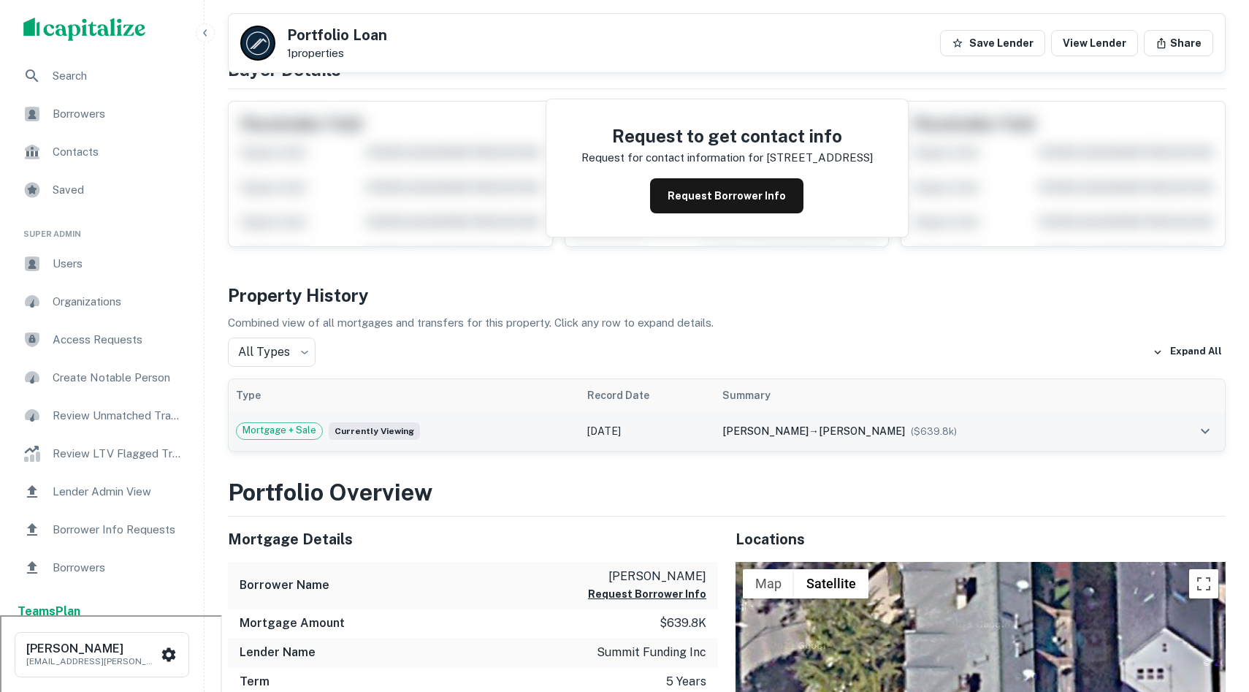
click at [991, 443] on td "popper jeffrey → flynn darci ($ 639.8k )" at bounding box center [935, 430] width 440 height 39
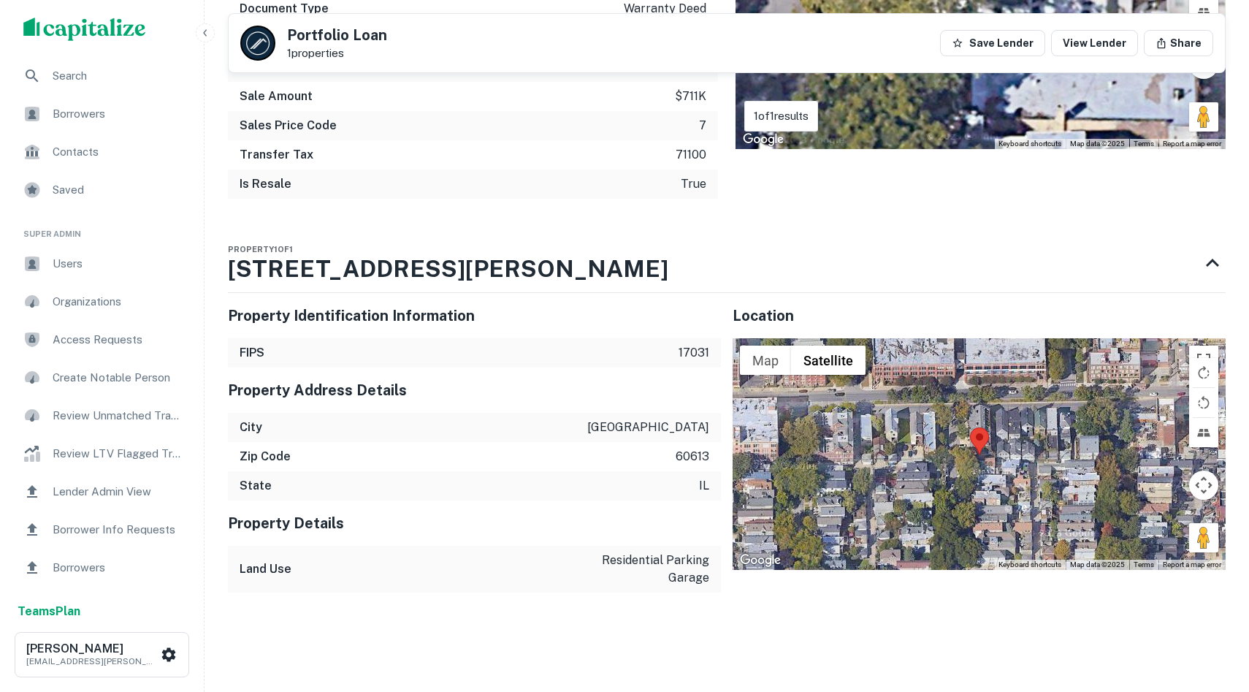
scroll to position [0, 0]
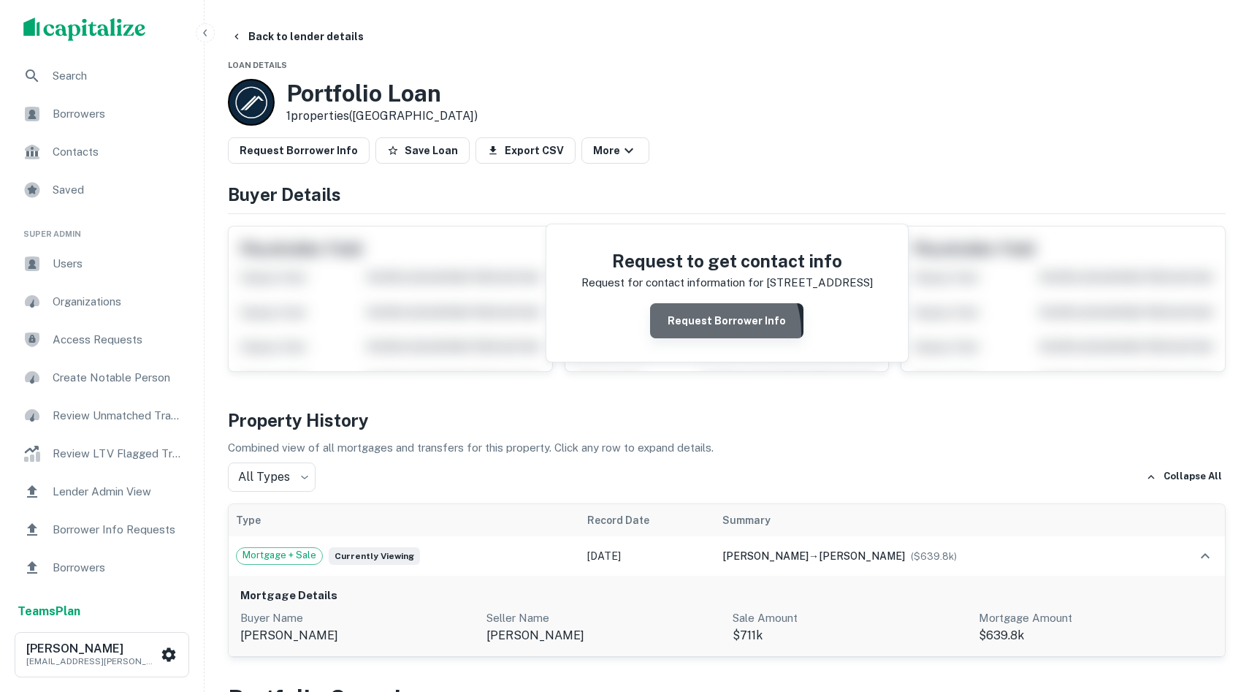
click at [705, 330] on button "Request Borrower Info" at bounding box center [726, 320] width 153 height 35
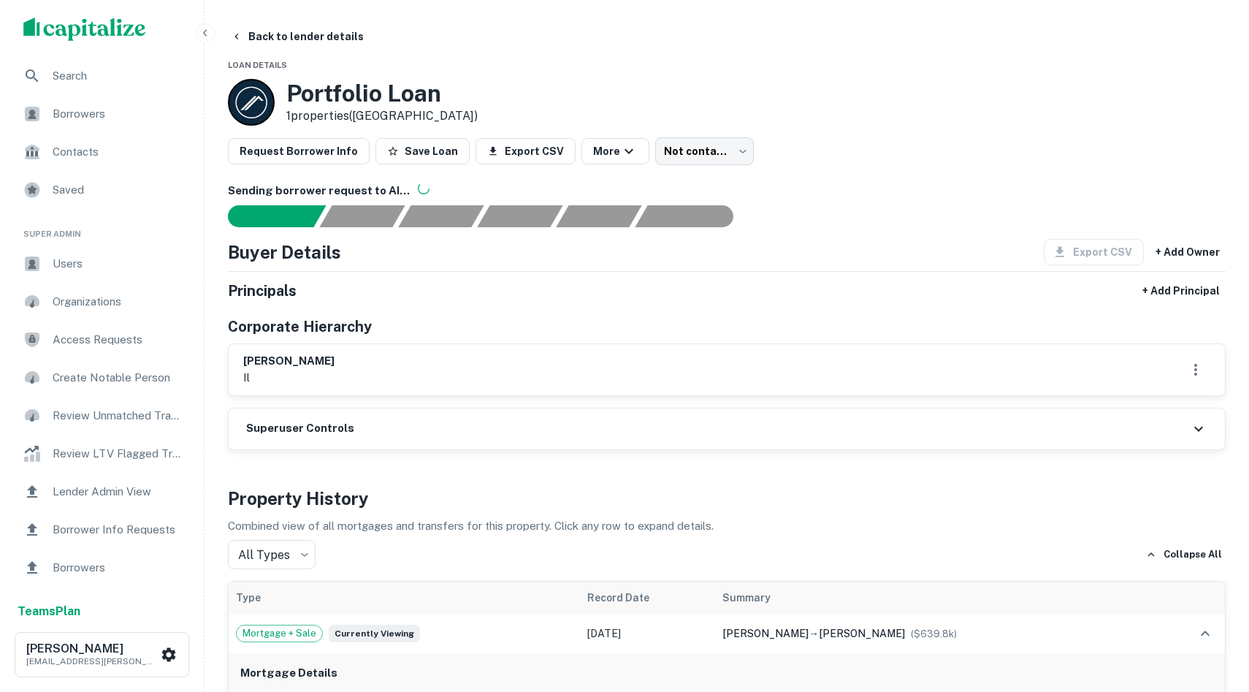
click at [1018, 446] on div "Superuser Controls" at bounding box center [727, 428] width 996 height 41
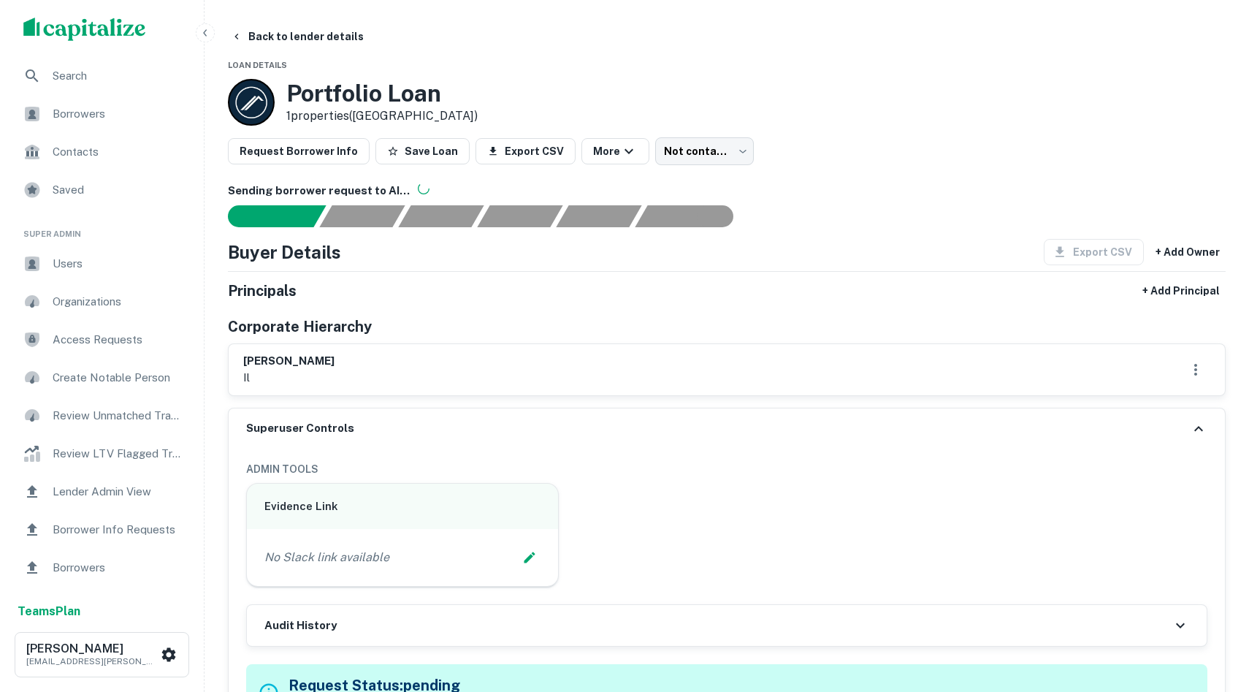
click at [1036, 443] on div "Superuser Controls" at bounding box center [727, 428] width 996 height 41
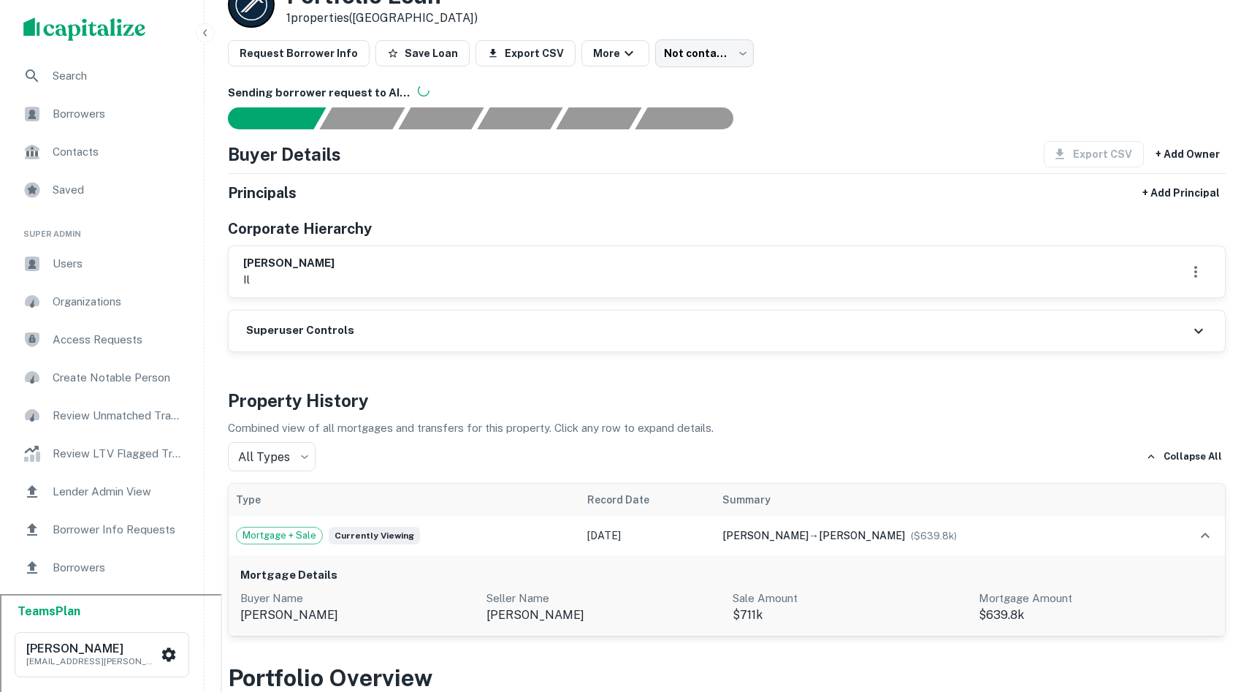
scroll to position [128, 0]
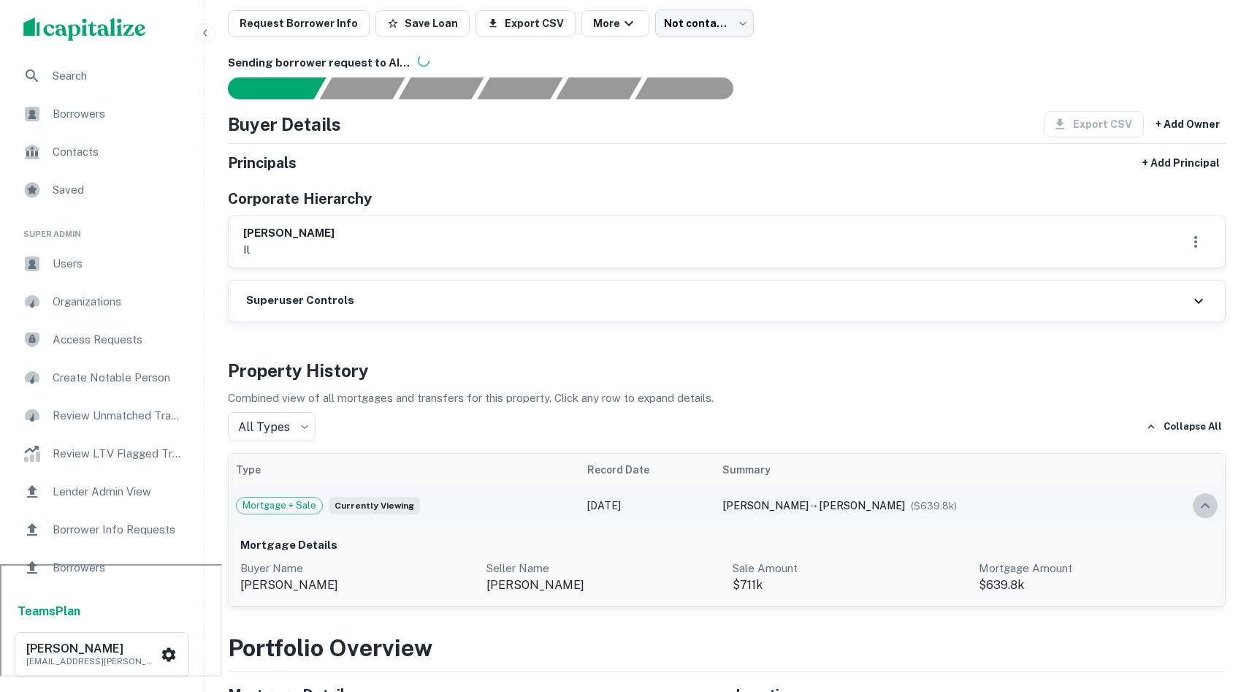
click at [1208, 510] on icon "expand row" at bounding box center [1206, 506] width 18 height 18
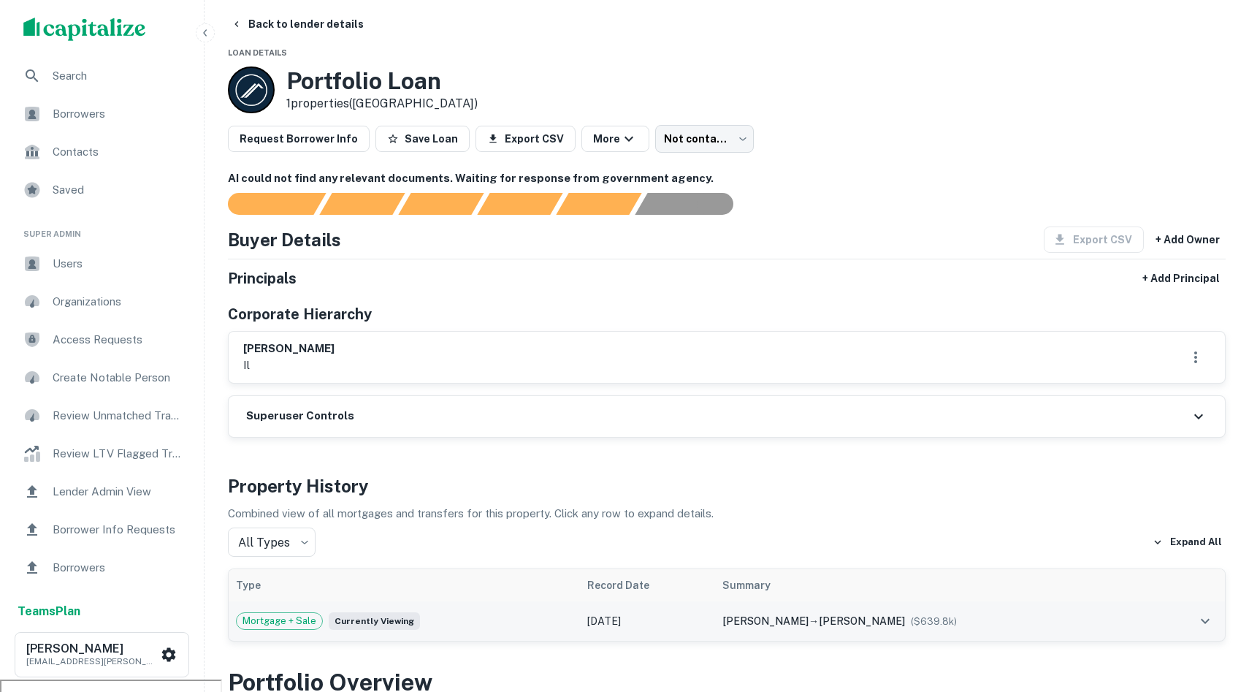
scroll to position [0, 0]
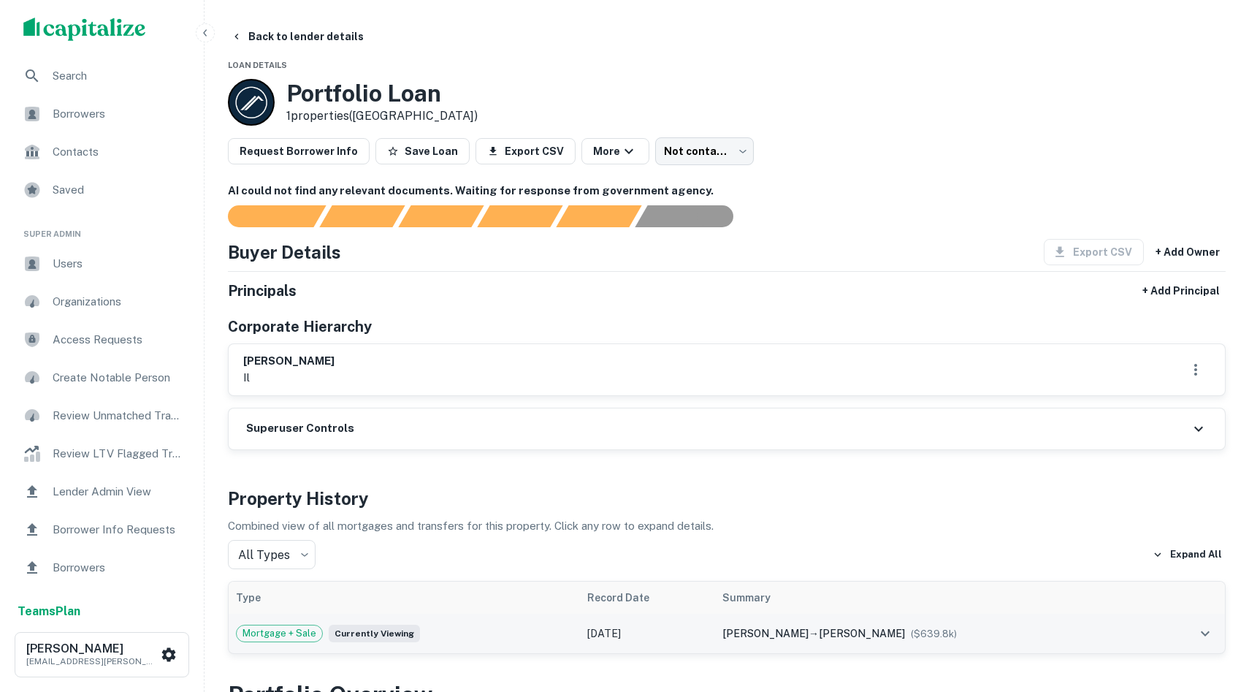
click at [92, 156] on span "Contacts" at bounding box center [118, 152] width 131 height 18
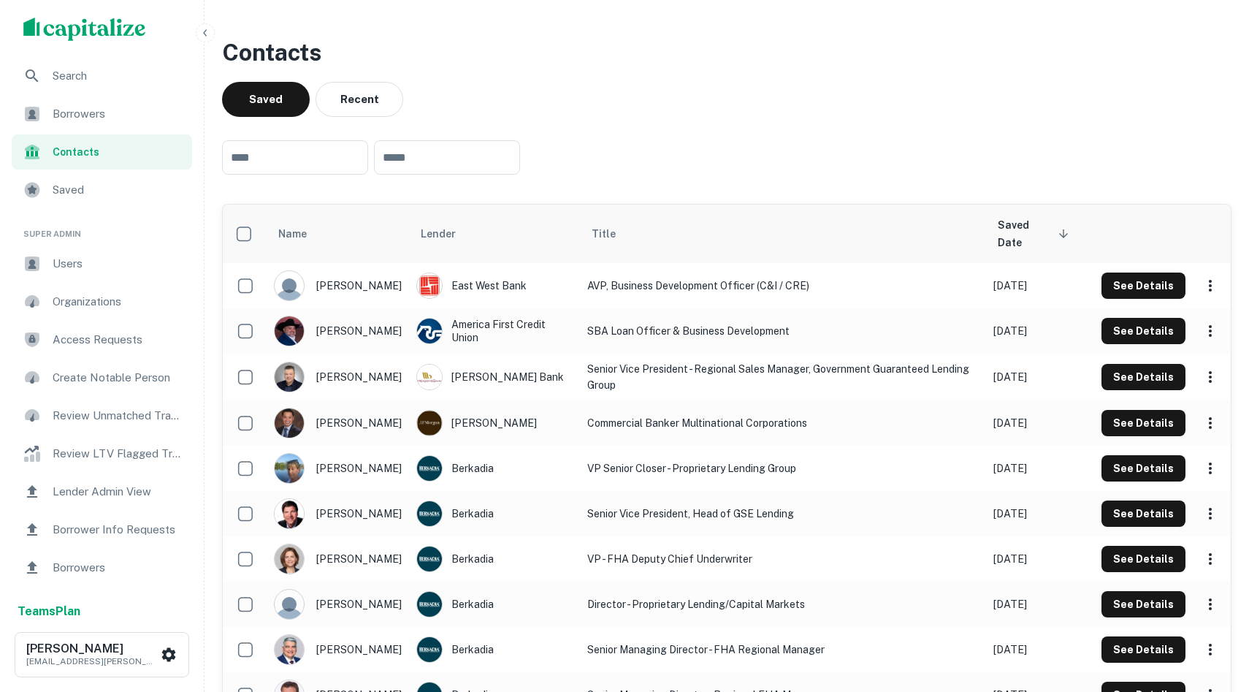
click at [93, 115] on span "Borrowers" at bounding box center [118, 114] width 131 height 18
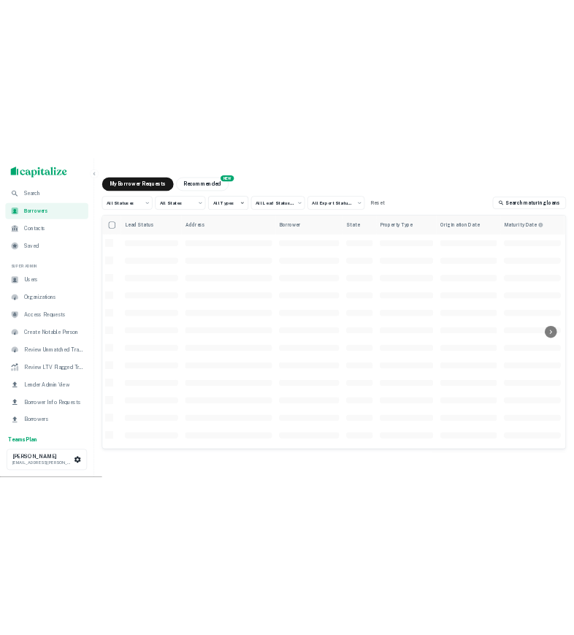
scroll to position [0, 560]
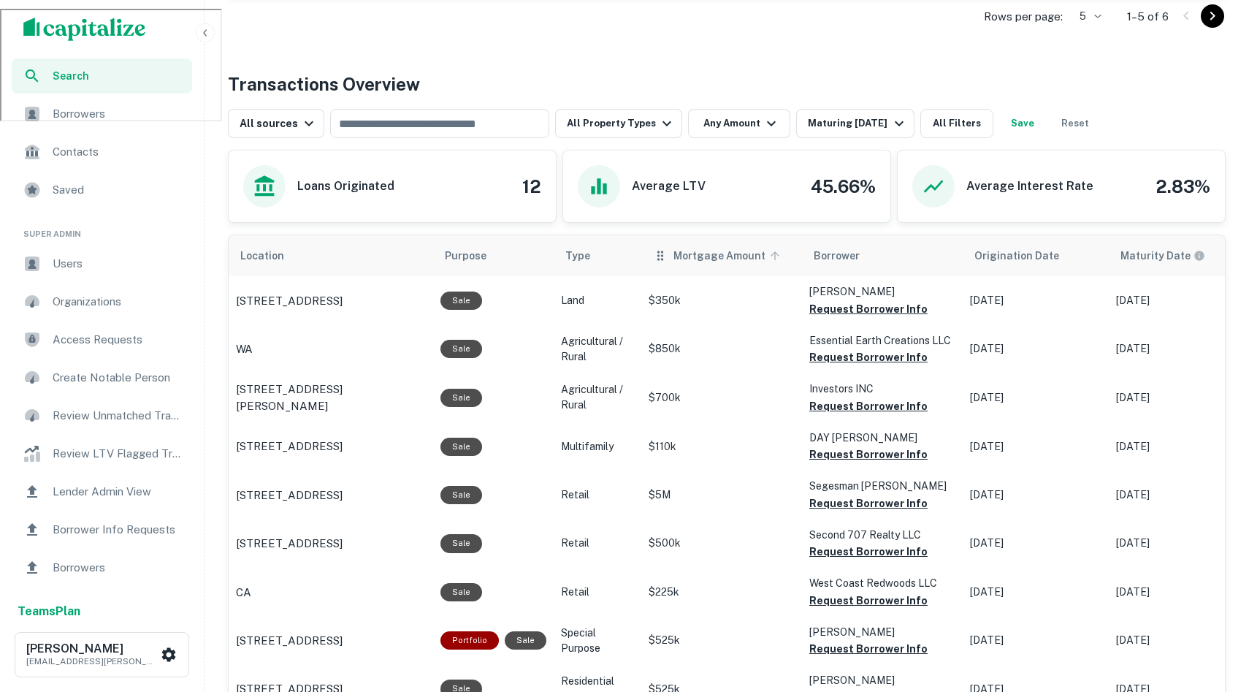
scroll to position [701, 0]
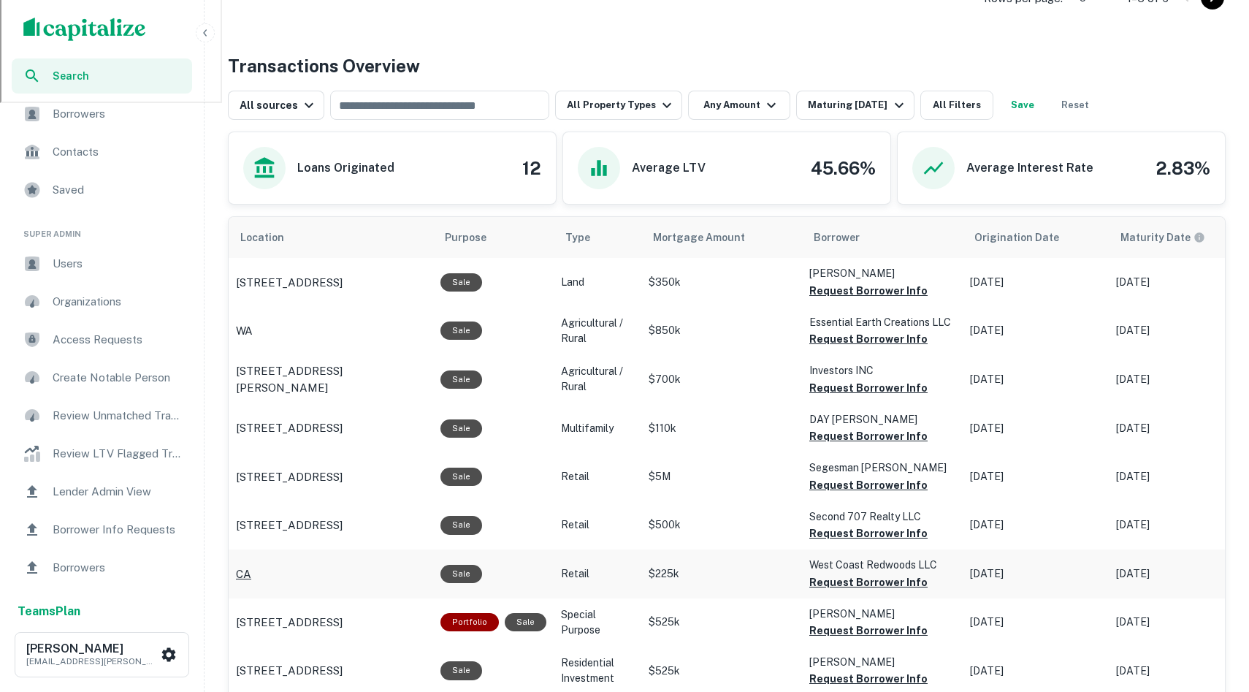
click at [240, 576] on p "CA" at bounding box center [243, 574] width 15 height 18
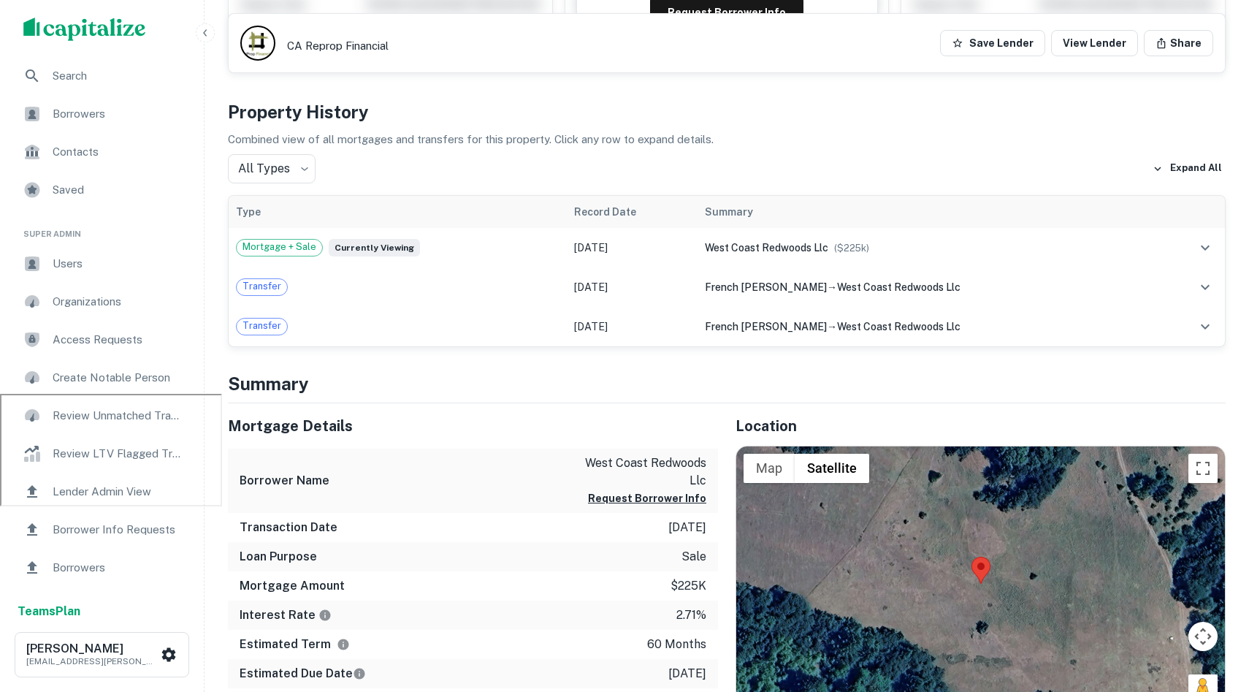
scroll to position [303, 0]
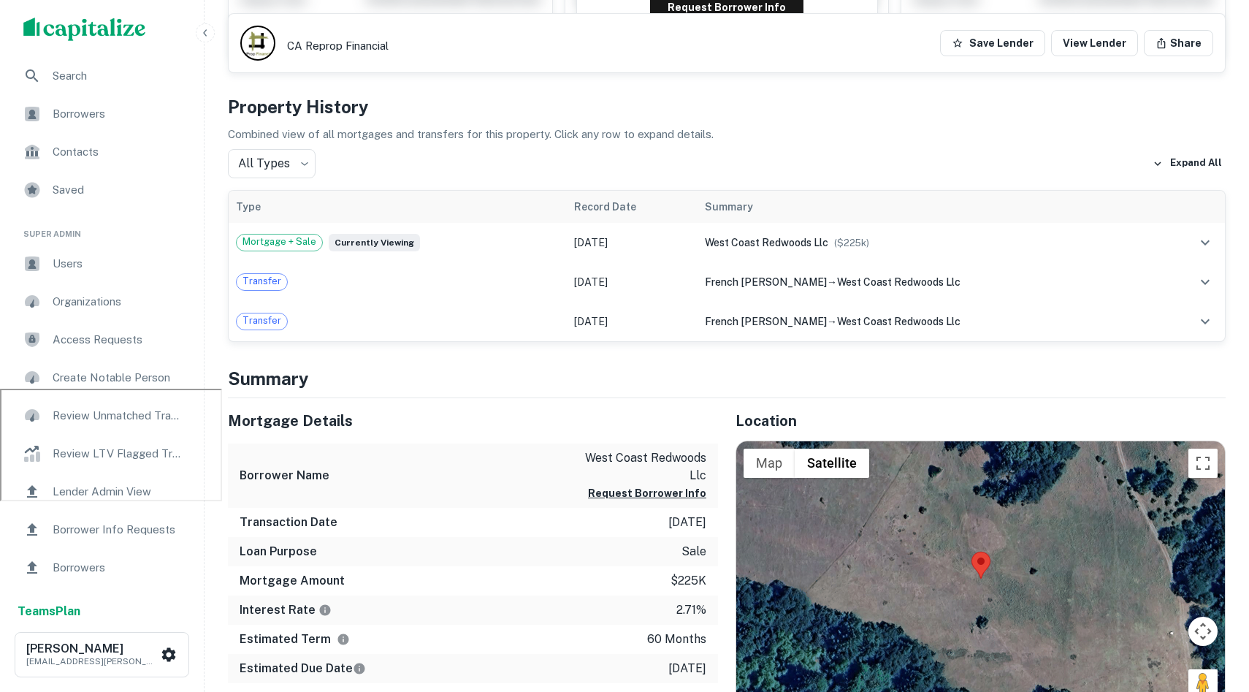
click at [1018, 557] on div at bounding box center [980, 578] width 489 height 275
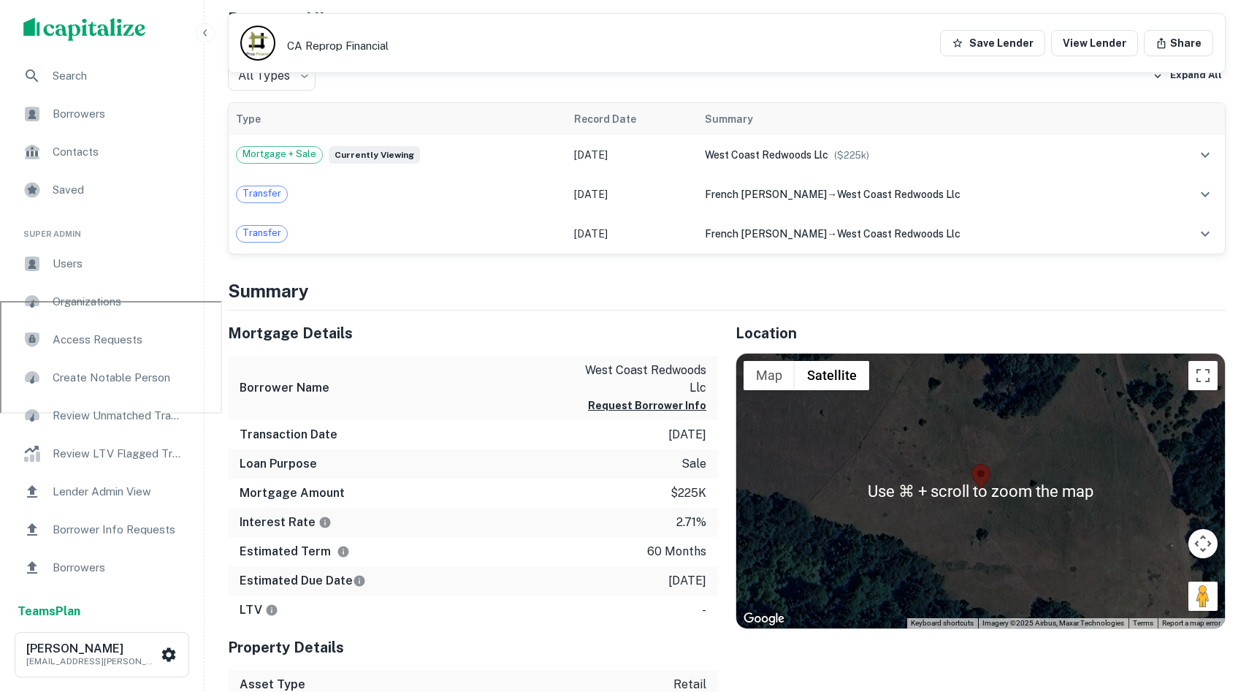
scroll to position [392, 0]
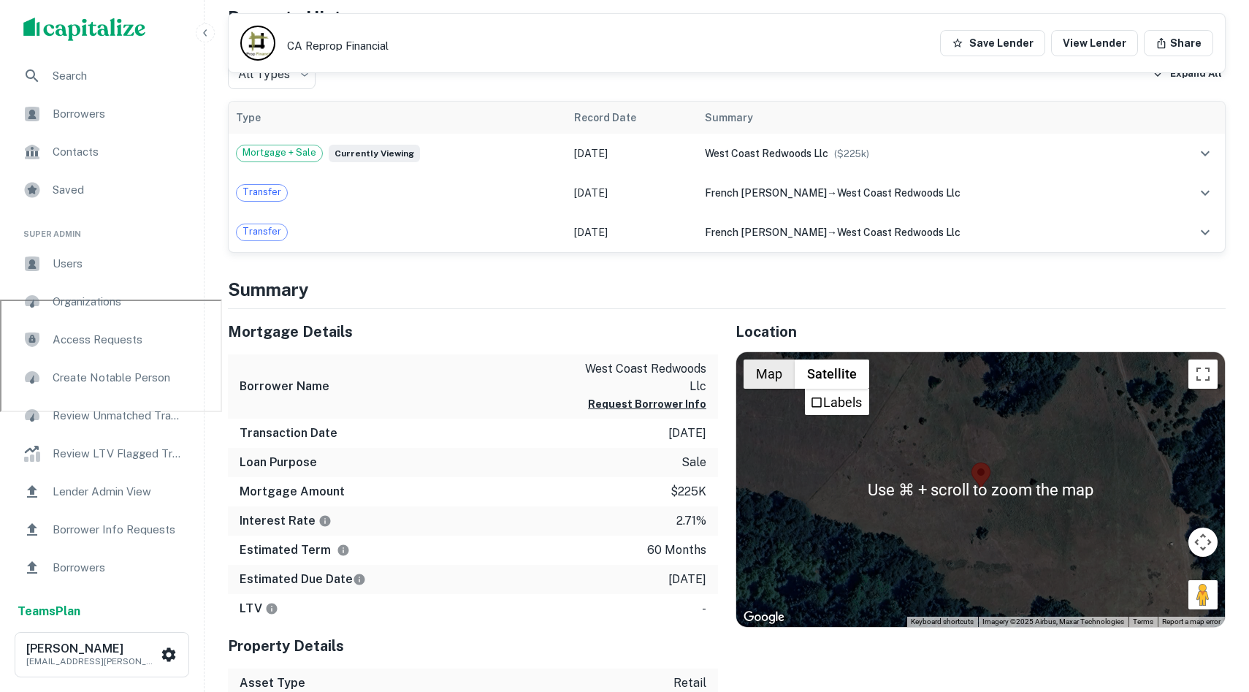
click at [782, 378] on button "Map" at bounding box center [769, 373] width 51 height 29
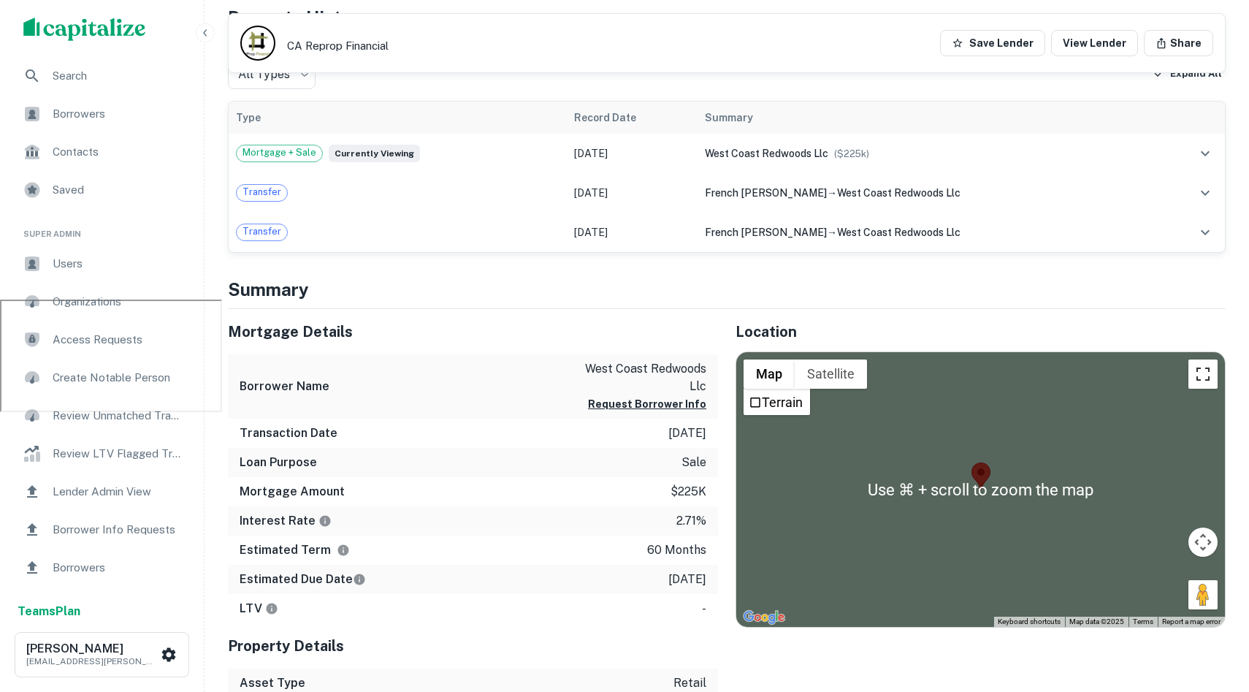
click at [1192, 372] on button "Toggle fullscreen view" at bounding box center [1202, 373] width 29 height 29
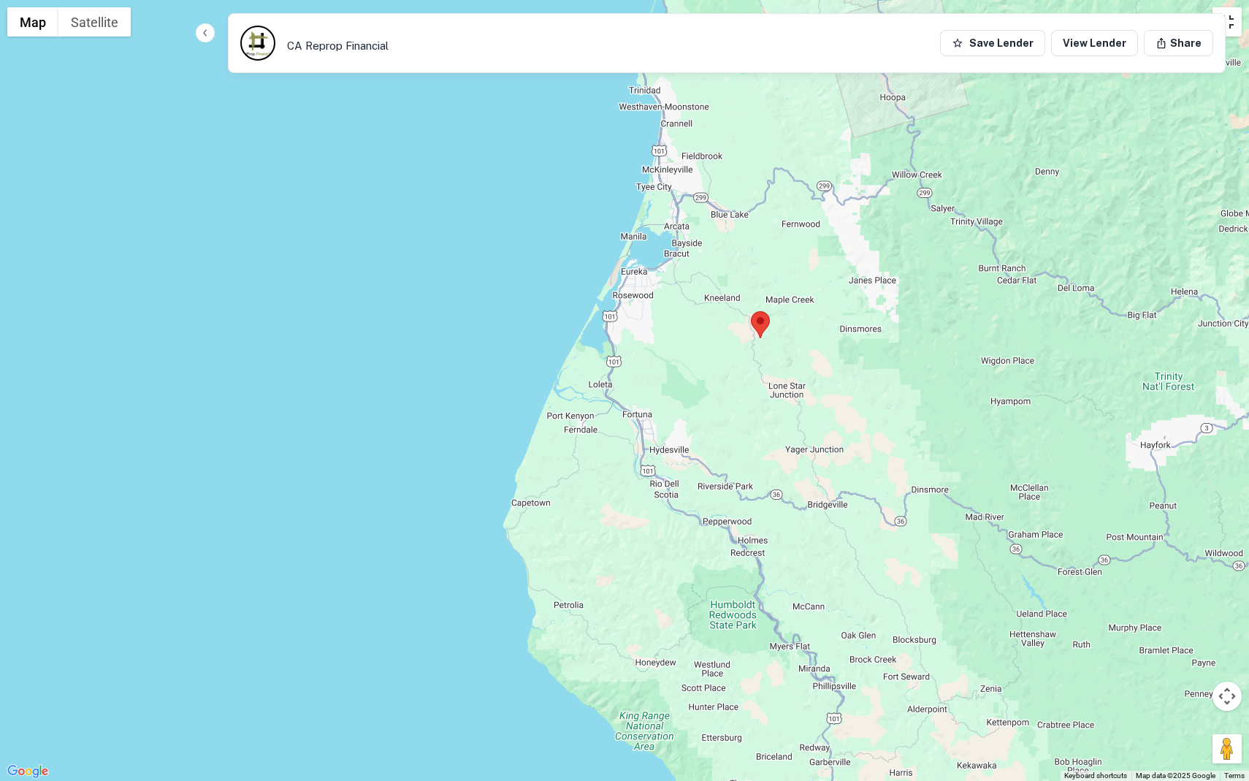
click at [1221, 24] on button "Toggle fullscreen view" at bounding box center [1227, 21] width 29 height 29
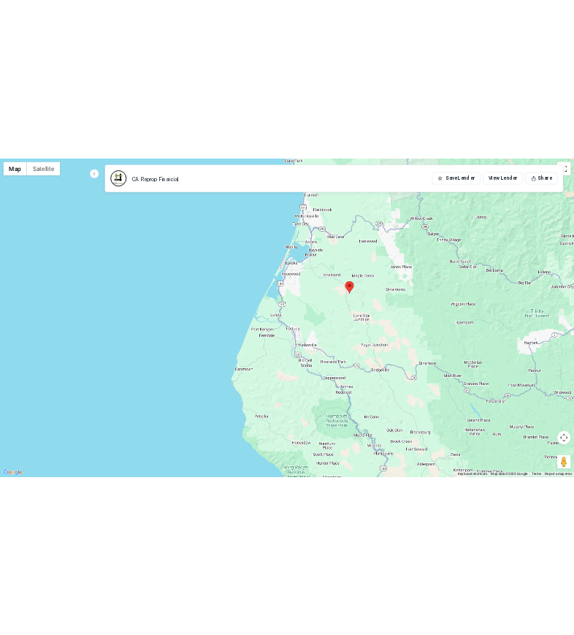
scroll to position [0, 0]
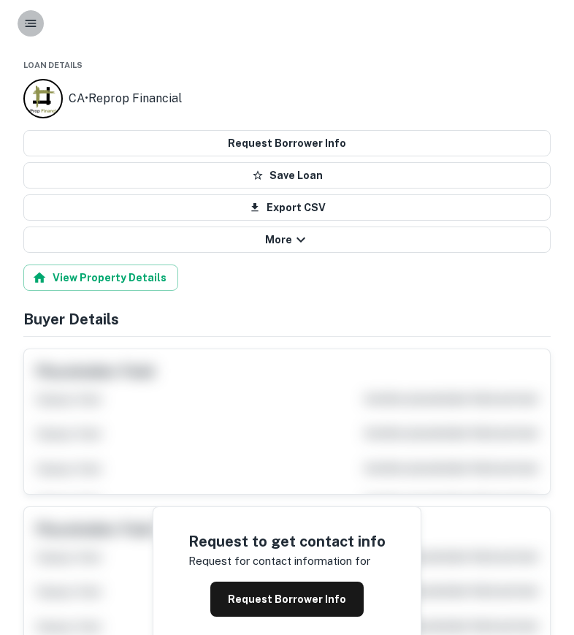
click at [33, 27] on icon "button" at bounding box center [30, 23] width 15 height 15
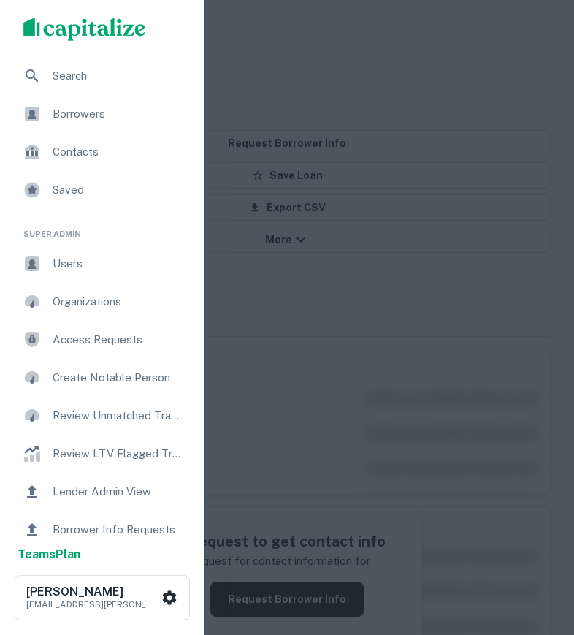
click at [336, 111] on div at bounding box center [287, 317] width 574 height 635
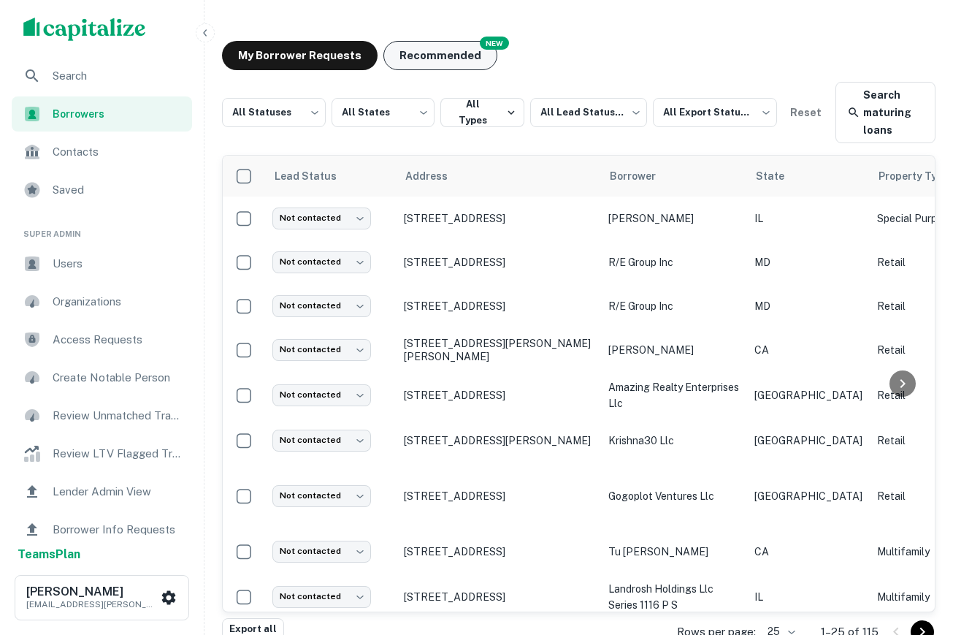
click at [451, 63] on button "Recommended" at bounding box center [441, 55] width 114 height 29
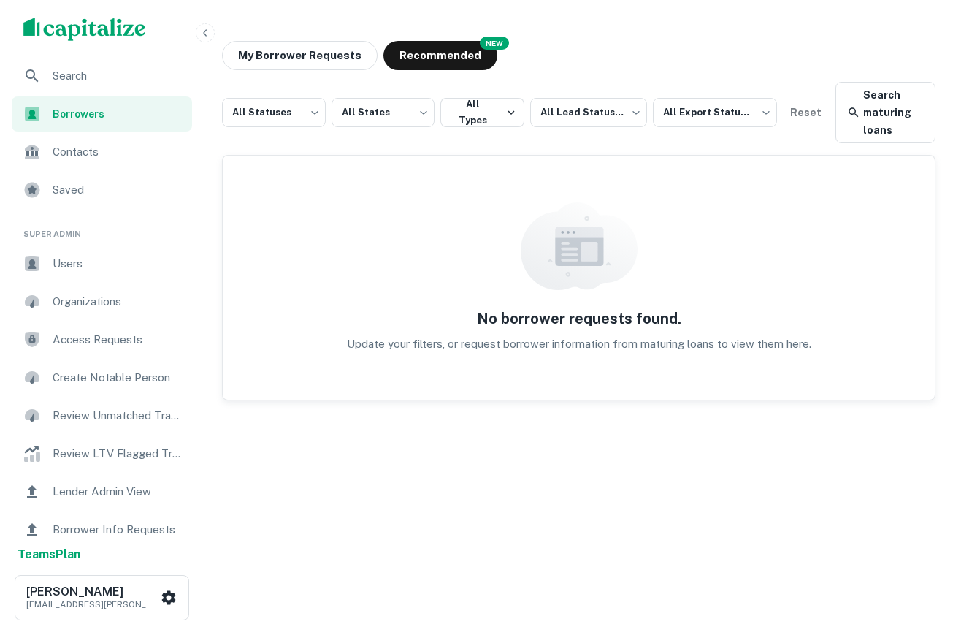
click at [83, 165] on div "Contacts" at bounding box center [102, 151] width 180 height 35
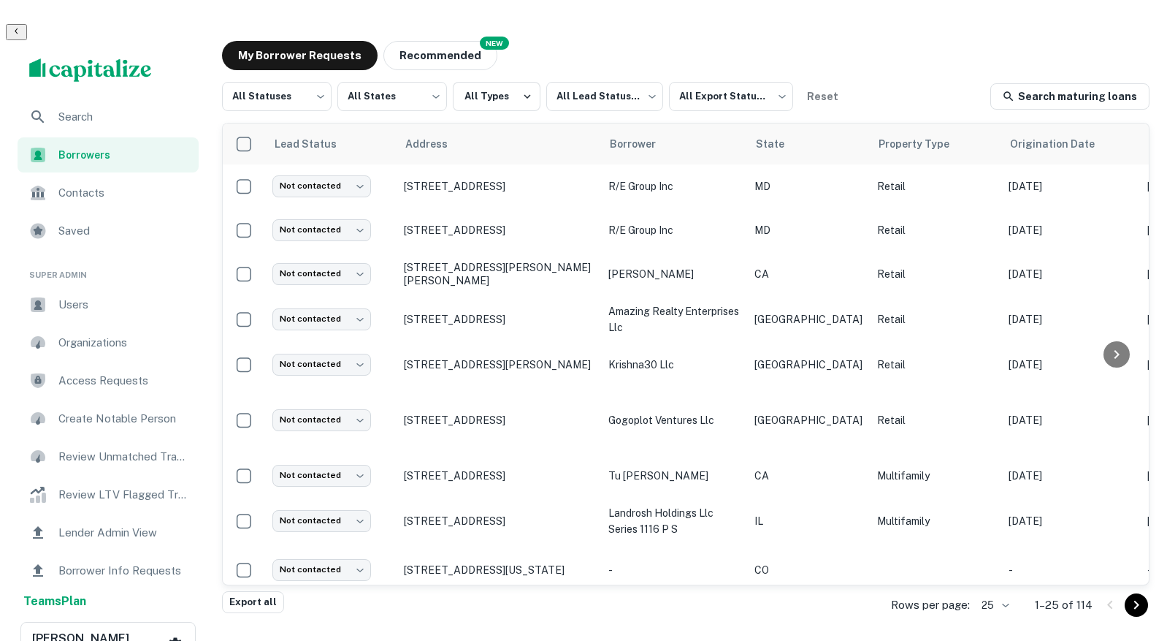
click at [134, 213] on div "Saved" at bounding box center [108, 230] width 181 height 35
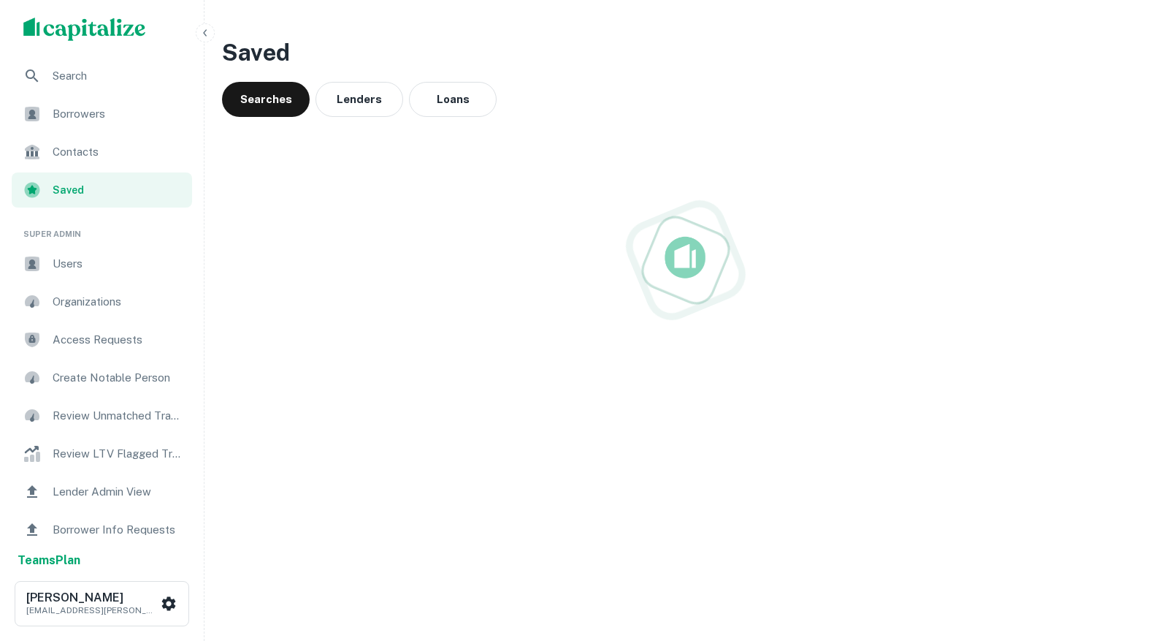
click at [111, 262] on span "Users" at bounding box center [118, 264] width 131 height 18
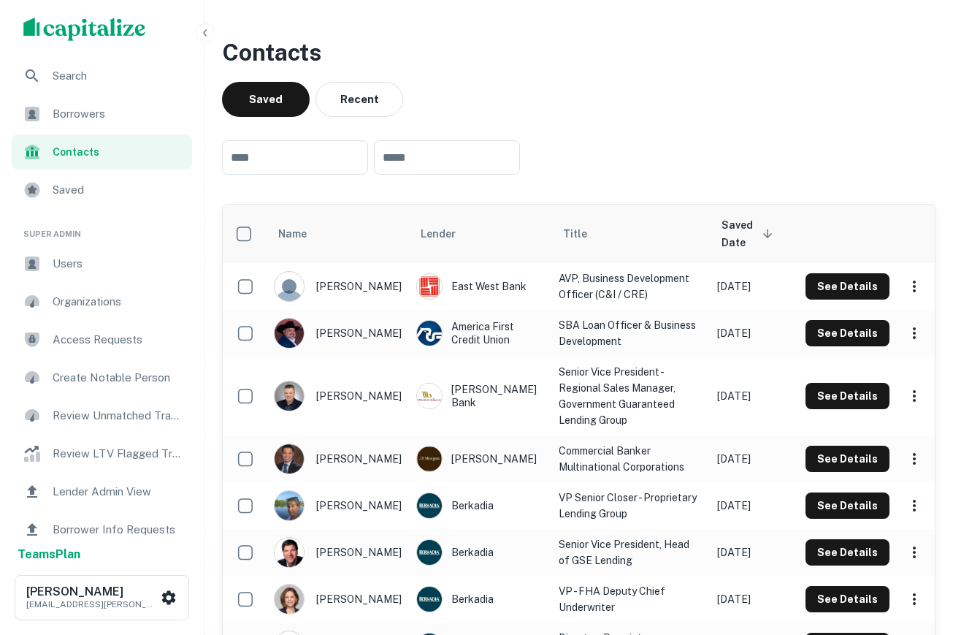
click at [103, 129] on div "Borrowers" at bounding box center [102, 113] width 180 height 35
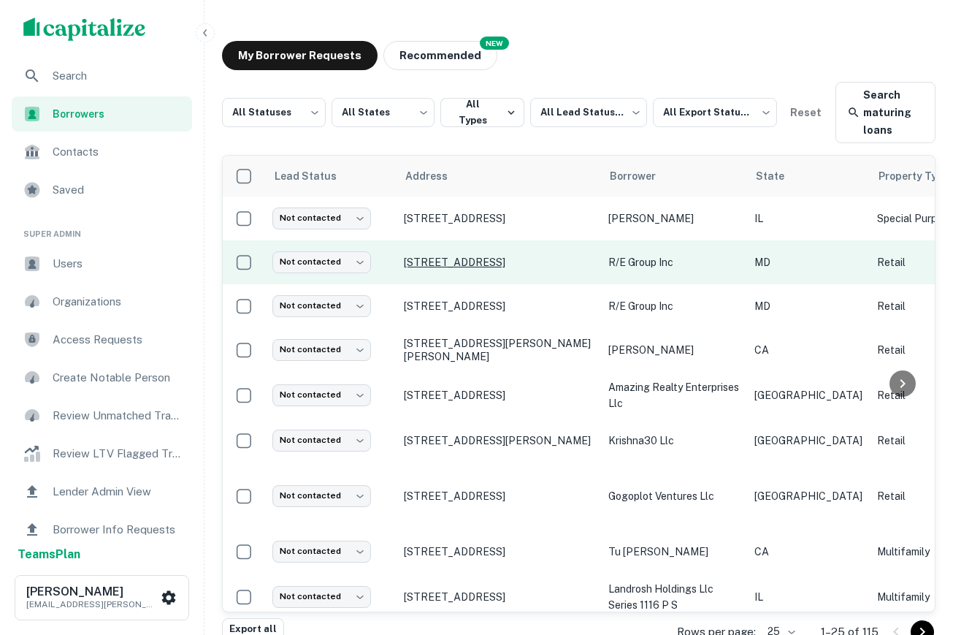
click at [517, 267] on p "[STREET_ADDRESS]" at bounding box center [499, 262] width 190 height 13
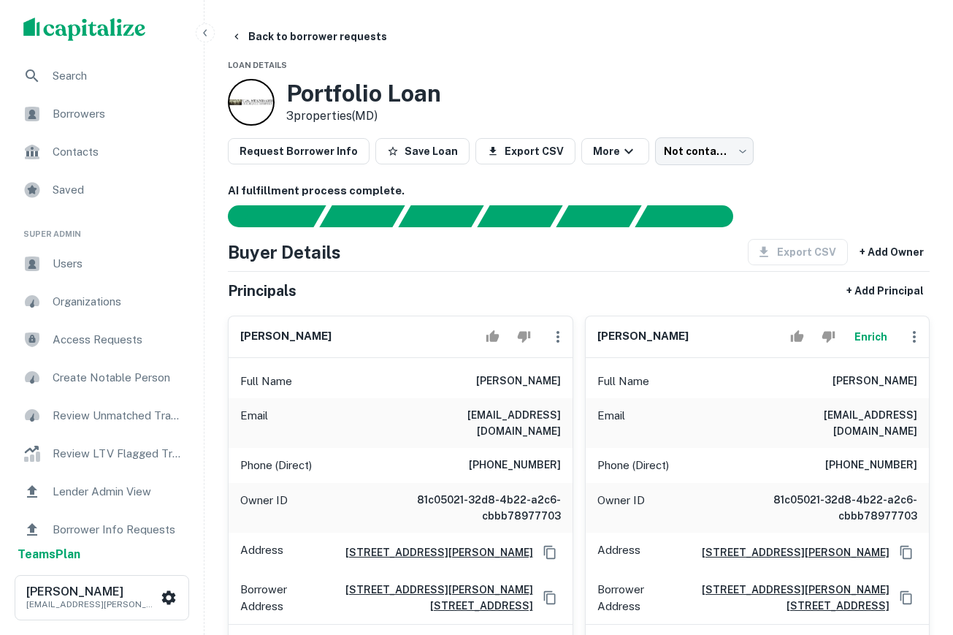
click at [109, 137] on div "Contacts" at bounding box center [102, 151] width 180 height 35
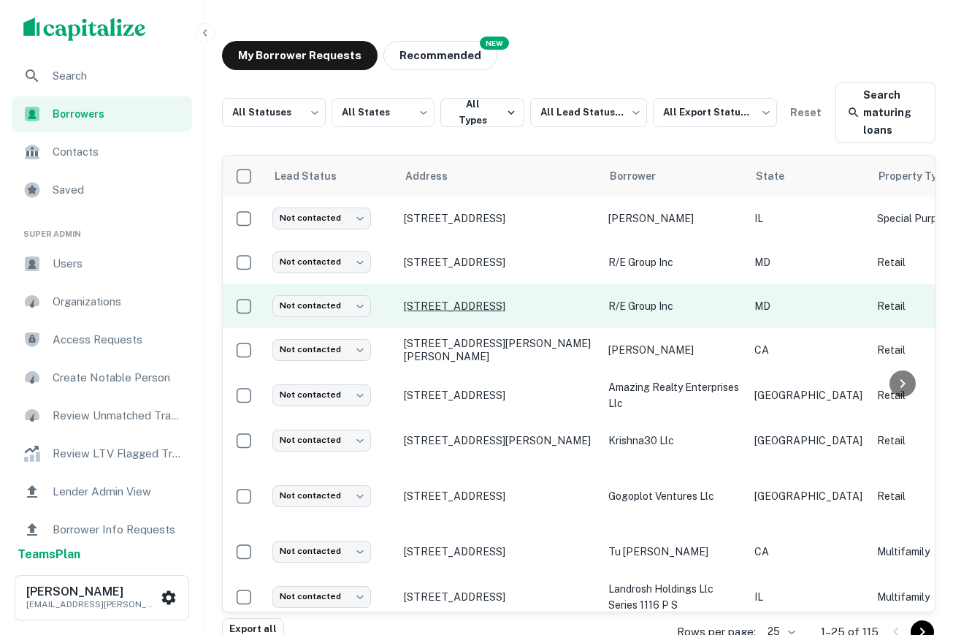
click at [467, 299] on td "[STREET_ADDRESS]" at bounding box center [499, 306] width 205 height 44
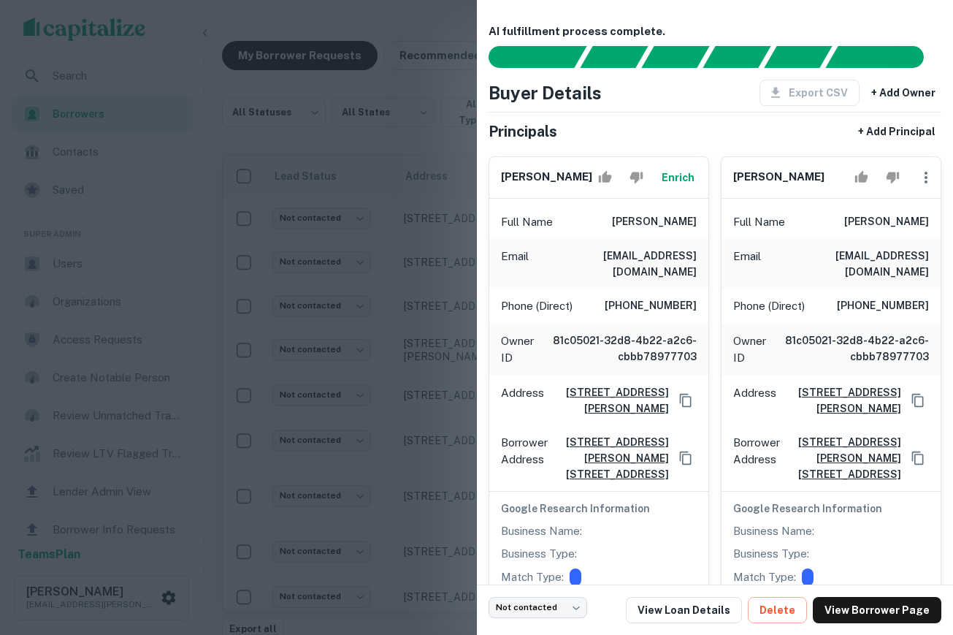
click at [331, 191] on div at bounding box center [476, 317] width 953 height 635
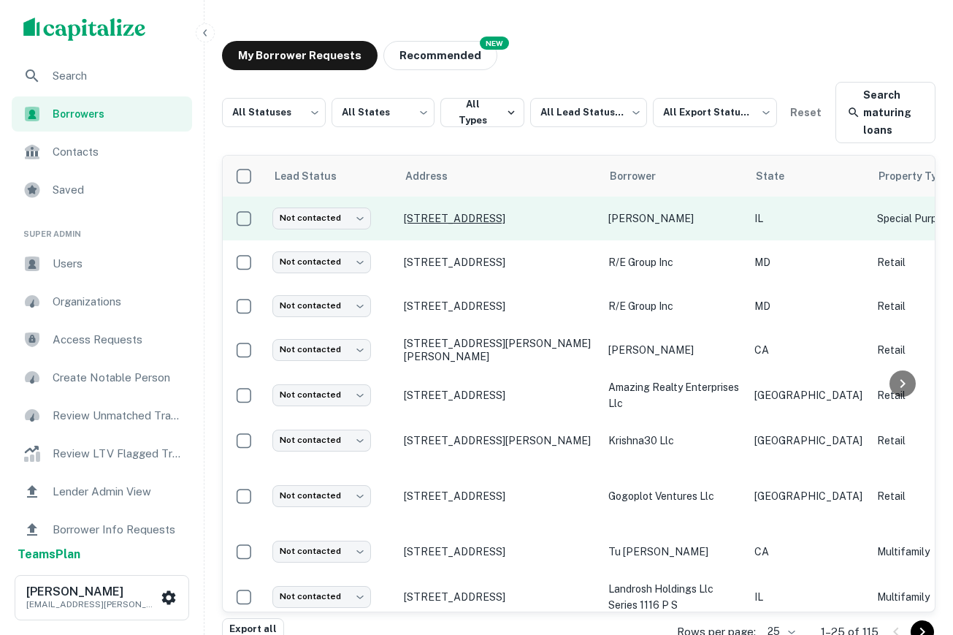
click at [468, 218] on p "[STREET_ADDRESS]" at bounding box center [499, 218] width 190 height 13
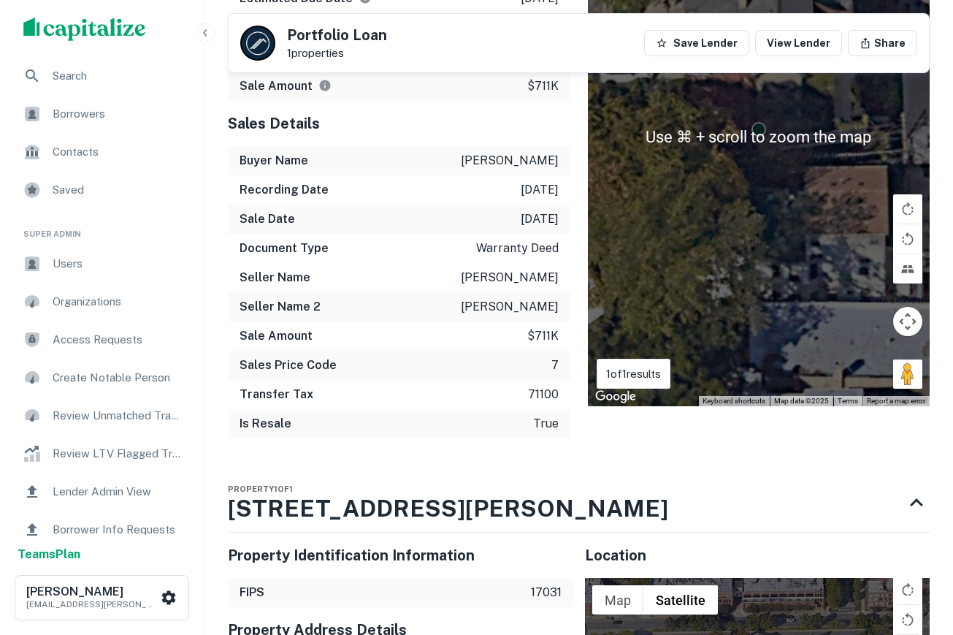
scroll to position [926, 0]
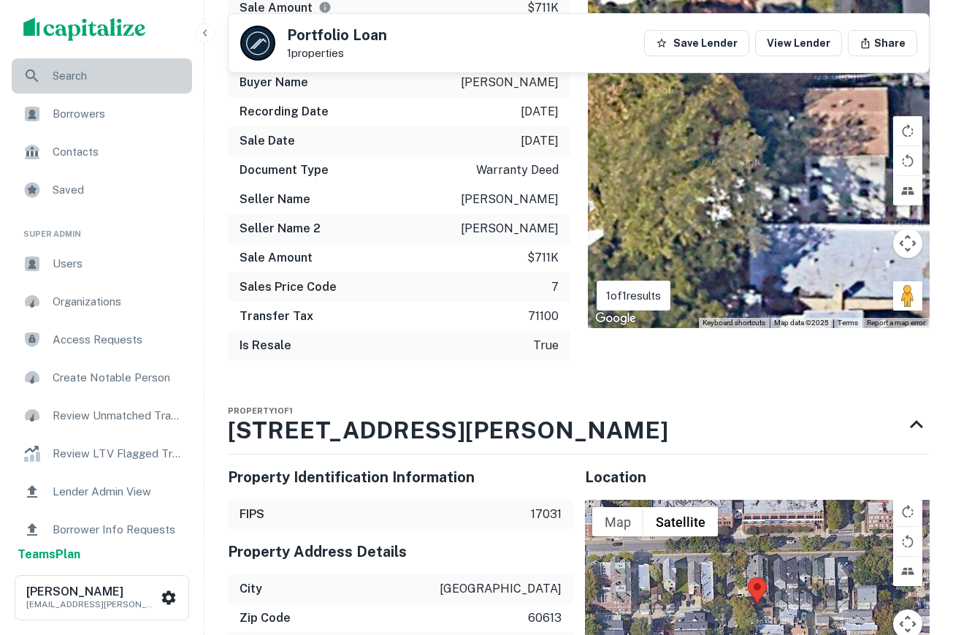
click at [71, 83] on span "Search" at bounding box center [118, 76] width 131 height 18
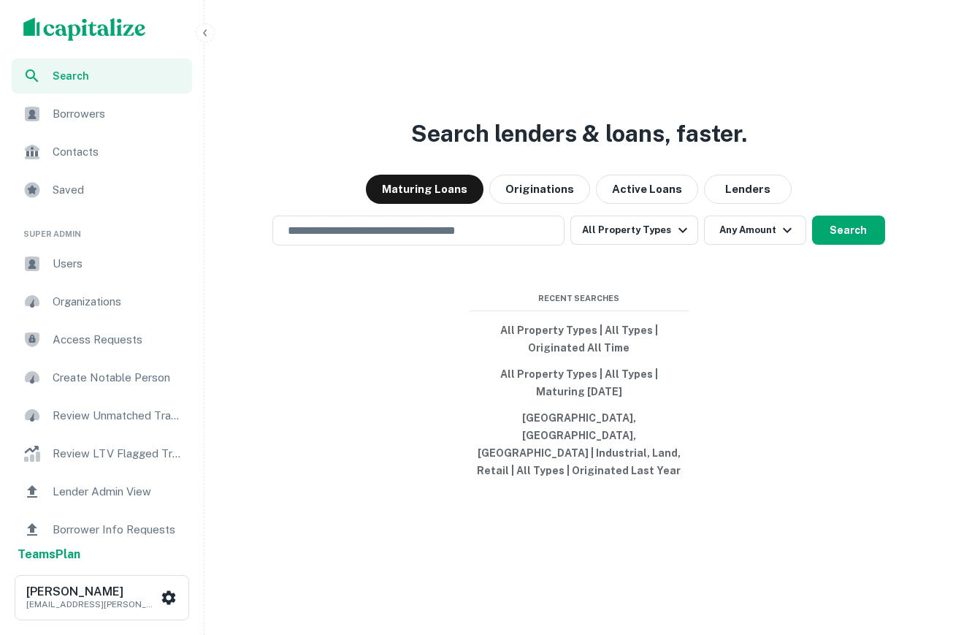
click at [104, 107] on span "Borrowers" at bounding box center [118, 114] width 131 height 18
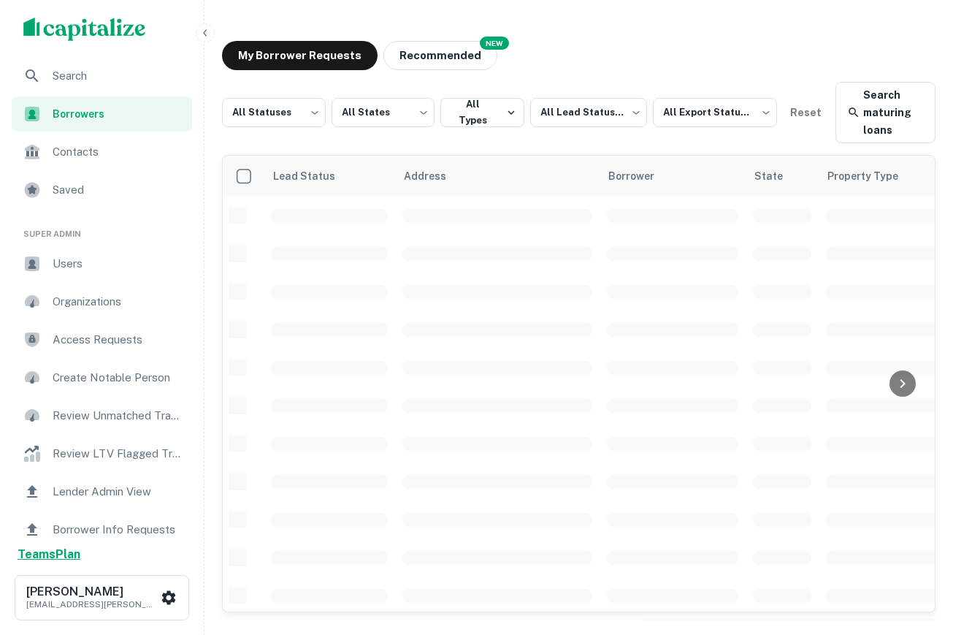
click at [43, 549] on strong "Teams Plan" at bounding box center [49, 554] width 63 height 14
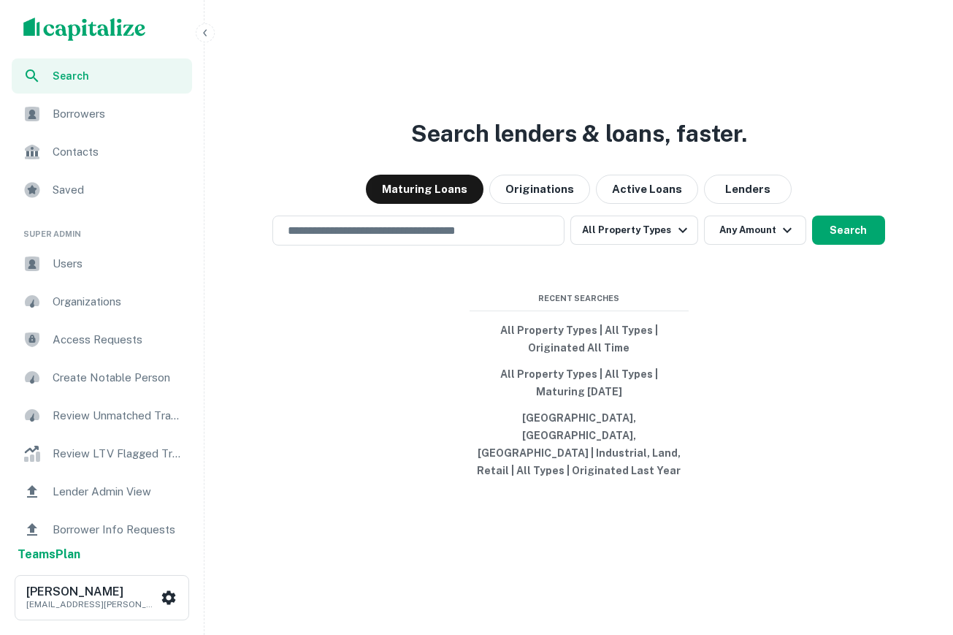
click at [68, 167] on div "Contacts" at bounding box center [102, 151] width 180 height 35
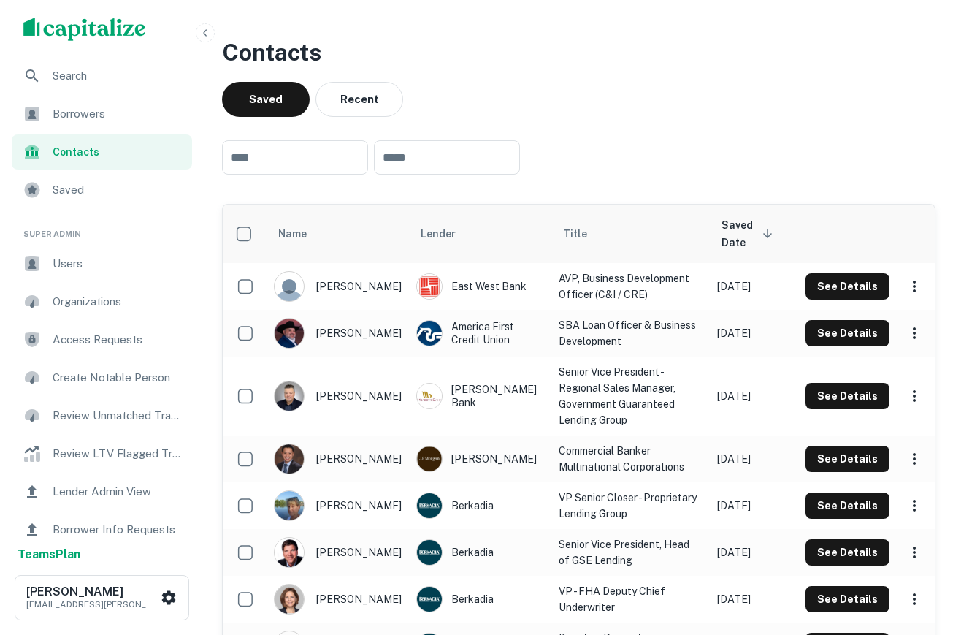
click at [107, 116] on span "Borrowers" at bounding box center [118, 114] width 131 height 18
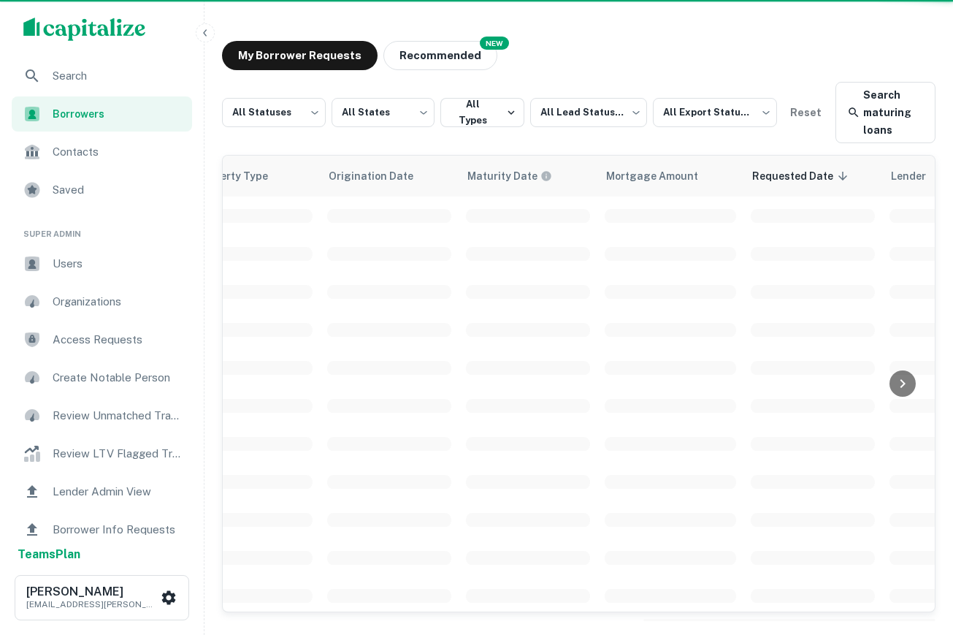
scroll to position [0, 855]
